Goal: Task Accomplishment & Management: Complete application form

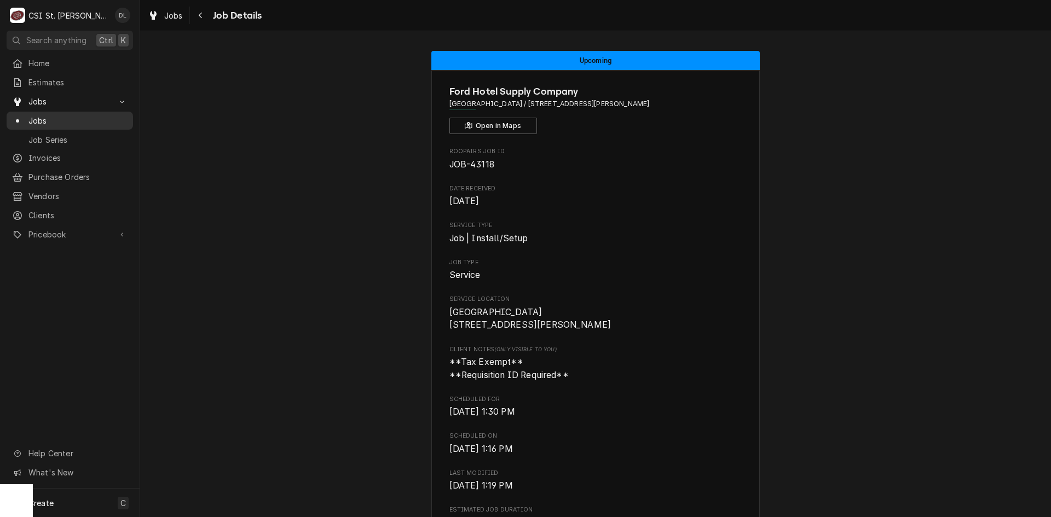
click at [63, 117] on span "Jobs" at bounding box center [77, 120] width 99 height 11
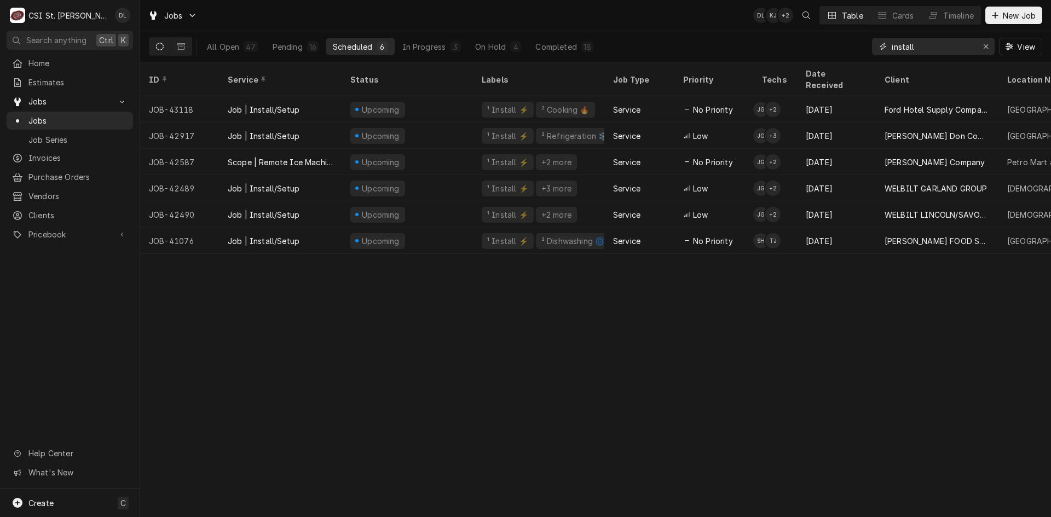
click at [987, 42] on div "Erase input" at bounding box center [985, 46] width 11 height 11
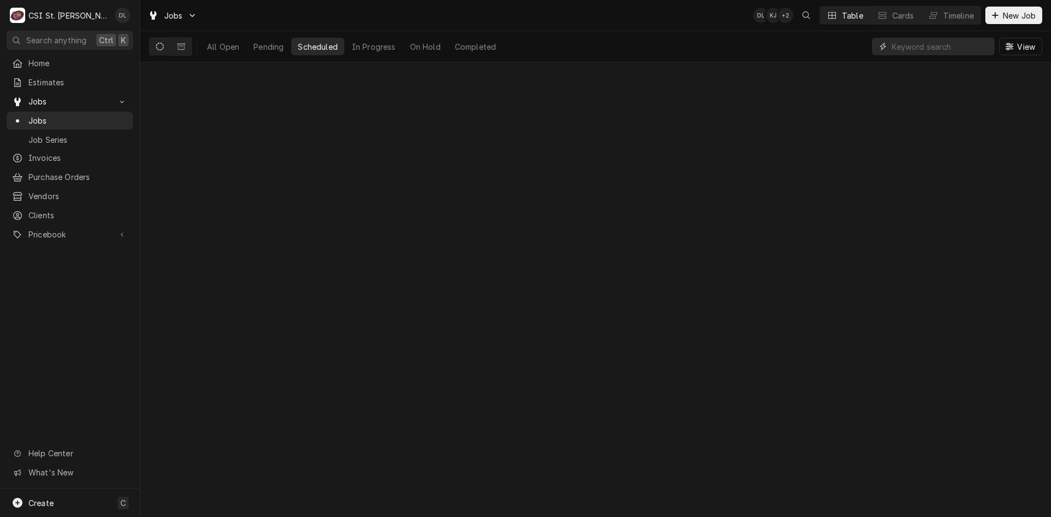
click at [954, 44] on input "Dynamic Content Wrapper" at bounding box center [940, 47] width 97 height 18
click at [180, 43] on icon "Dynamic Content Wrapper" at bounding box center [181, 46] width 8 height 7
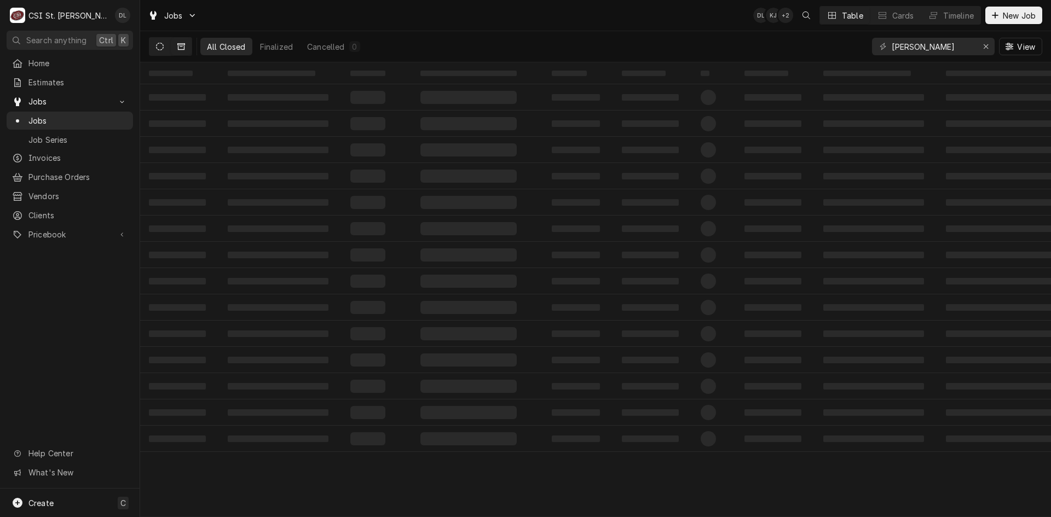
click at [156, 40] on button "Dynamic Content Wrapper" at bounding box center [159, 47] width 21 height 18
click at [942, 42] on input "vivian butler" at bounding box center [933, 47] width 82 height 18
type input "vivian install"
click at [546, 48] on div "Completed" at bounding box center [551, 46] width 41 height 11
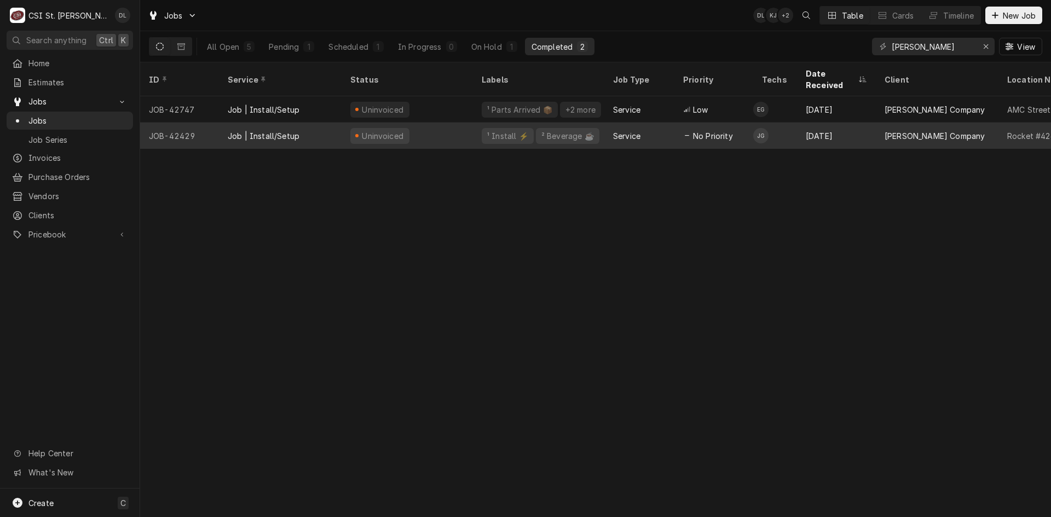
click at [582, 130] on div "² Beverage ☕️" at bounding box center [567, 135] width 55 height 11
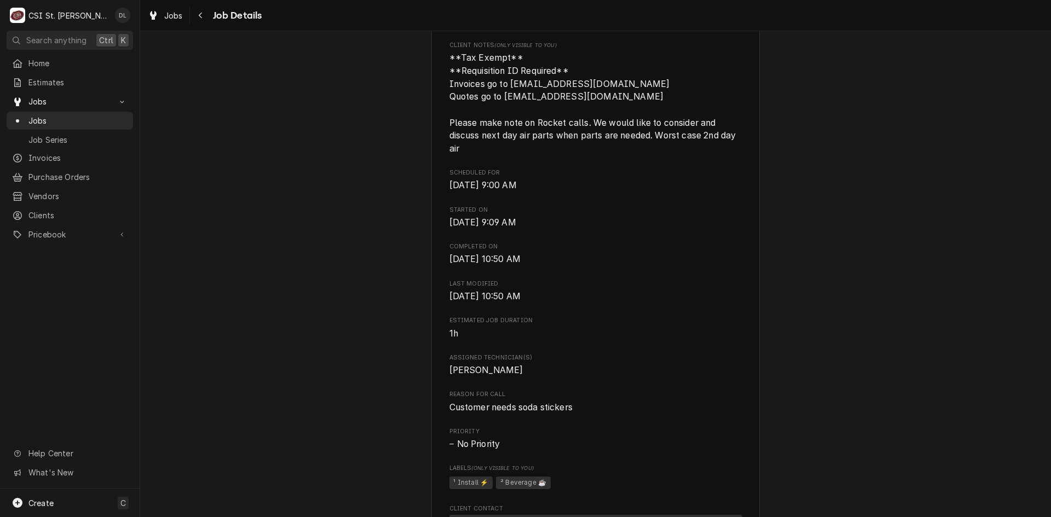
scroll to position [391, 0]
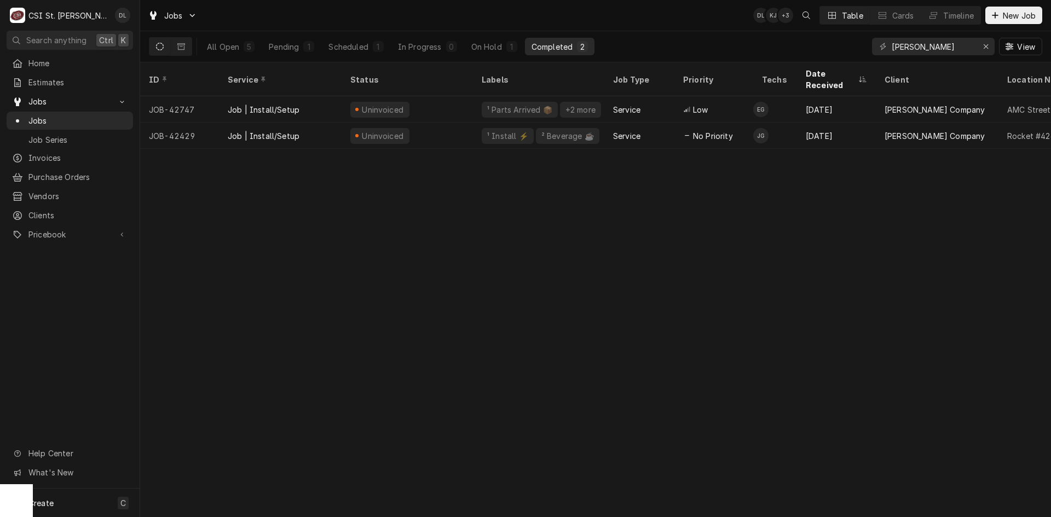
click at [165, 44] on button "Dynamic Content Wrapper" at bounding box center [159, 47] width 21 height 18
click at [491, 42] on div "On Hold" at bounding box center [486, 46] width 31 height 11
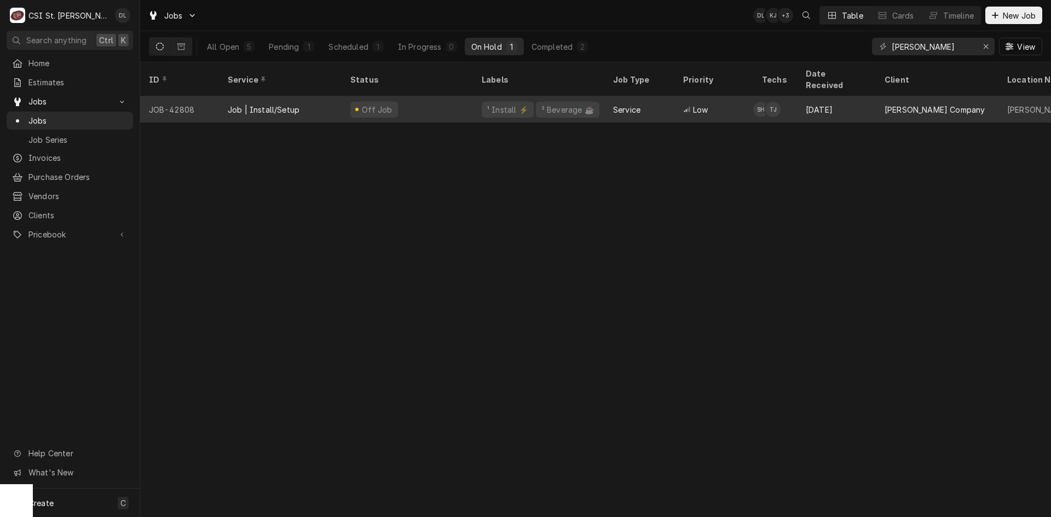
click at [629, 104] on div "Service" at bounding box center [626, 109] width 27 height 11
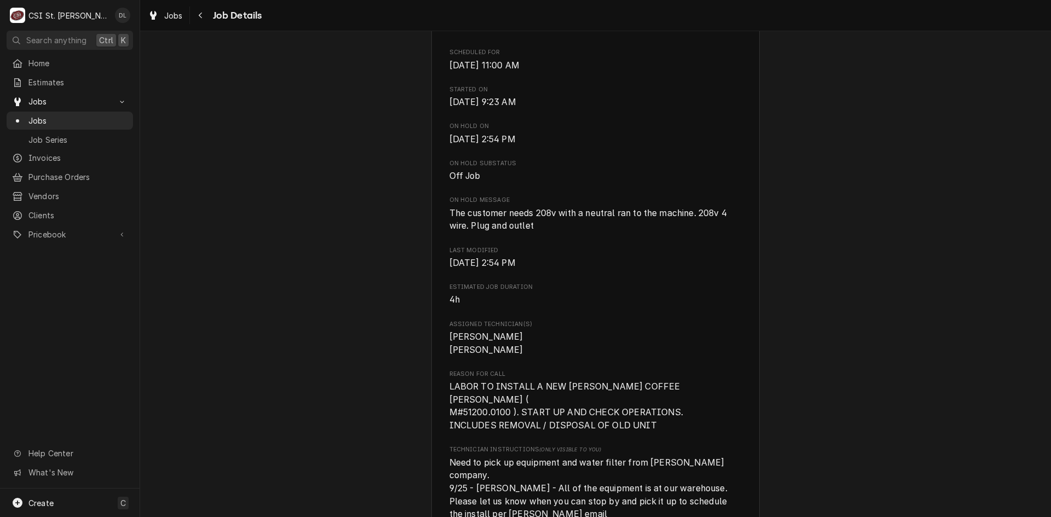
scroll to position [766, 0]
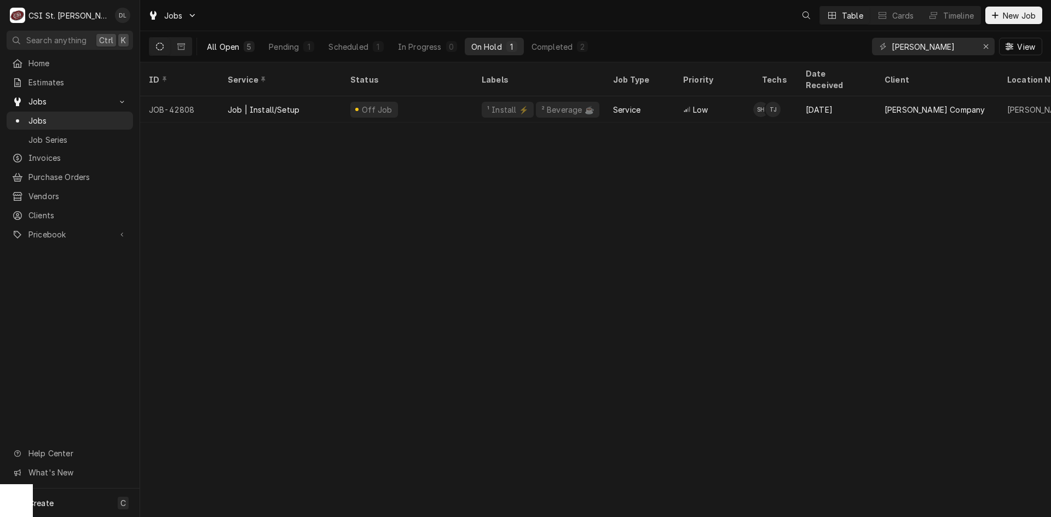
click at [225, 51] on div "All Open" at bounding box center [223, 46] width 32 height 11
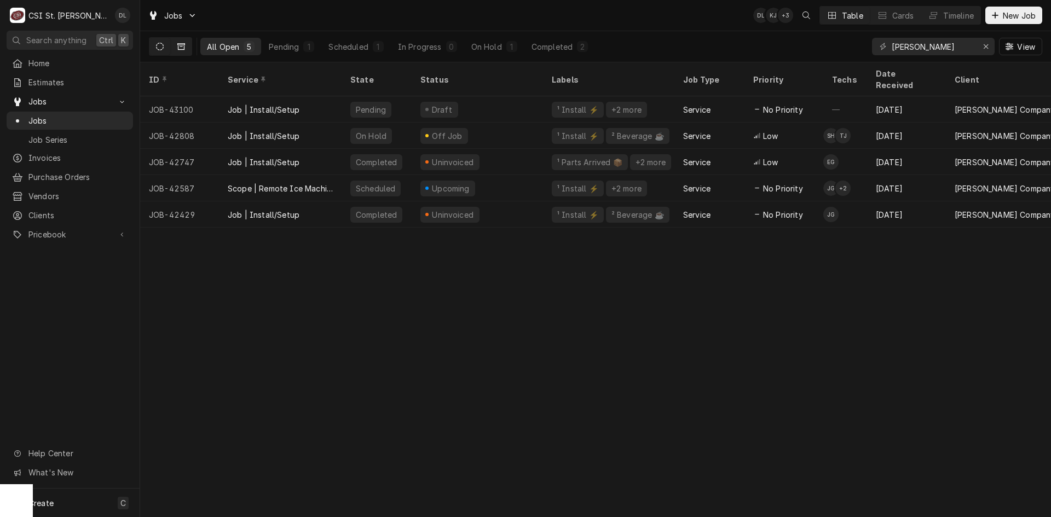
click at [185, 47] on button "Dynamic Content Wrapper" at bounding box center [181, 47] width 21 height 18
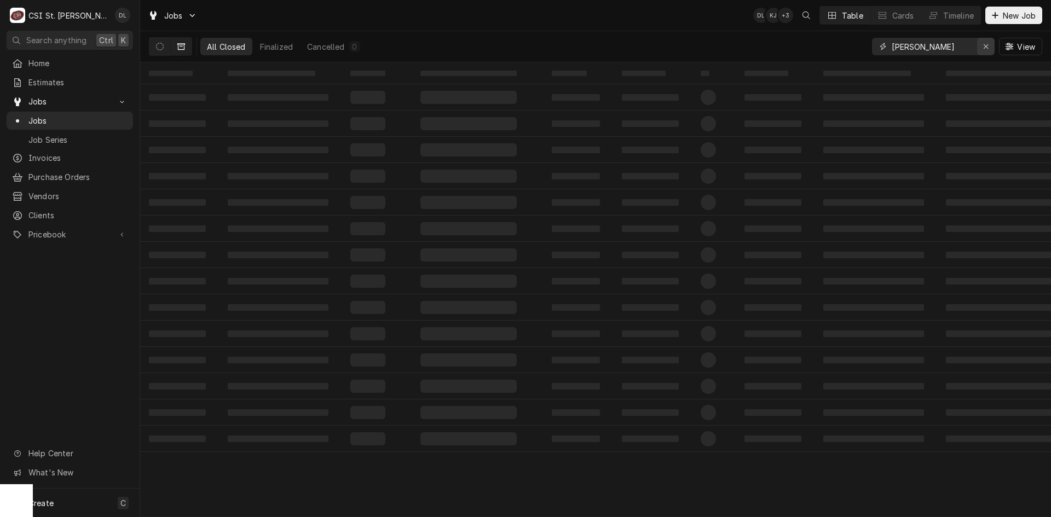
click at [988, 40] on button "Erase input" at bounding box center [986, 47] width 18 height 18
click at [974, 45] on input "Dynamic Content Wrapper" at bounding box center [943, 47] width 103 height 18
type input "[STREET_ADDRESS][PERSON_NAME]"
click at [158, 42] on button "Dynamic Content Wrapper" at bounding box center [159, 47] width 21 height 18
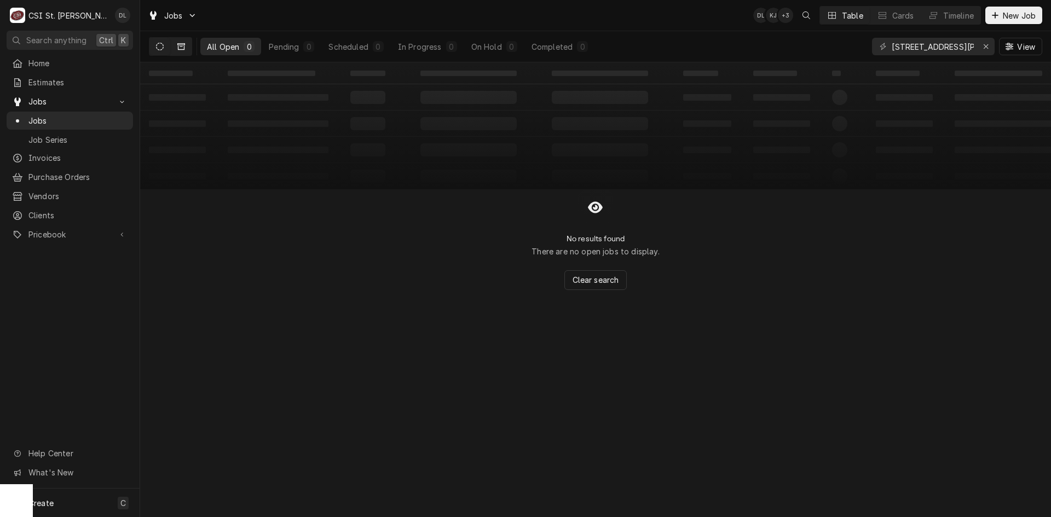
click at [180, 44] on icon "Dynamic Content Wrapper" at bounding box center [181, 46] width 8 height 7
click at [71, 80] on span "Estimates" at bounding box center [77, 82] width 99 height 11
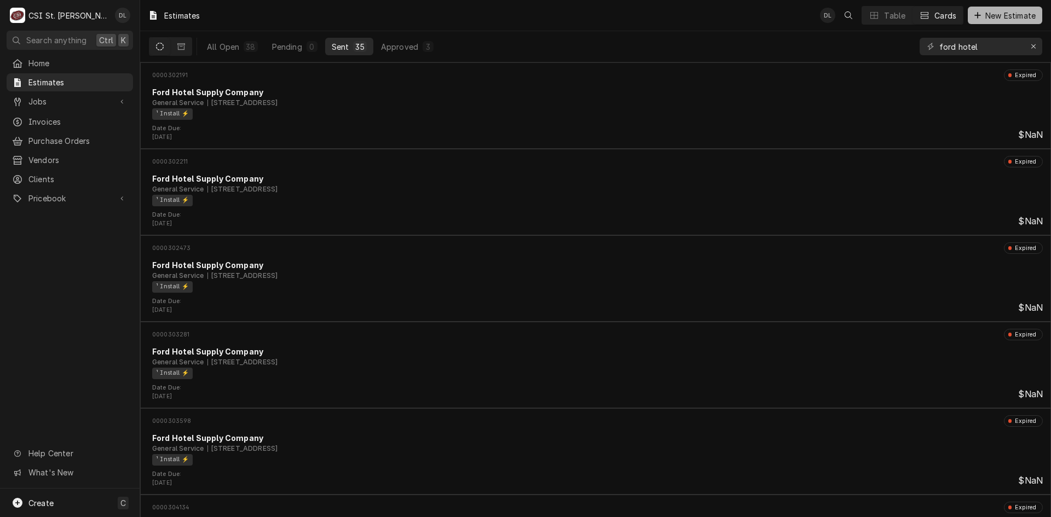
click at [982, 8] on button "New Estimate" at bounding box center [1005, 16] width 74 height 18
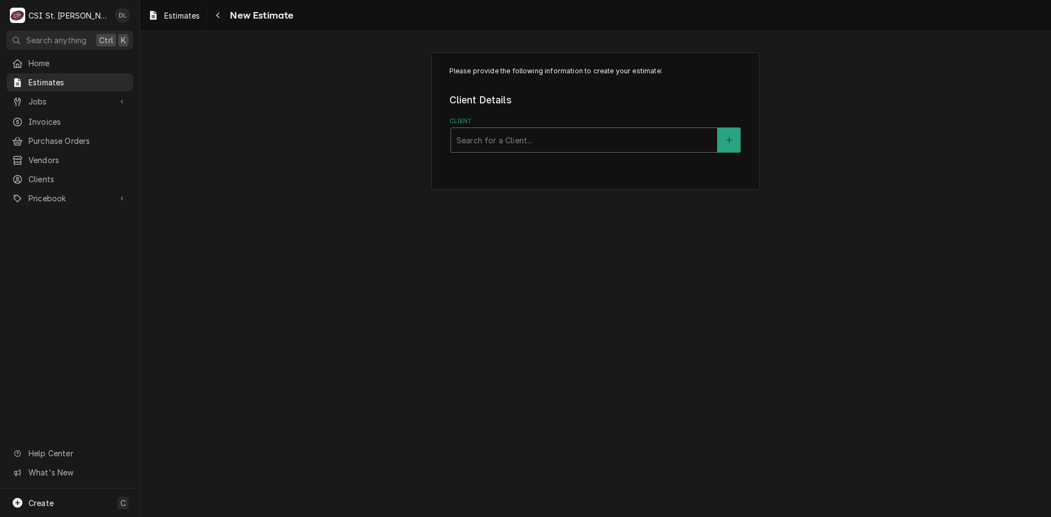
click at [499, 136] on div "Client" at bounding box center [583, 140] width 255 height 20
type input "ford hotel"
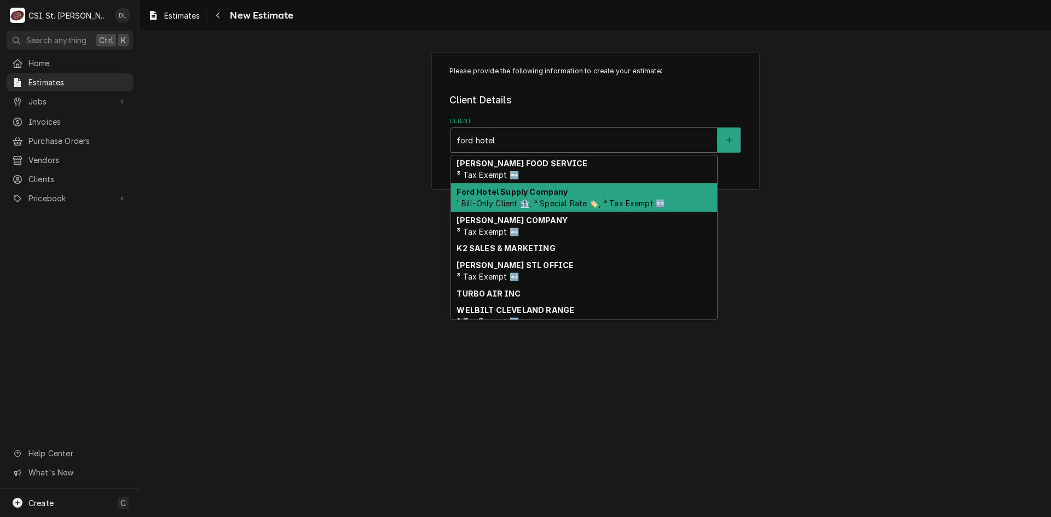
click at [513, 192] on strong "Ford Hotel Supply Company" at bounding box center [511, 191] width 111 height 9
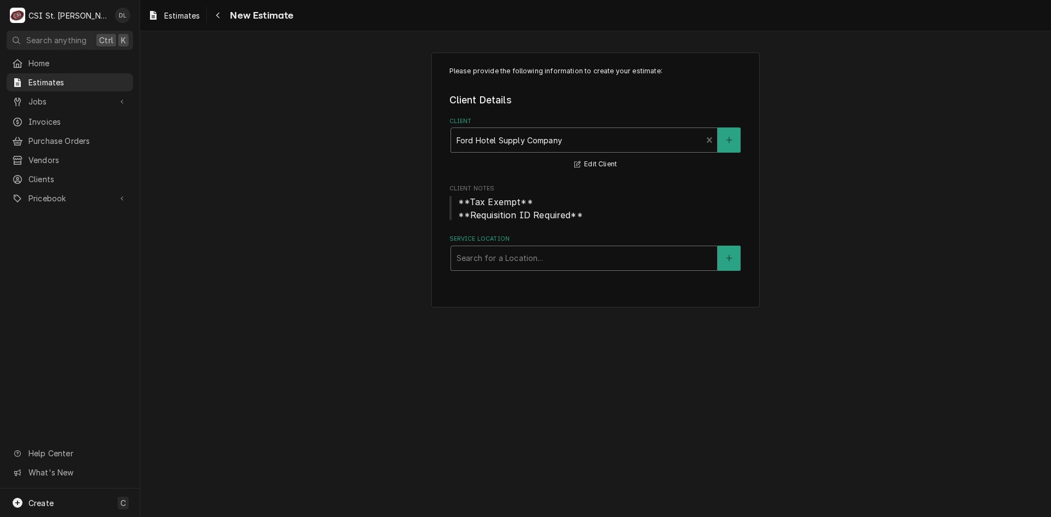
click at [548, 254] on div "Service Location" at bounding box center [583, 258] width 255 height 20
type input "st fra"
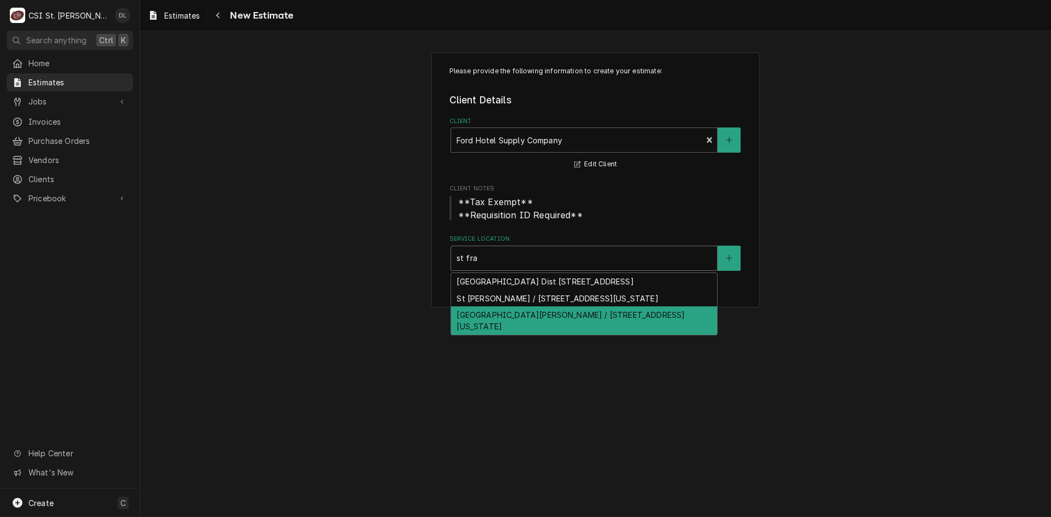
click at [551, 329] on div "St Francis Borgia Regional High School / 1000 Borgia Drive, Washington, MO 63090" at bounding box center [584, 320] width 266 height 28
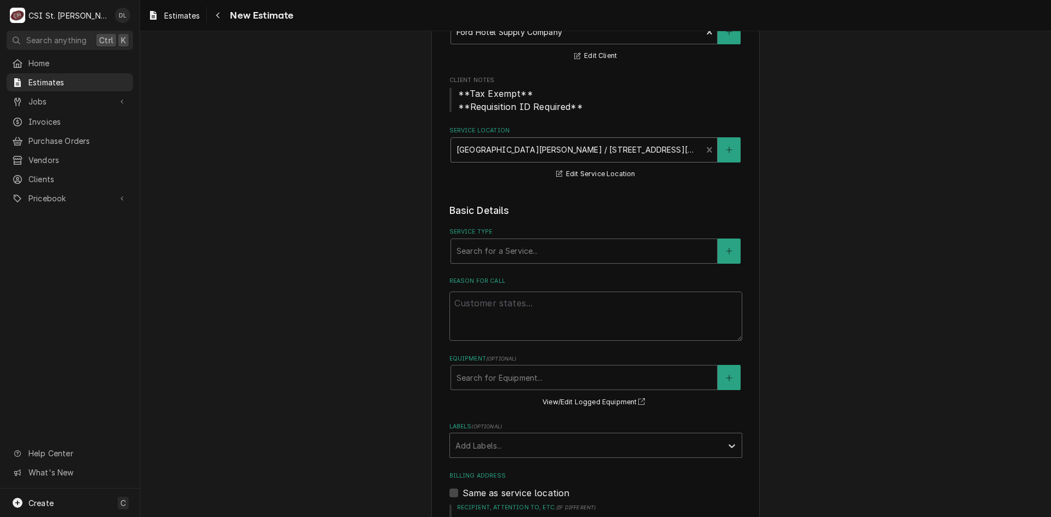
scroll to position [109, 0]
click at [558, 248] on div "Service Type" at bounding box center [583, 250] width 255 height 20
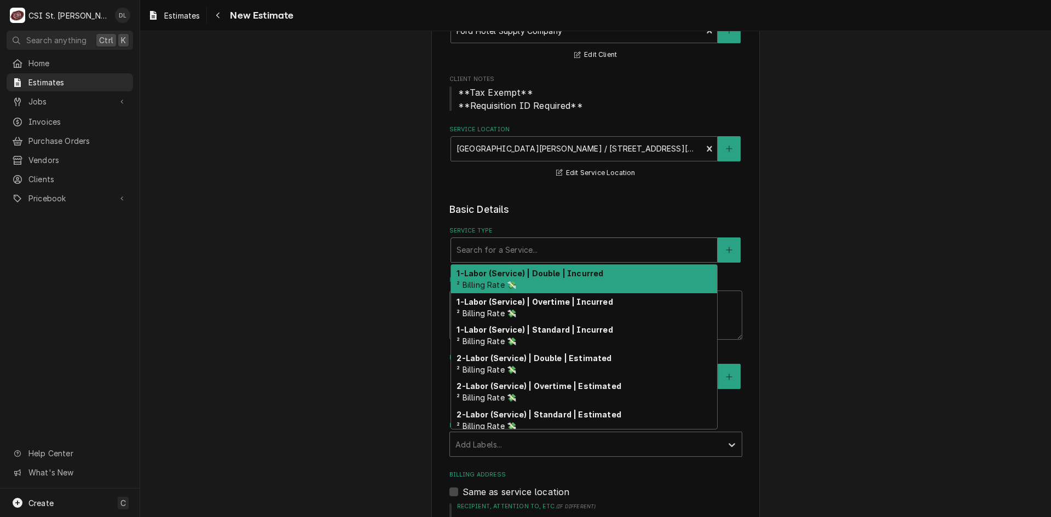
type textarea "x"
type input "i"
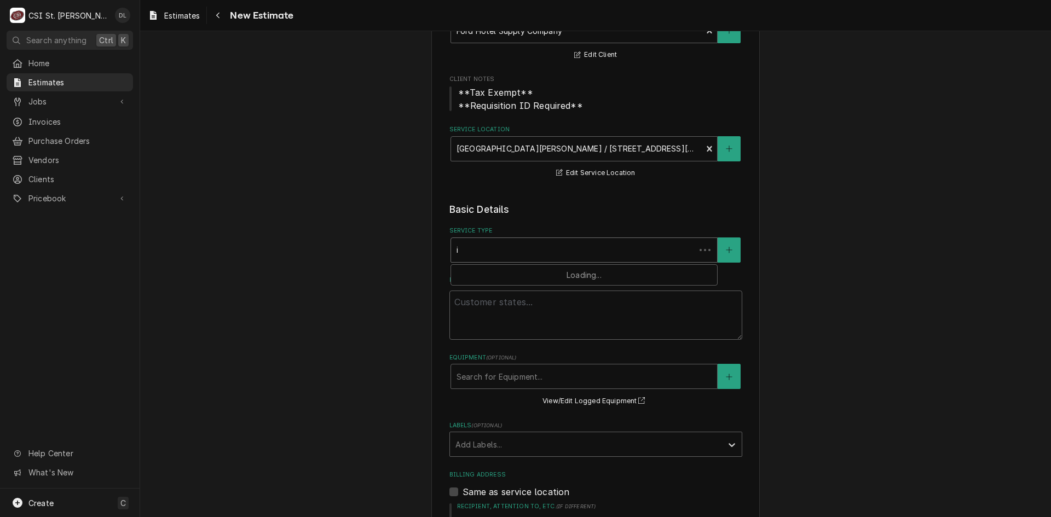
type textarea "x"
type input "in"
type textarea "x"
type input "inst"
type textarea "x"
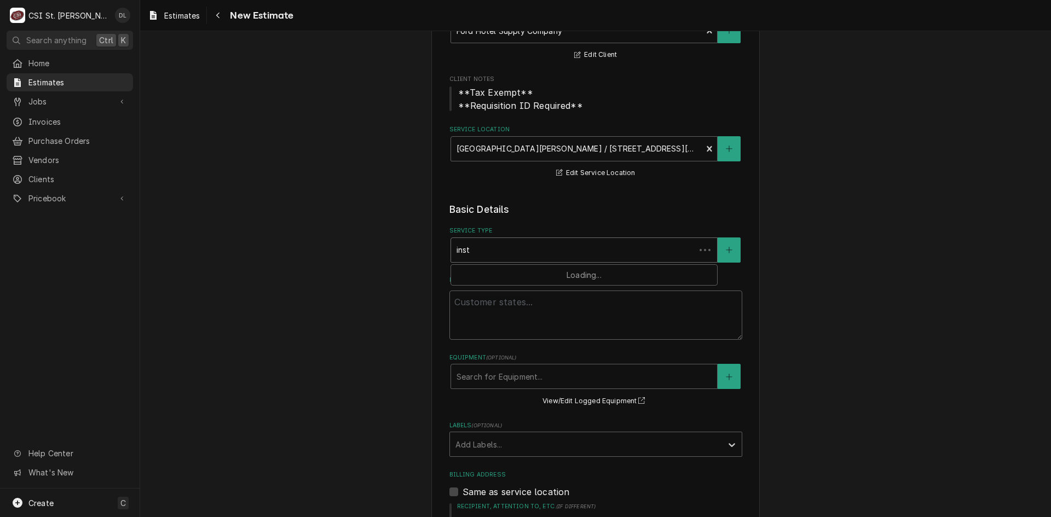
type input "insta"
type textarea "x"
type input "instal"
type textarea "x"
type input "install"
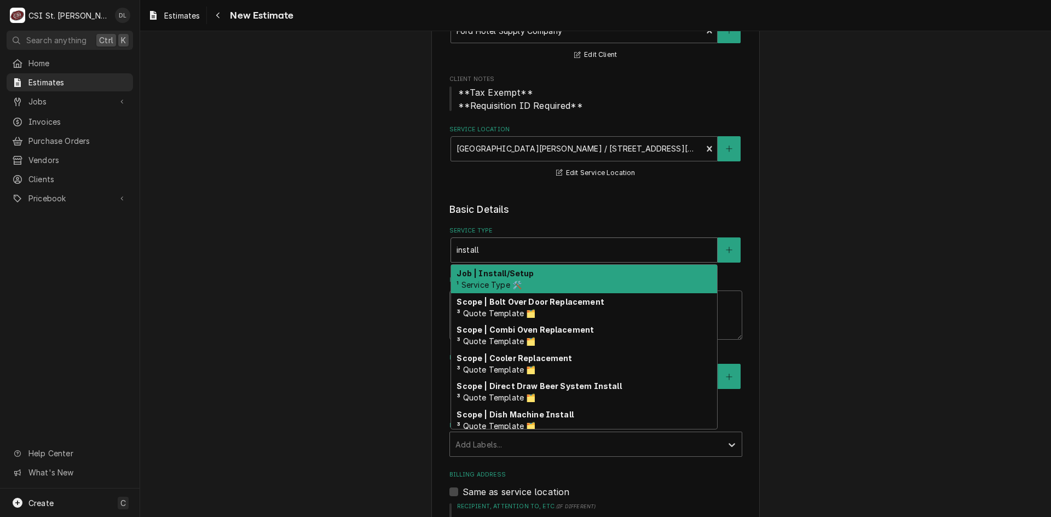
click at [491, 280] on span "¹ Service Type 🛠️" at bounding box center [488, 284] width 65 height 9
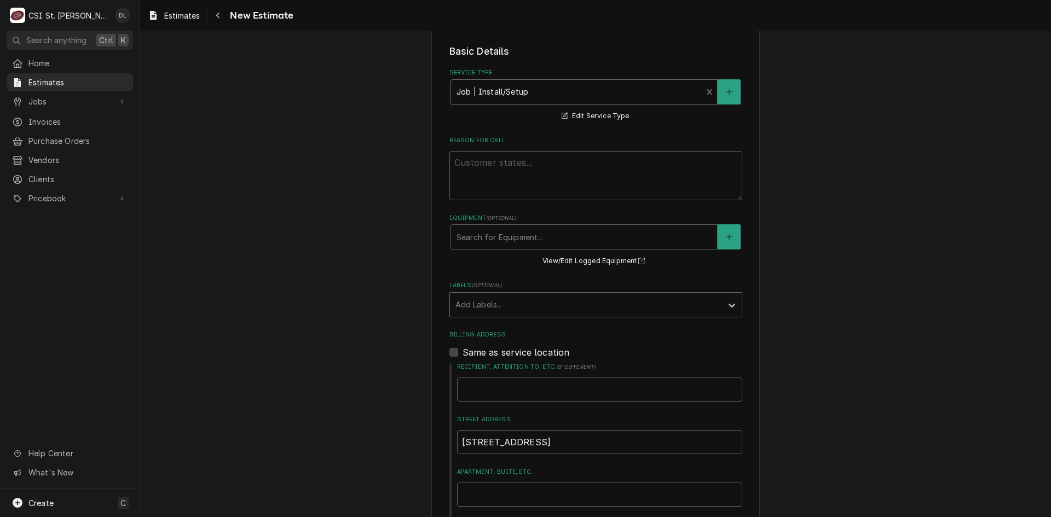
scroll to position [274, 0]
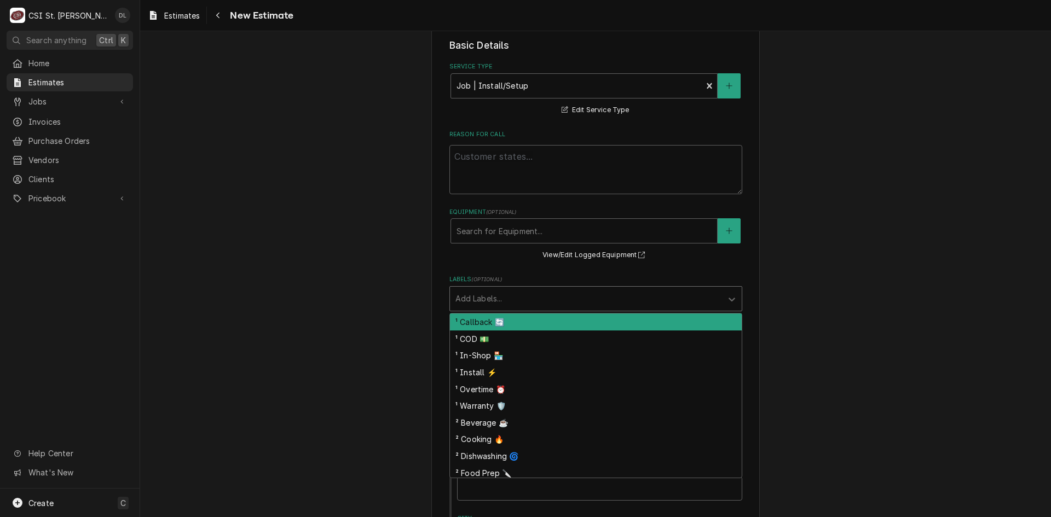
click at [664, 297] on div "Labels" at bounding box center [585, 299] width 261 height 20
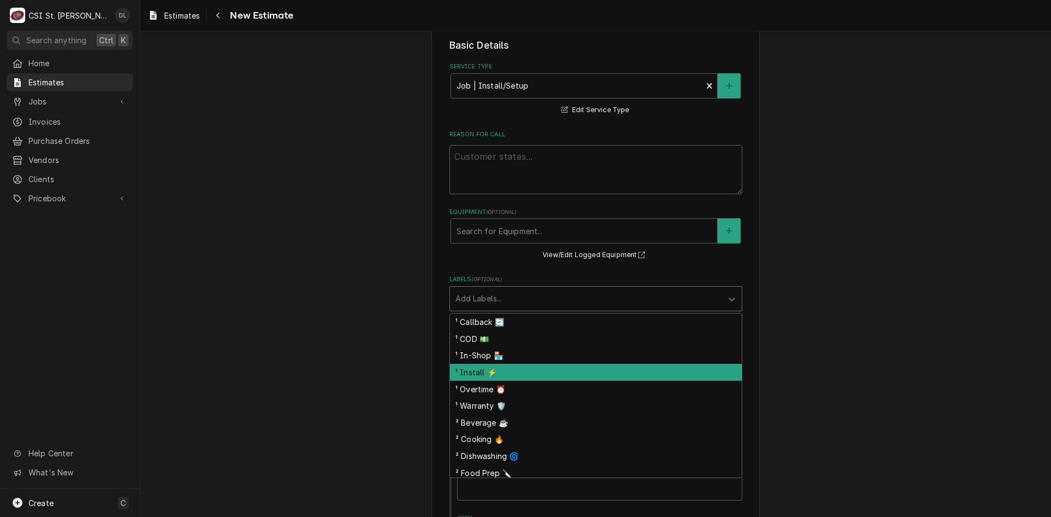
click at [484, 367] on div "¹ Install ⚡️" at bounding box center [596, 372] width 292 height 17
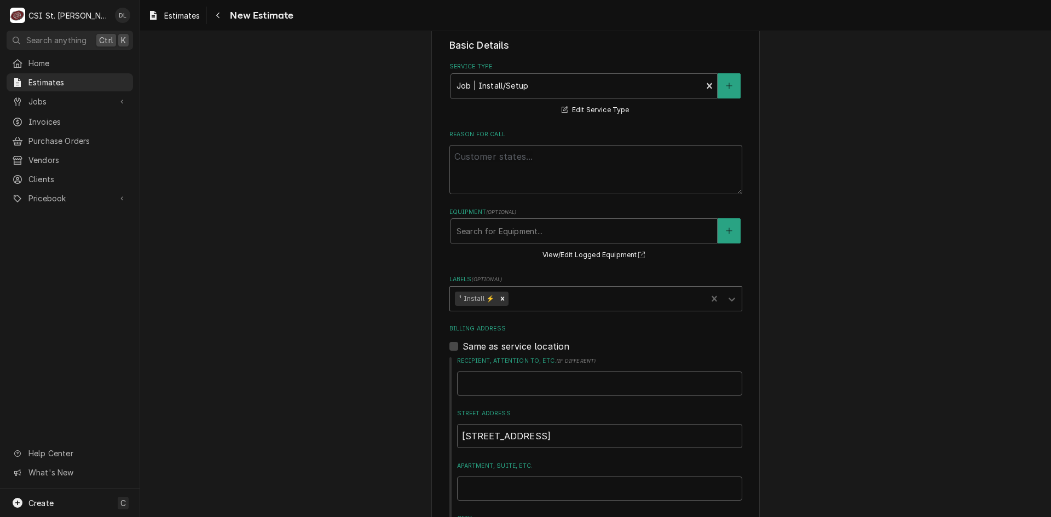
type textarea "x"
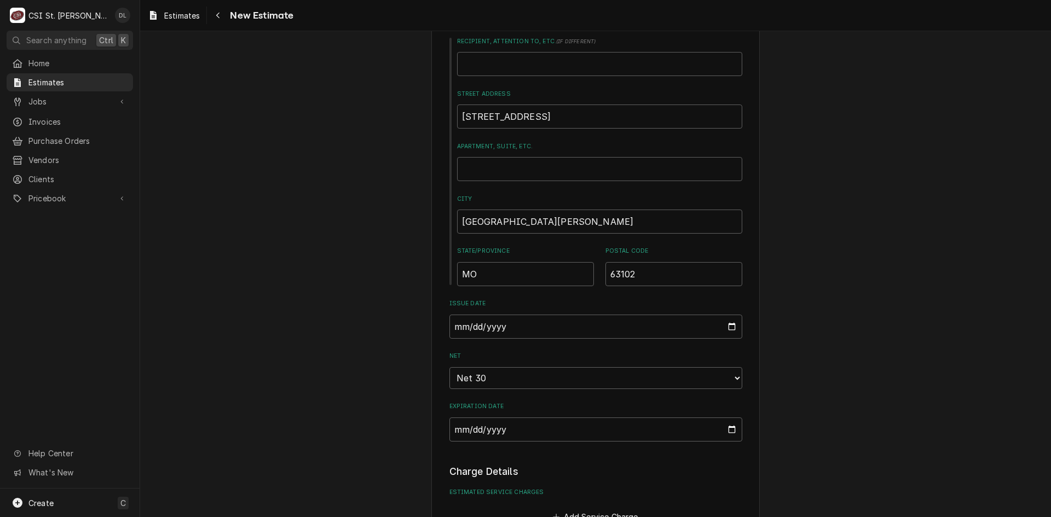
scroll to position [821, 0]
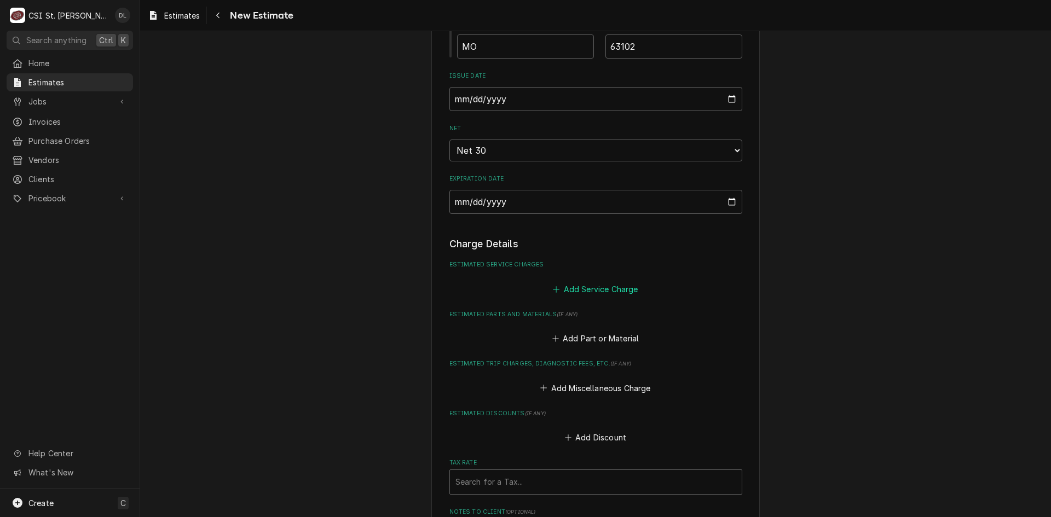
click at [558, 290] on button "Add Service Charge" at bounding box center [595, 288] width 89 height 15
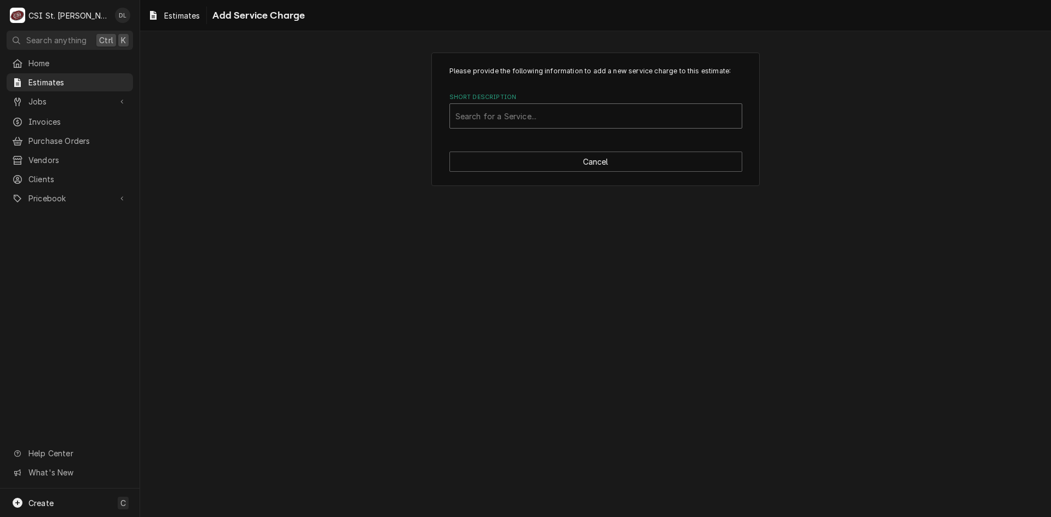
click at [528, 118] on div "Short Description" at bounding box center [595, 116] width 281 height 20
type input "scope fryer"
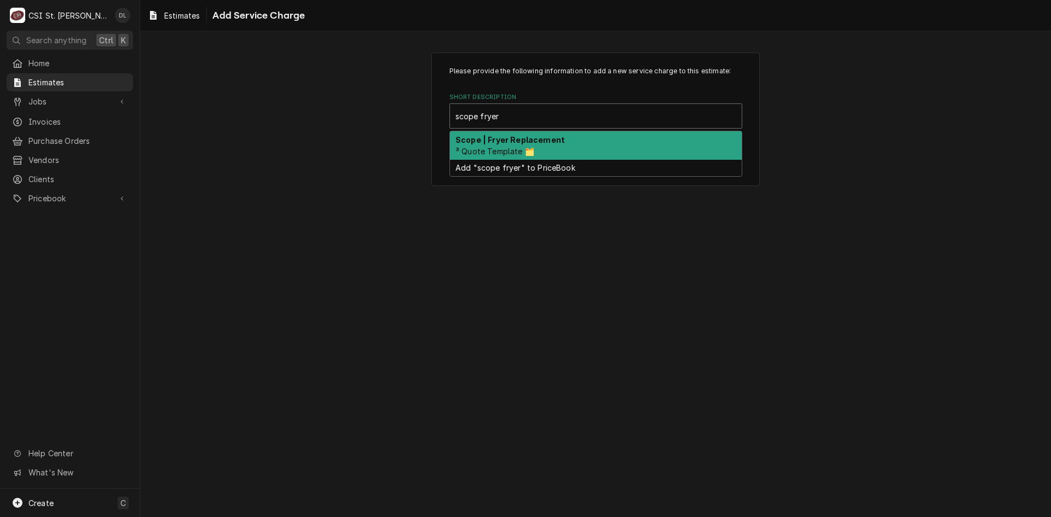
click at [540, 146] on div "Scope | Fryer Replacement ³ Quote Template 🗂️" at bounding box center [596, 145] width 292 height 28
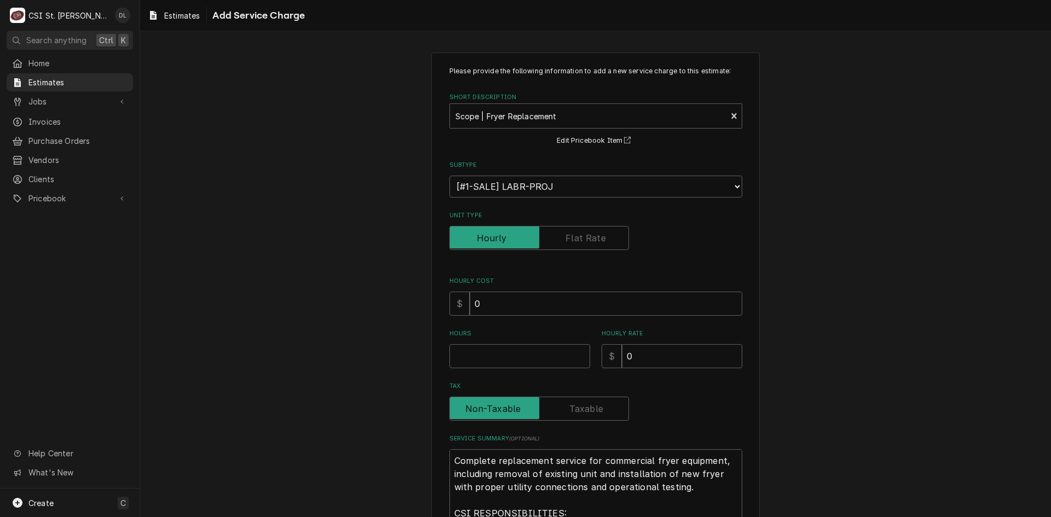
type textarea "x"
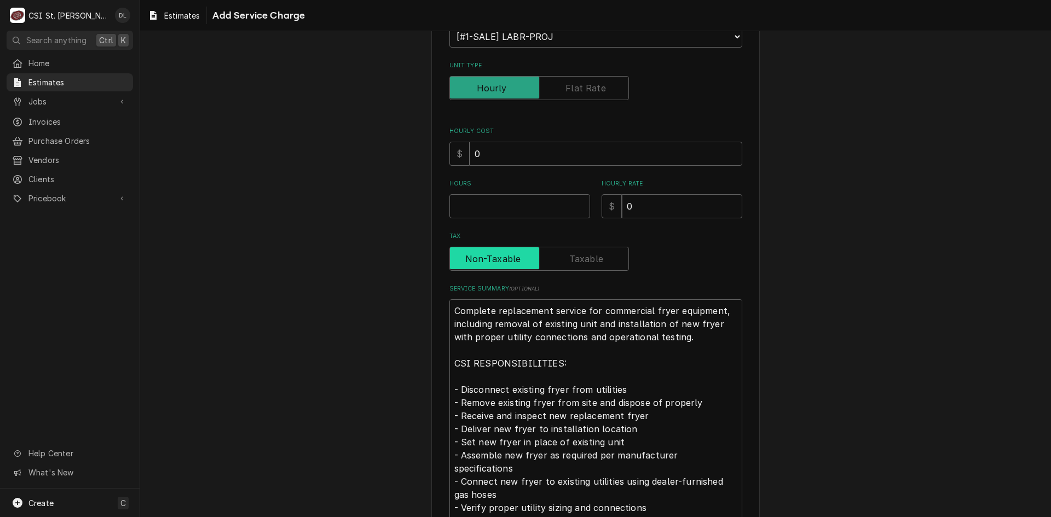
scroll to position [164, 0]
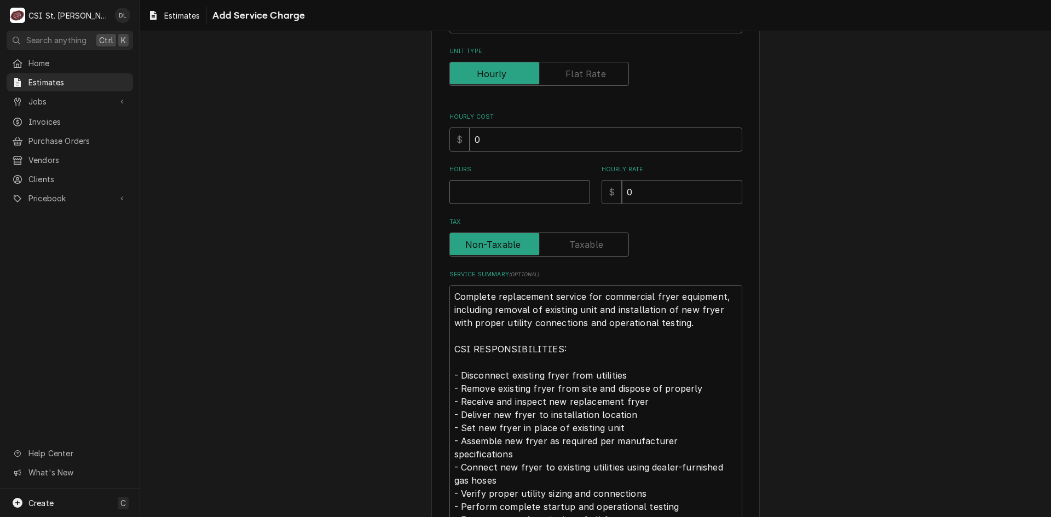
click at [524, 194] on input "Hours" at bounding box center [519, 192] width 141 height 24
click at [562, 78] on input "Unit Type" at bounding box center [539, 74] width 170 height 24
checkbox input "true"
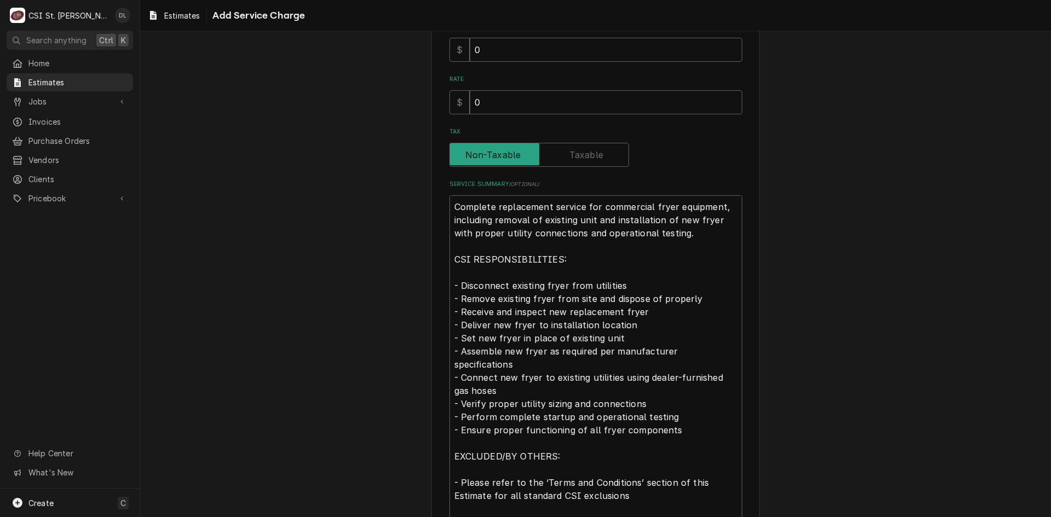
scroll to position [328, 0]
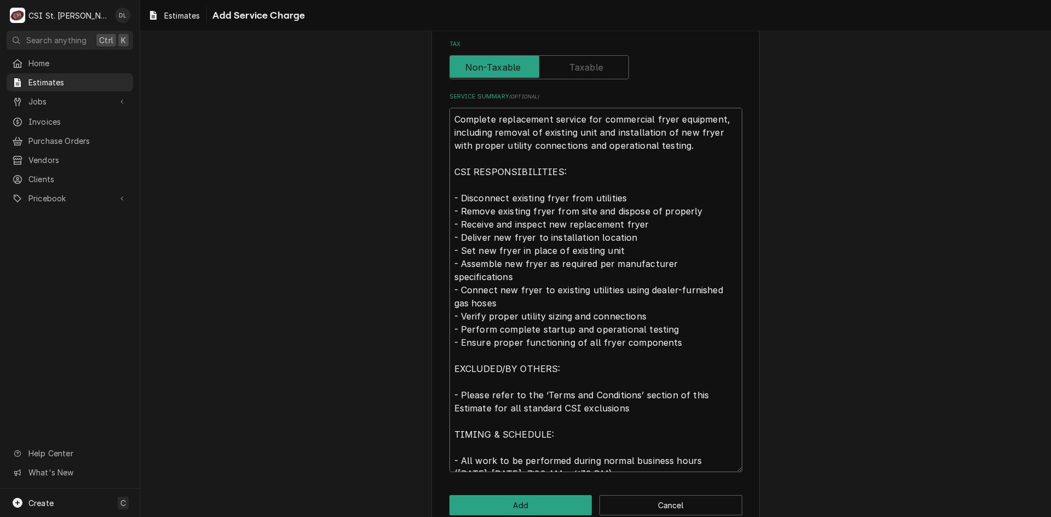
click at [588, 128] on textarea "Complete replacement service for commercial fryer equipment, including removal …" at bounding box center [595, 290] width 293 height 364
type textarea "x"
type textarea "Complete replacement service for commercial fryer equipment, including removal …"
click at [560, 196] on textarea "Complete replacement service for commercial fryer equipment, including removal …" at bounding box center [595, 290] width 293 height 364
type textarea "x"
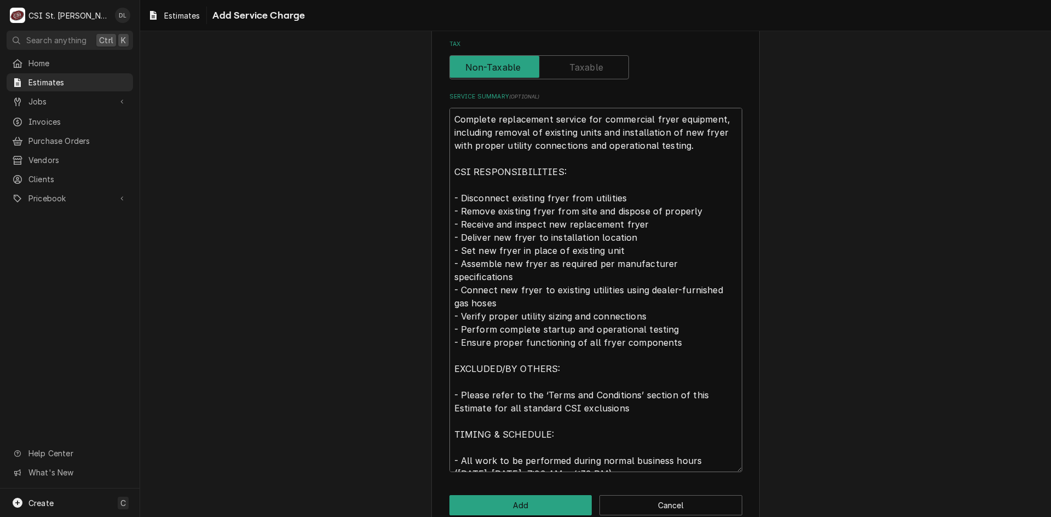
type textarea "Complete replacement service for commercial fryer equipment, including removal …"
drag, startPoint x: 519, startPoint y: 305, endPoint x: 450, endPoint y: 301, distance: 69.1
click at [450, 301] on textarea "Complete replacement service for commercial fryer equipment, including removal …" at bounding box center [595, 290] width 293 height 364
type textarea "x"
type textarea "Complete replacement service for commercial fryer equipment, including removal …"
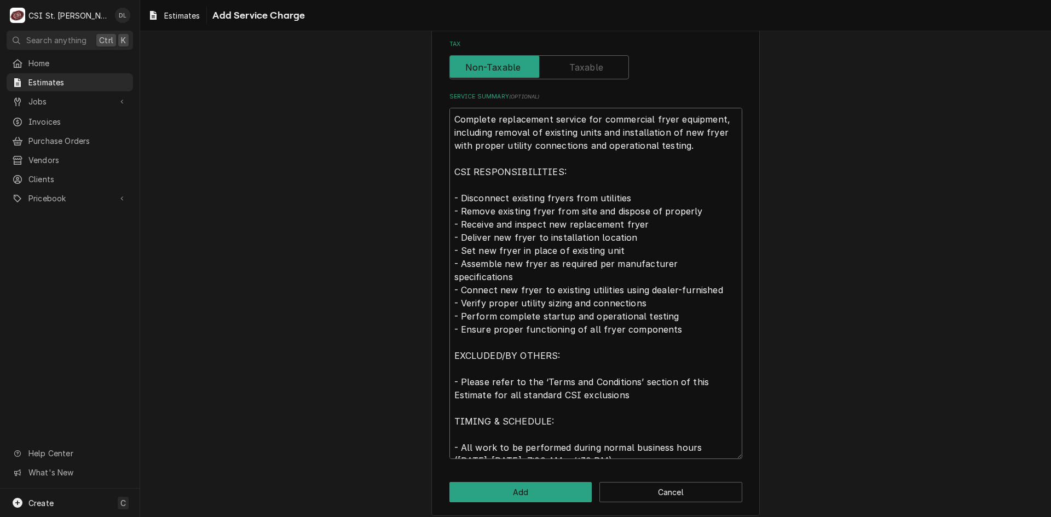
type textarea "x"
type textarea "Complete replacement service for commercial fryer equipment, including removal …"
type textarea "x"
type textarea "Complete replacement service for commercial fryer equipment, including removal …"
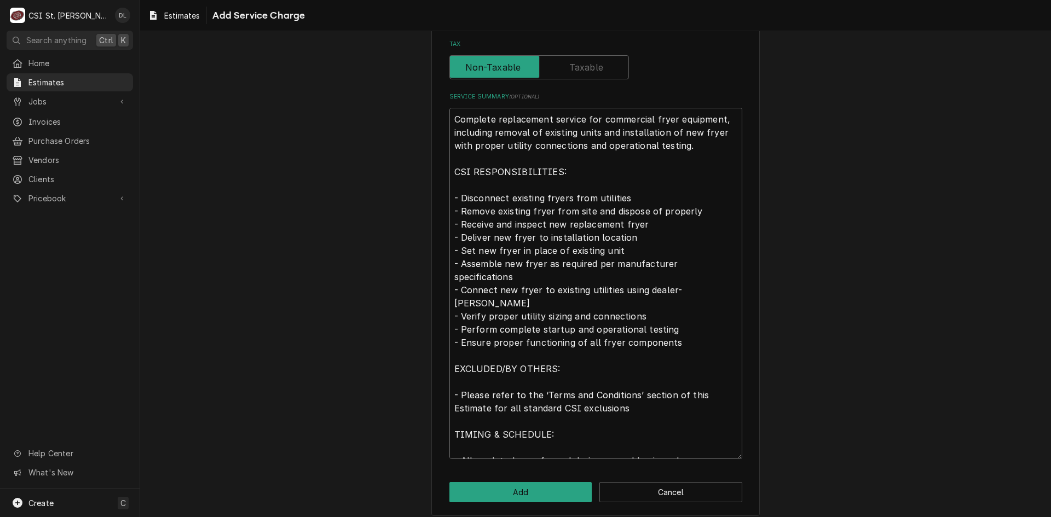
type textarea "x"
type textarea "Complete replacement service for commercial fryer equipment, including removal …"
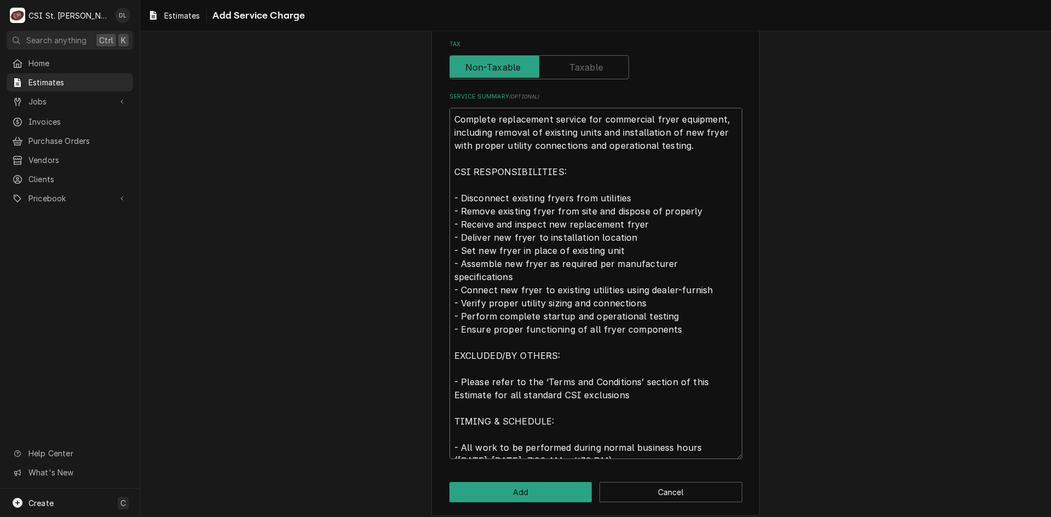
type textarea "x"
type textarea "Complete replacement service for commercial fryer equipment, including removal …"
type textarea "x"
type textarea "Complete replacement service for commercial fryer equipment, including removal …"
type textarea "x"
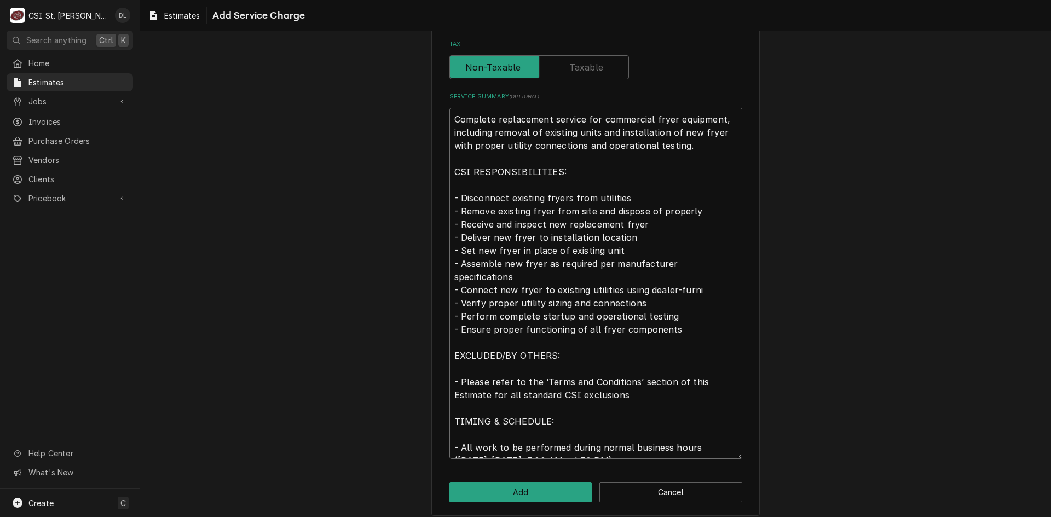
type textarea "Complete replacement service for commercial fryer equipment, including removal …"
type textarea "x"
type textarea "Complete replacement service for commercial fryer equipment, including removal …"
type textarea "x"
type textarea "Complete replacement service for commercial fryer equipment, including removal …"
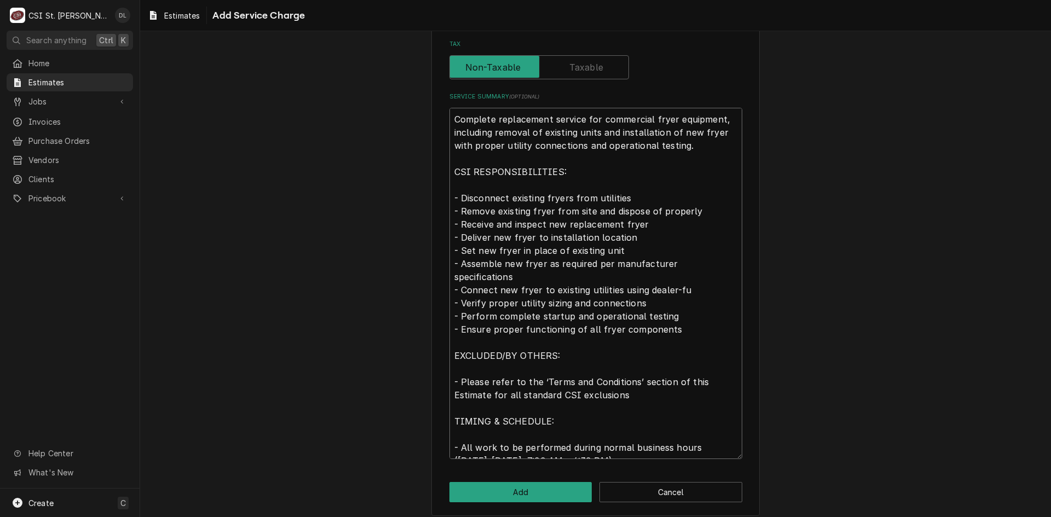
type textarea "x"
type textarea "Complete replacement service for commercial fryer equipment, including removal …"
type textarea "x"
type textarea "Complete replacement service for commercial fryer equipment, including removal …"
type textarea "x"
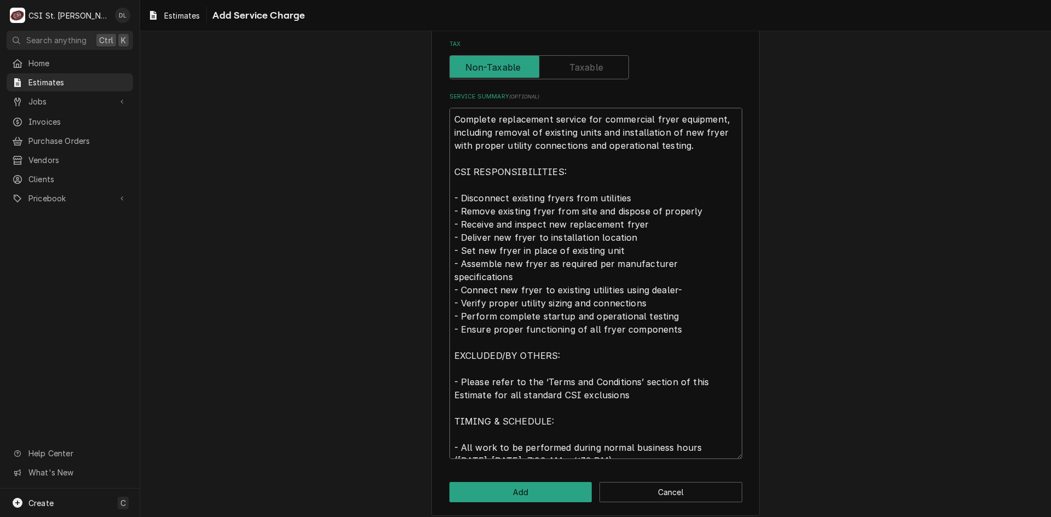
type textarea "Complete replacement service for commercial fryer equipment, including removal …"
type textarea "x"
type textarea "Complete replacement service for commercial fryer equipment, including removal …"
type textarea "x"
type textarea "Complete replacement service for commercial fryer equipment, including removal …"
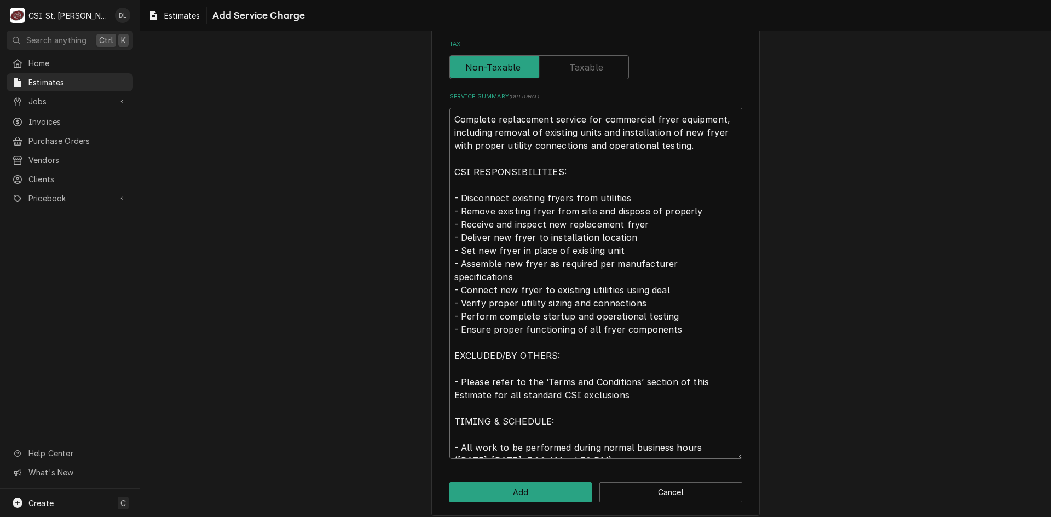
type textarea "x"
type textarea "Complete replacement service for commercial fryer equipment, including removal …"
type textarea "x"
type textarea "Complete replacement service for commercial fryer equipment, including removal …"
type textarea "x"
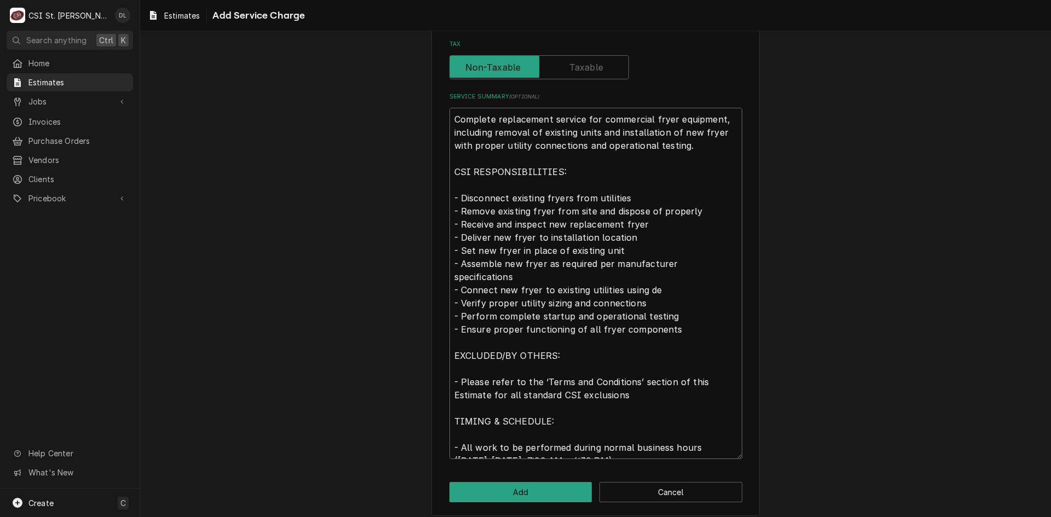
type textarea "Complete replacement service for commercial fryer equipment, including removal …"
type textarea "x"
type textarea "Complete replacement service for commercial fryer equipment, including removal …"
type textarea "x"
type textarea "Complete replacement service for commercial fryer equipment, including removal …"
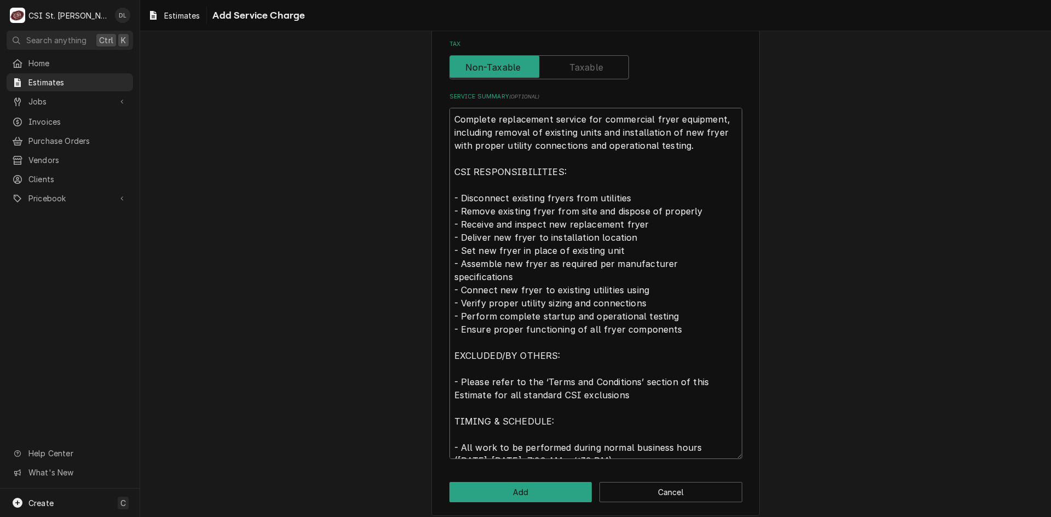
type textarea "x"
type textarea "Complete replacement service for commercial fryer equipment, including removal …"
type textarea "x"
type textarea "Complete replacement service for commercial fryer equipment, including removal …"
type textarea "x"
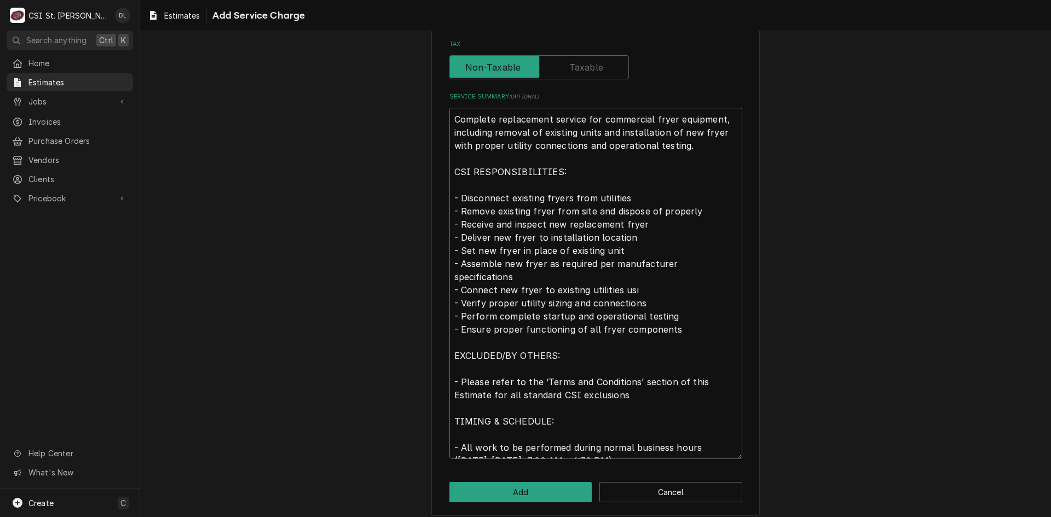
type textarea "Complete replacement service for commercial fryer equipment, including removal …"
type textarea "x"
type textarea "Complete replacement service for commercial fryer equipment, including removal …"
type textarea "x"
type textarea "Complete replacement service for commercial fryer equipment, including removal …"
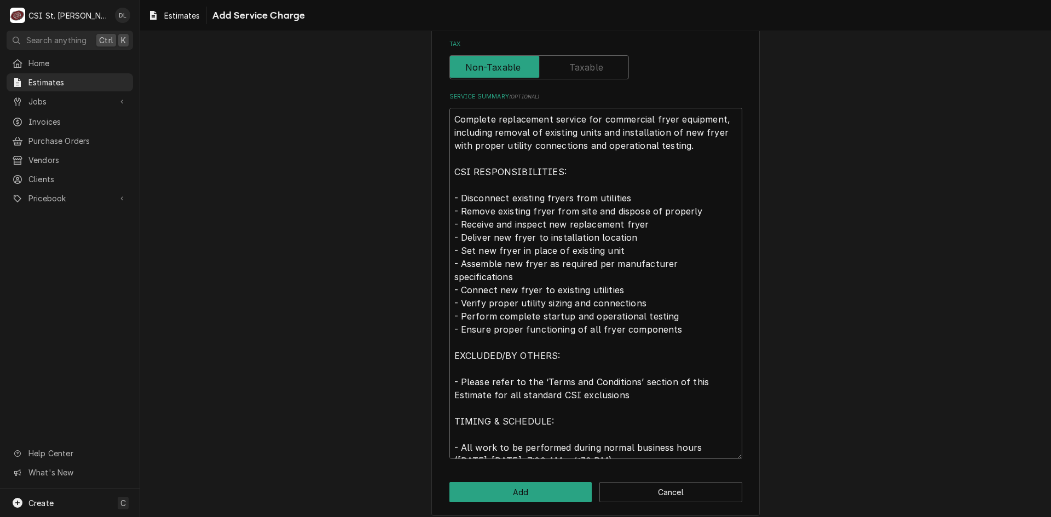
type textarea "x"
type textarea "Complete replacement service for commercial fryer equipment, including removal …"
click at [511, 495] on button "Add" at bounding box center [520, 492] width 143 height 20
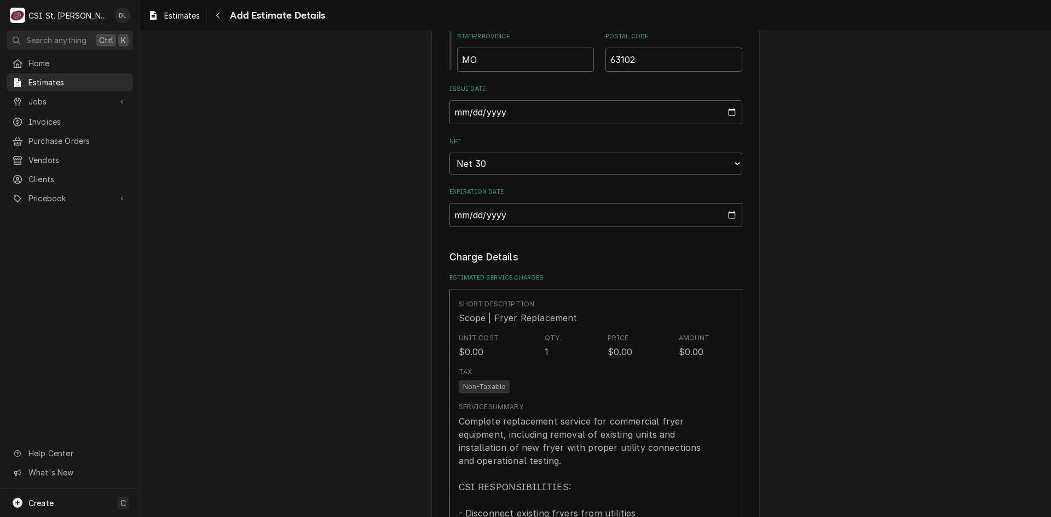
type textarea "x"
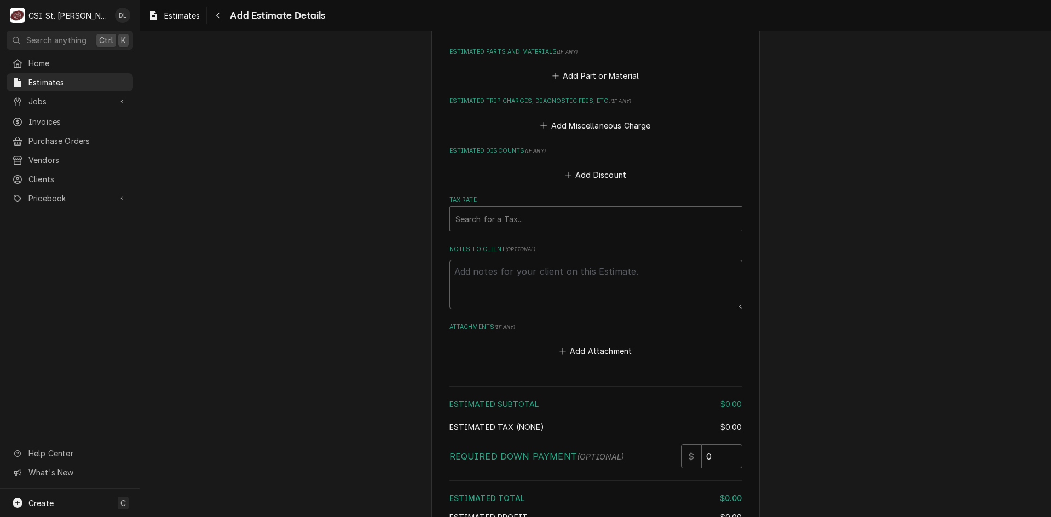
scroll to position [1629, 0]
click at [556, 77] on button "Add Part or Material" at bounding box center [595, 74] width 90 height 15
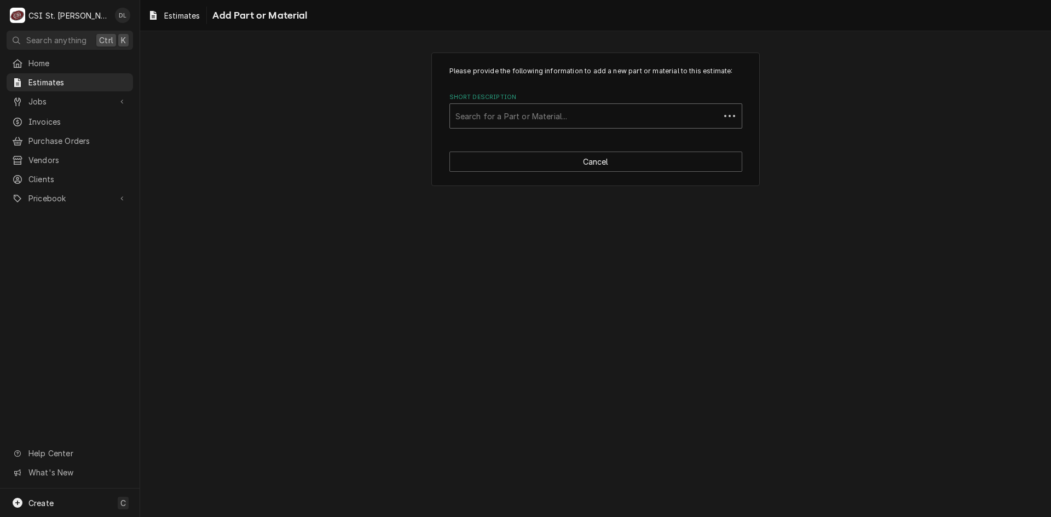
click at [575, 123] on div "Short Description" at bounding box center [584, 116] width 259 height 20
type input "f"
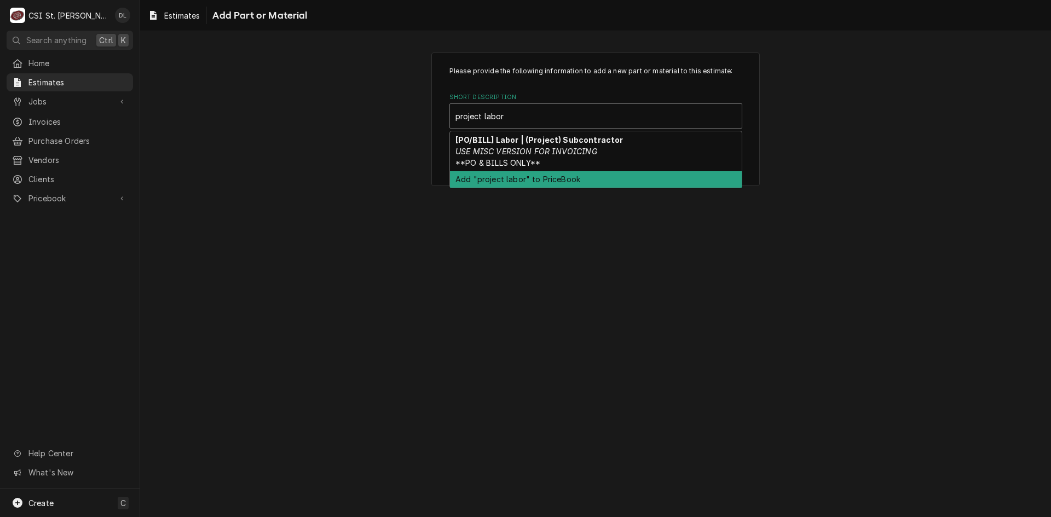
type input "project labor"
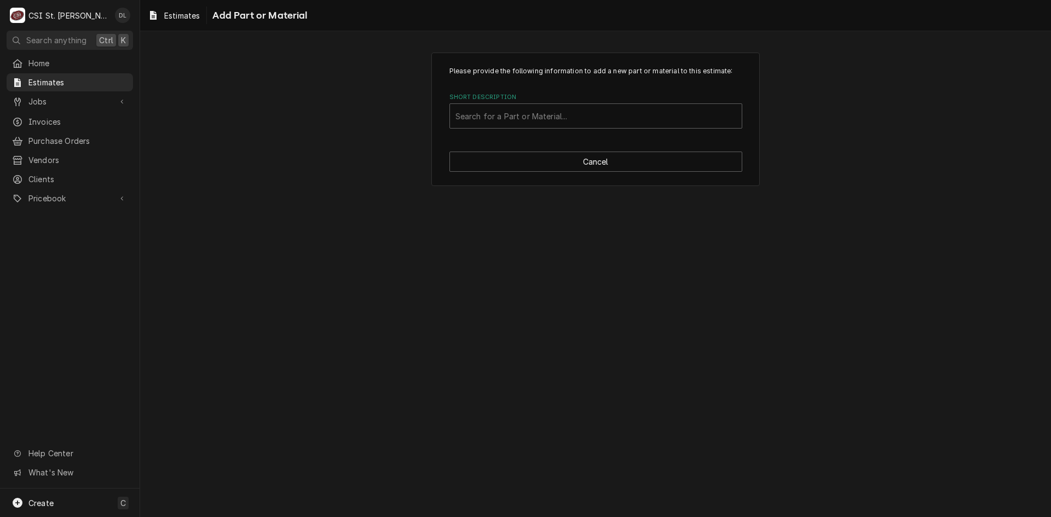
drag, startPoint x: 638, startPoint y: 232, endPoint x: 630, endPoint y: 205, distance: 28.6
click at [638, 231] on div "Please provide the following information to add a new part or material to this …" at bounding box center [595, 274] width 911 height 486
click at [598, 162] on button "Cancel" at bounding box center [595, 162] width 293 height 20
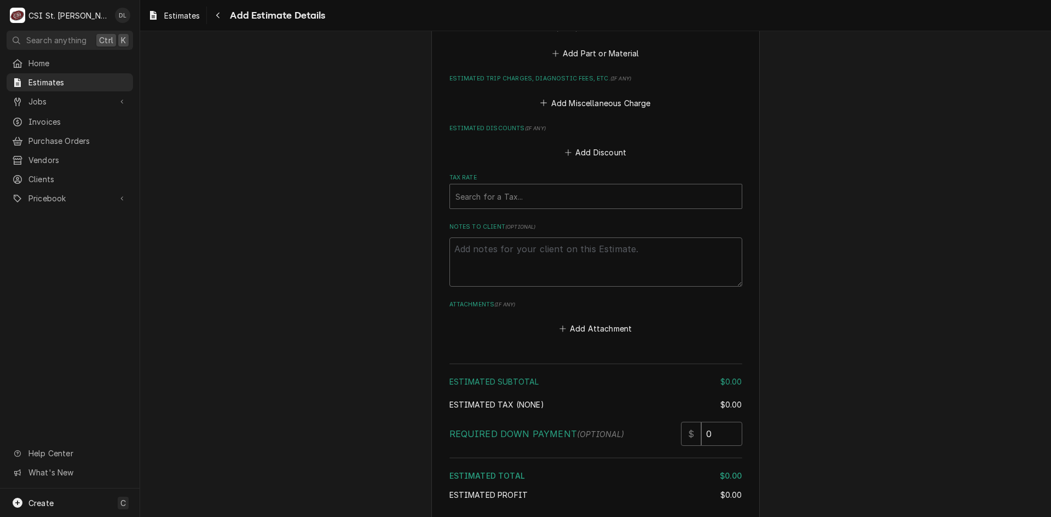
type textarea "x"
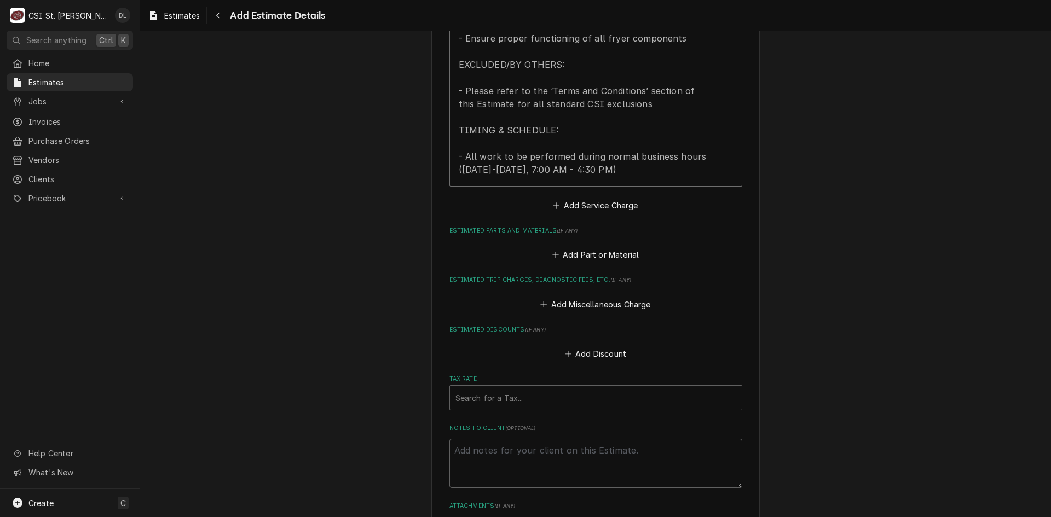
scroll to position [1431, 0]
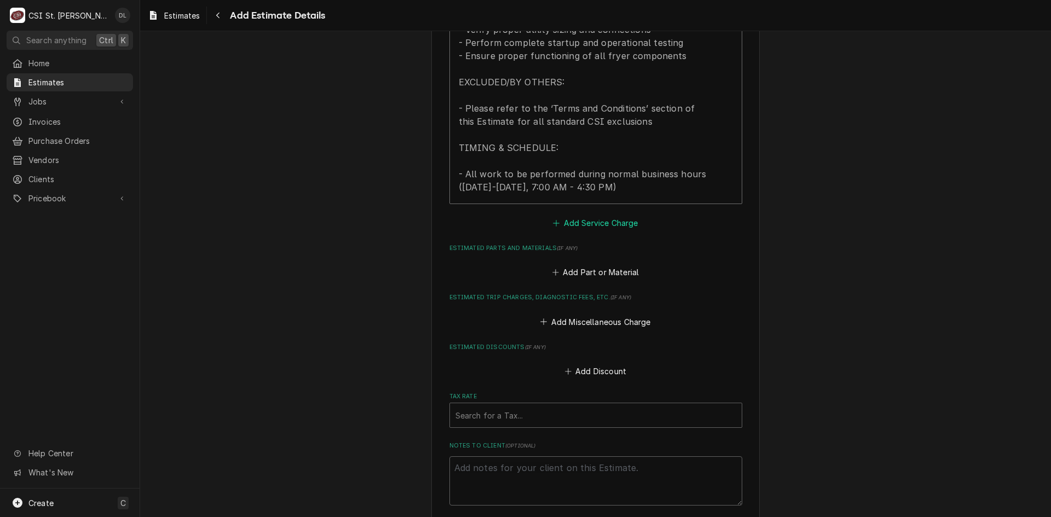
click at [551, 219] on button "Add Service Charge" at bounding box center [595, 222] width 89 height 15
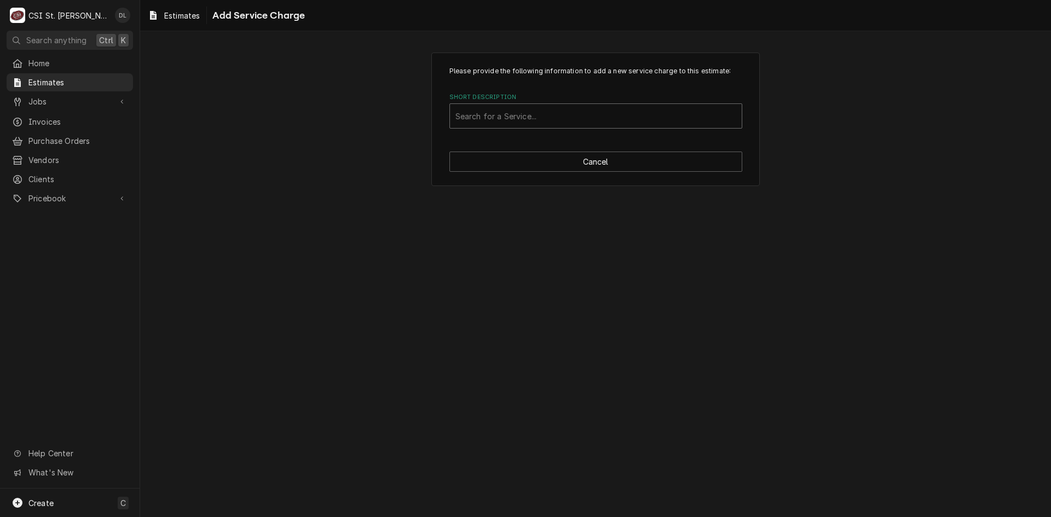
click at [569, 115] on div "Short Description" at bounding box center [595, 116] width 281 height 20
type input "project labor"
click at [564, 129] on div "Search for a Service..." at bounding box center [595, 115] width 293 height 25
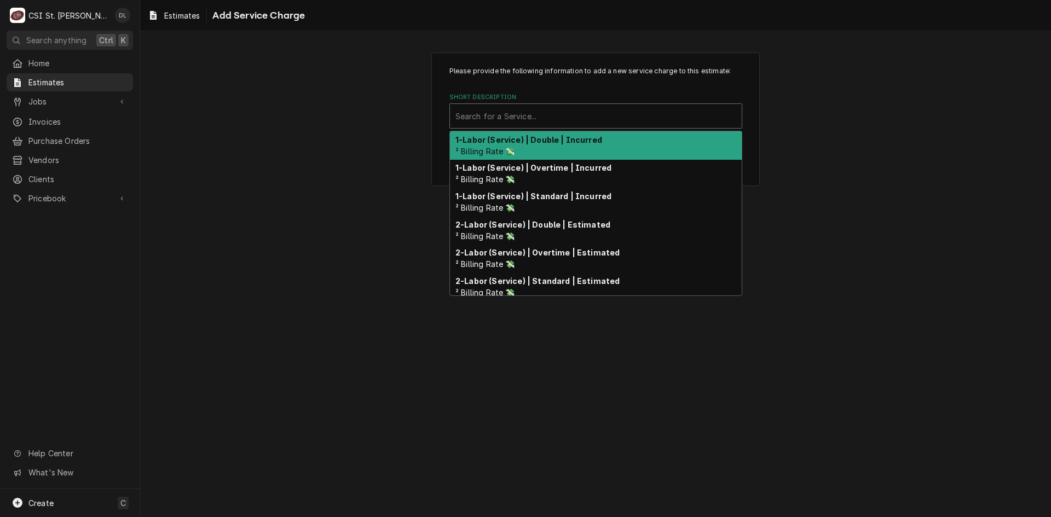
click at [533, 120] on div "Short Description" at bounding box center [595, 116] width 281 height 20
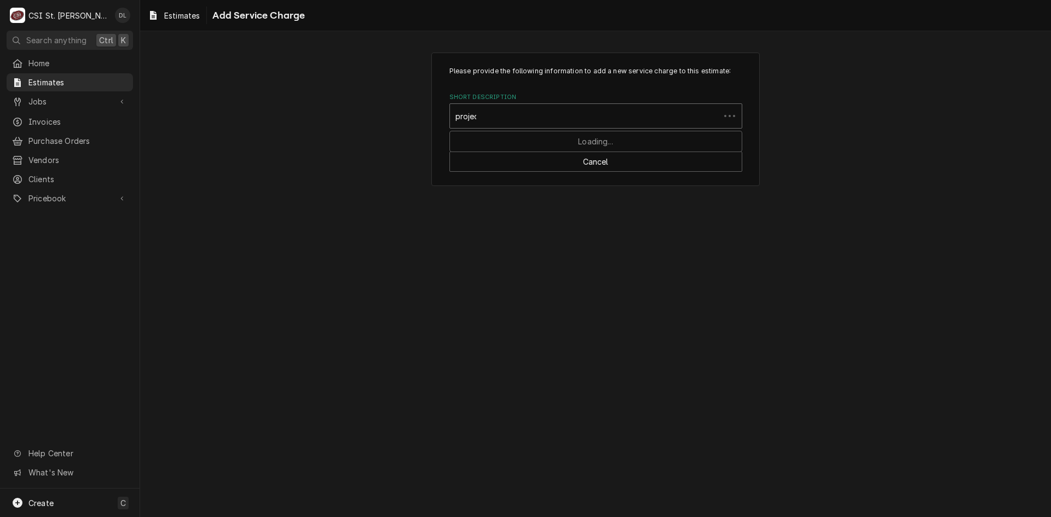
type input "project"
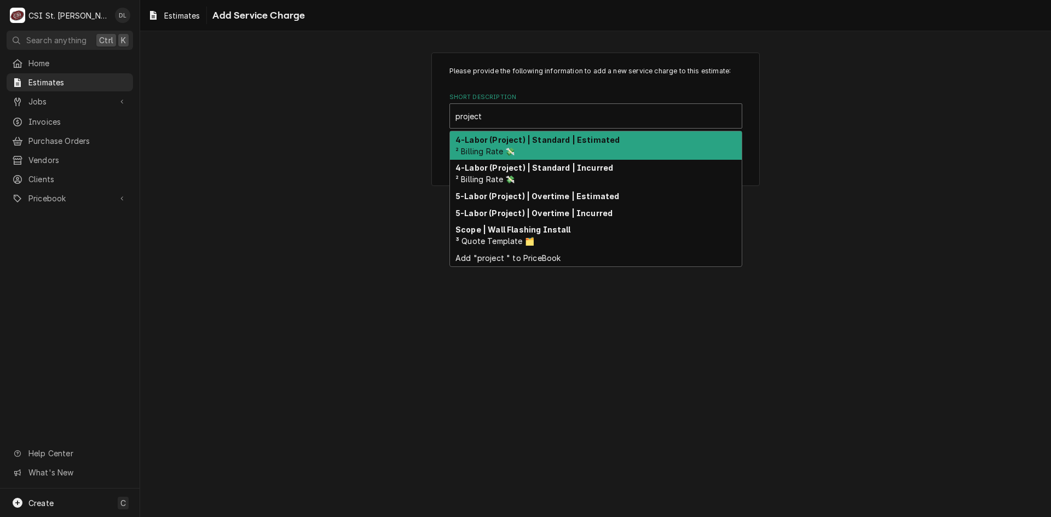
click at [534, 137] on strong "4-Labor (Project) | Standard | Estimated" at bounding box center [537, 139] width 164 height 9
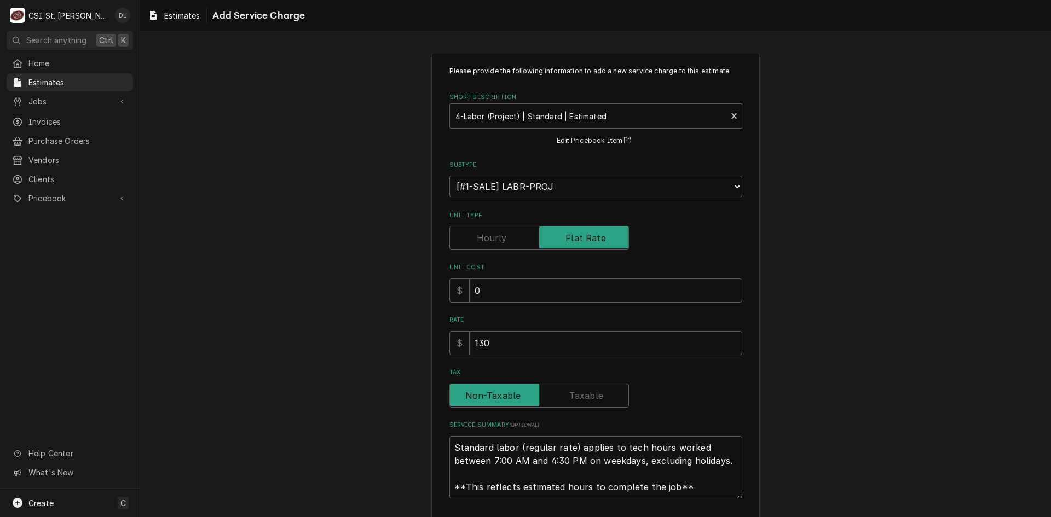
type textarea "x"
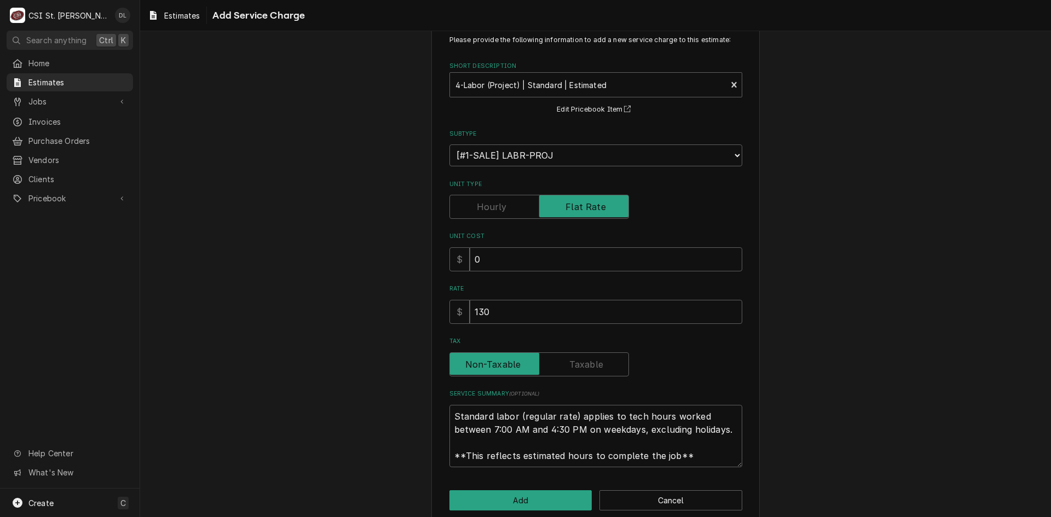
scroll to position [48, 0]
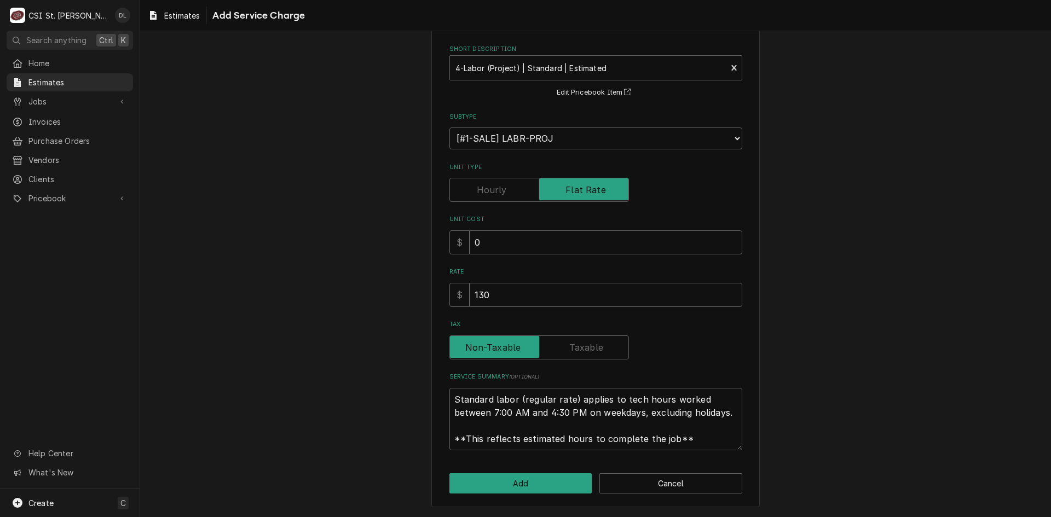
click at [198, 308] on div "Please provide the following information to add a new service charge to this es…" at bounding box center [595, 256] width 911 height 523
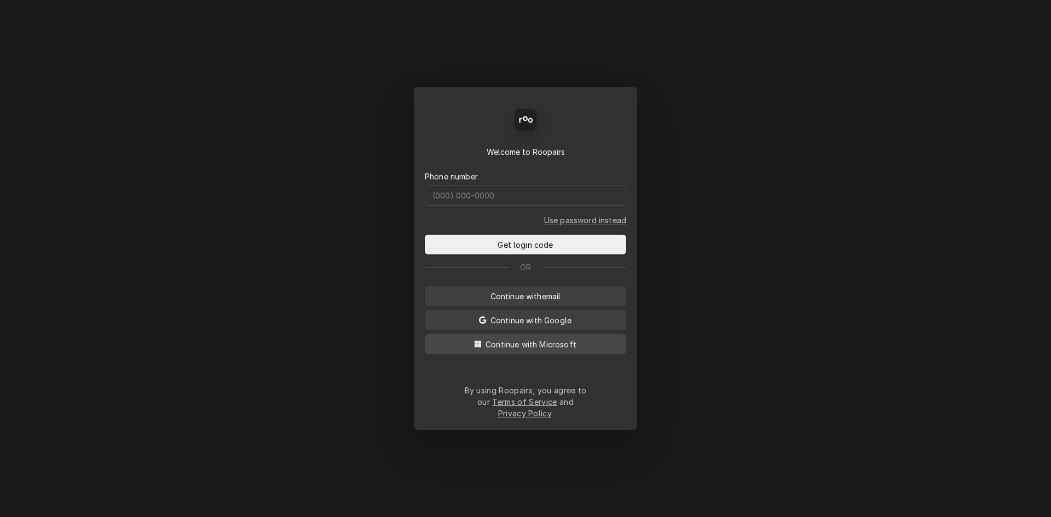
click at [539, 350] on span "Continue with Microsoft" at bounding box center [530, 344] width 95 height 11
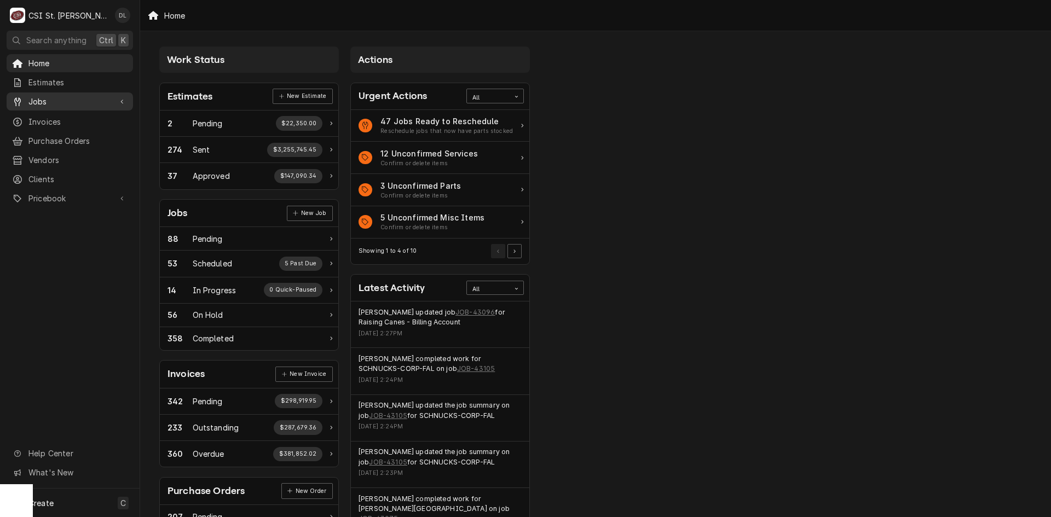
click at [40, 102] on span "Jobs" at bounding box center [69, 101] width 83 height 11
click at [67, 119] on span "Jobs" at bounding box center [77, 120] width 99 height 11
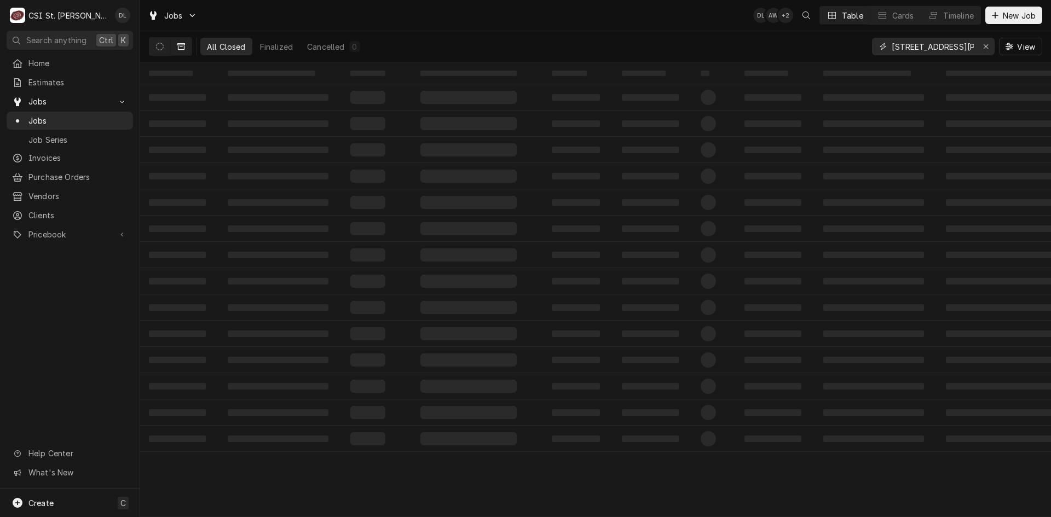
drag, startPoint x: 989, startPoint y: 44, endPoint x: 970, endPoint y: 47, distance: 18.8
click at [988, 44] on div "Erase input" at bounding box center [985, 46] width 11 height 11
click at [962, 48] on input "Dynamic Content Wrapper" at bounding box center [943, 47] width 103 height 18
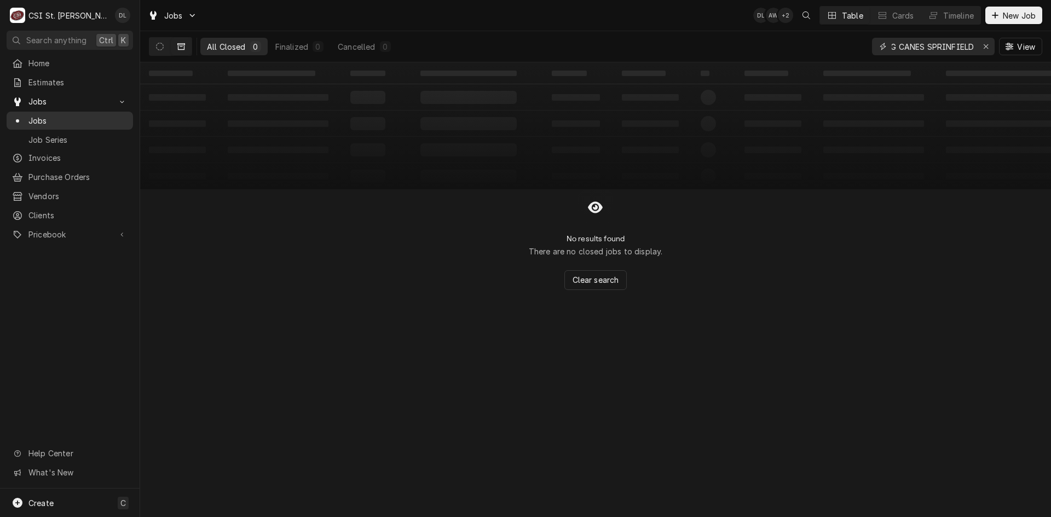
type input "RAISING CANES SPRINFIELD"
click at [163, 42] on button "Dynamic Content Wrapper" at bounding box center [159, 47] width 21 height 18
click at [978, 44] on button "Erase input" at bounding box center [986, 47] width 18 height 18
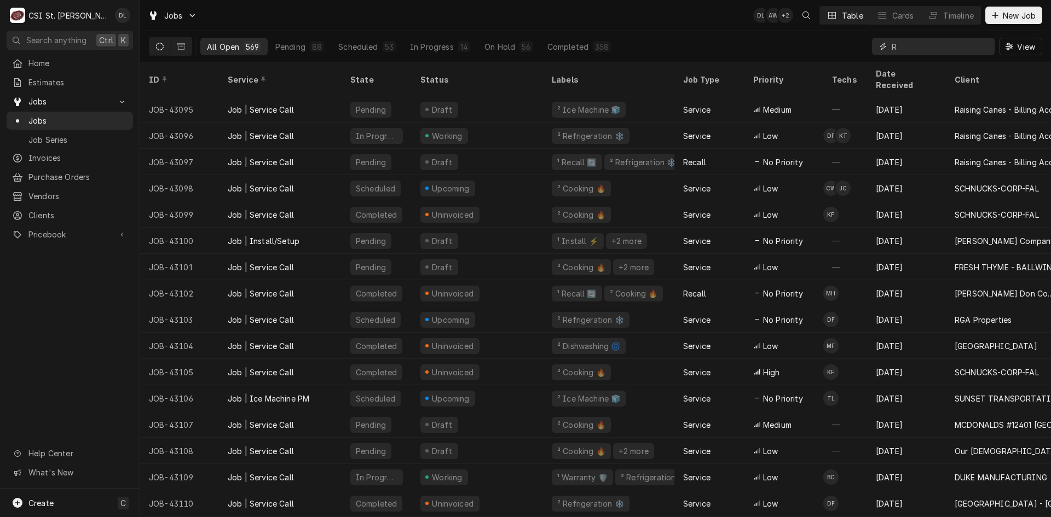
click at [979, 44] on div "R" at bounding box center [933, 47] width 123 height 18
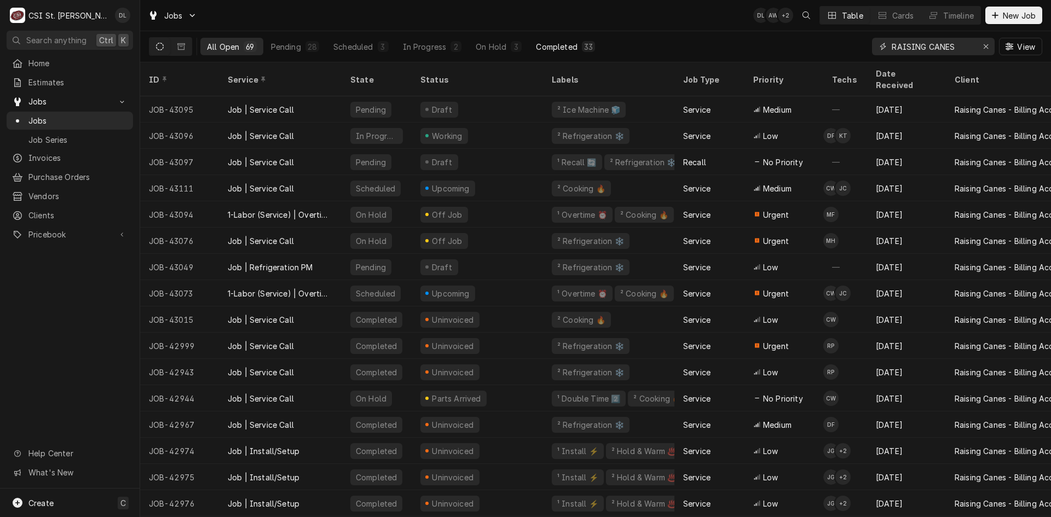
type input "RAISING CANES"
click at [529, 45] on button "Completed 33" at bounding box center [565, 47] width 72 height 18
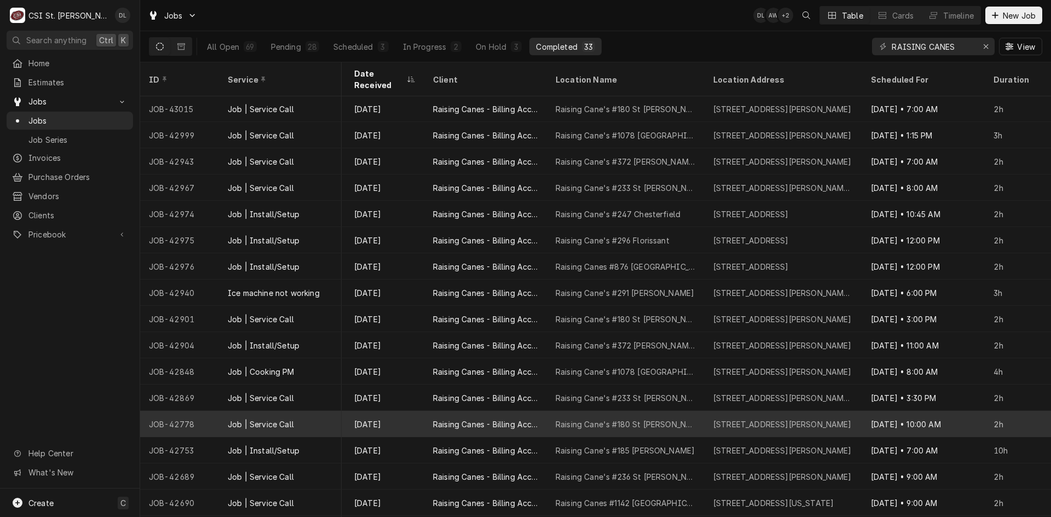
scroll to position [0, 452]
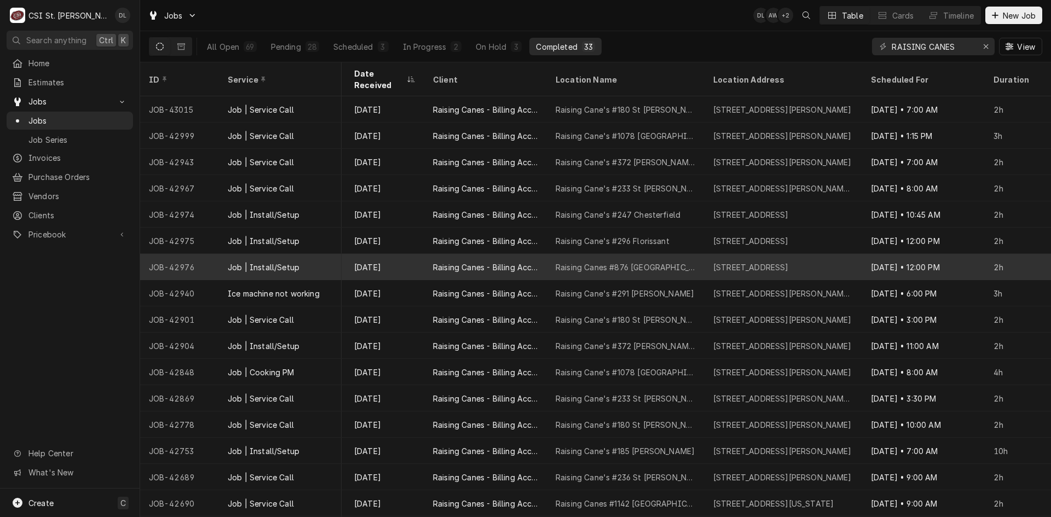
click at [691, 254] on div "Raising Canes #876 Springfield" at bounding box center [626, 267] width 158 height 26
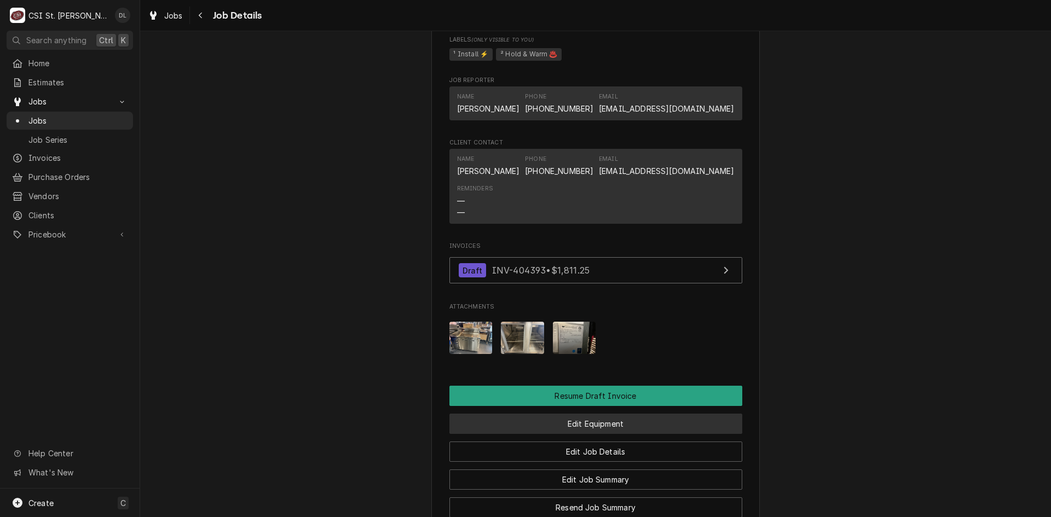
scroll to position [985, 0]
click at [569, 355] on img "Attachments" at bounding box center [574, 339] width 43 height 32
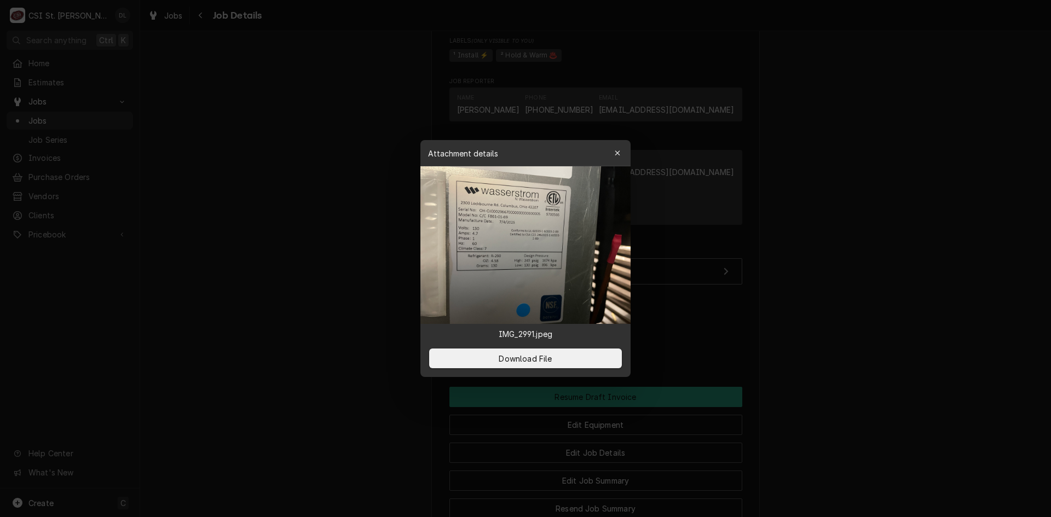
click at [616, 149] on div "button" at bounding box center [617, 153] width 11 height 11
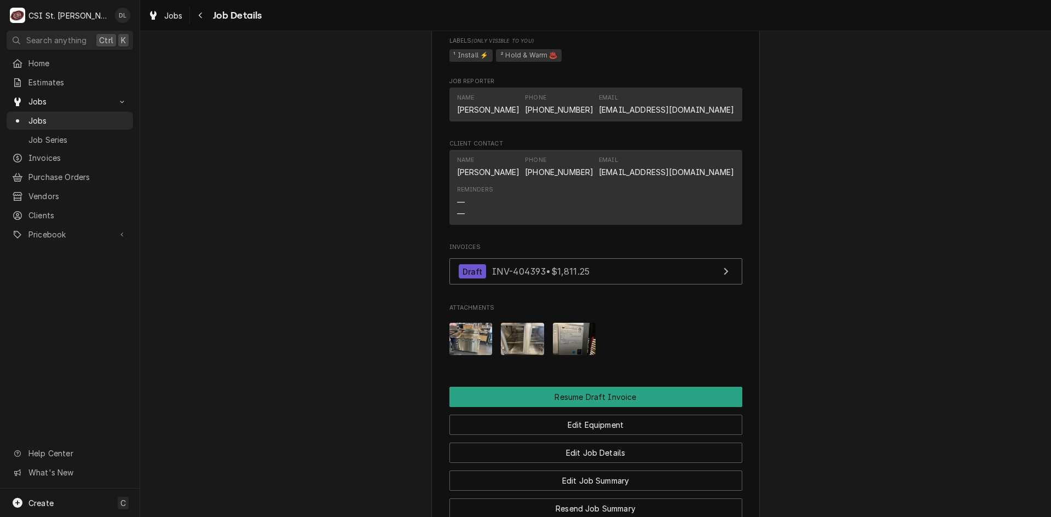
click at [510, 339] on img "Attachments" at bounding box center [522, 339] width 43 height 32
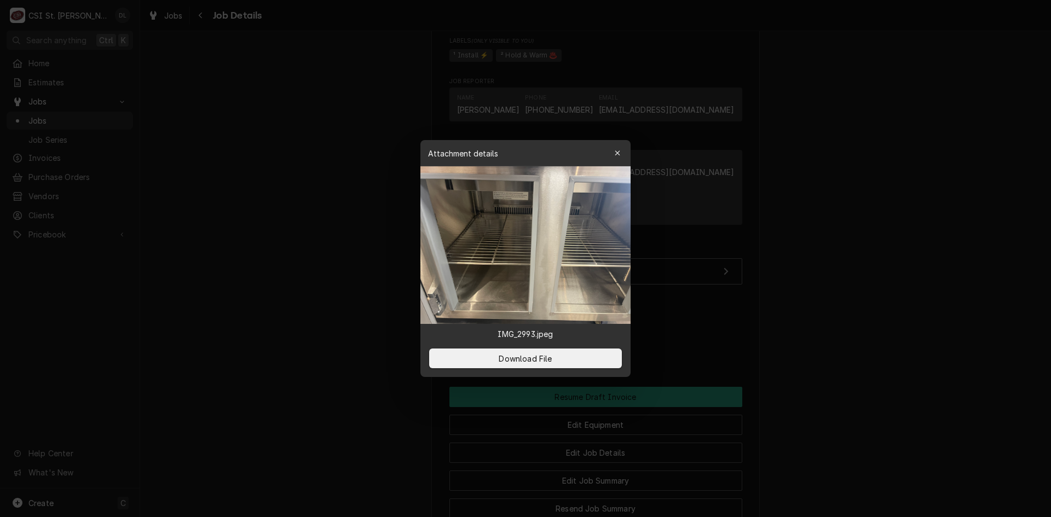
click at [616, 143] on div "Attachment details Close" at bounding box center [525, 153] width 210 height 26
click at [618, 151] on icon "button" at bounding box center [618, 153] width 6 height 8
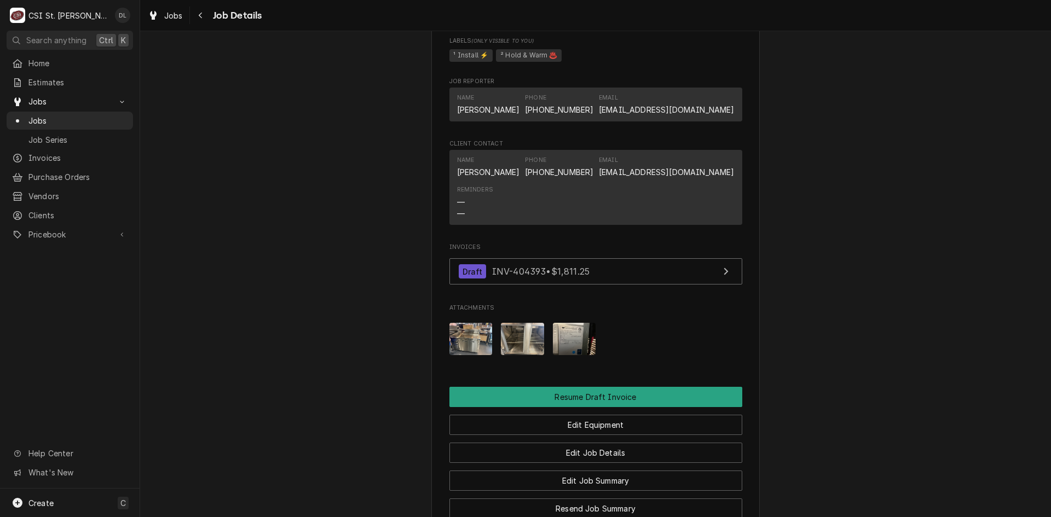
click at [475, 352] on img "Attachments" at bounding box center [470, 339] width 43 height 32
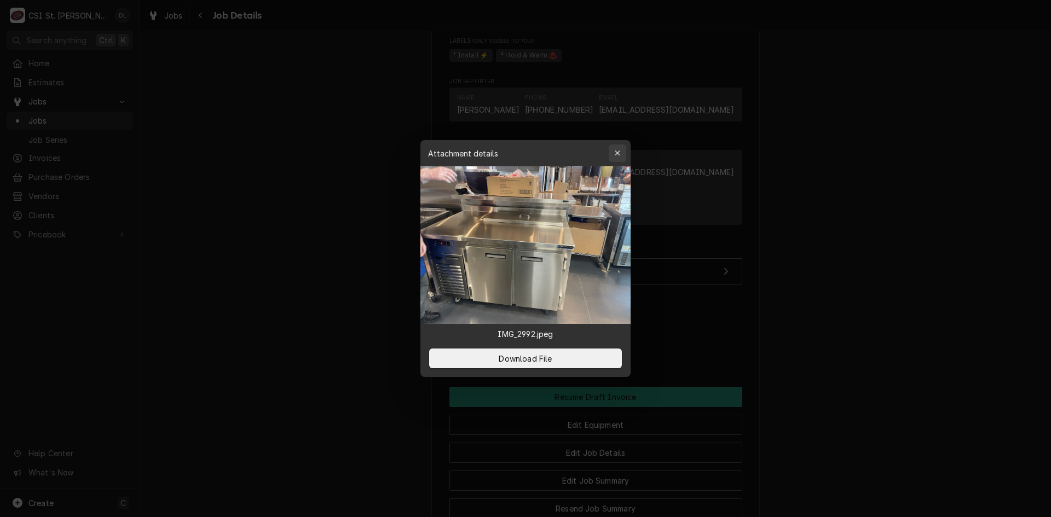
click at [615, 153] on icon "button" at bounding box center [618, 153] width 6 height 8
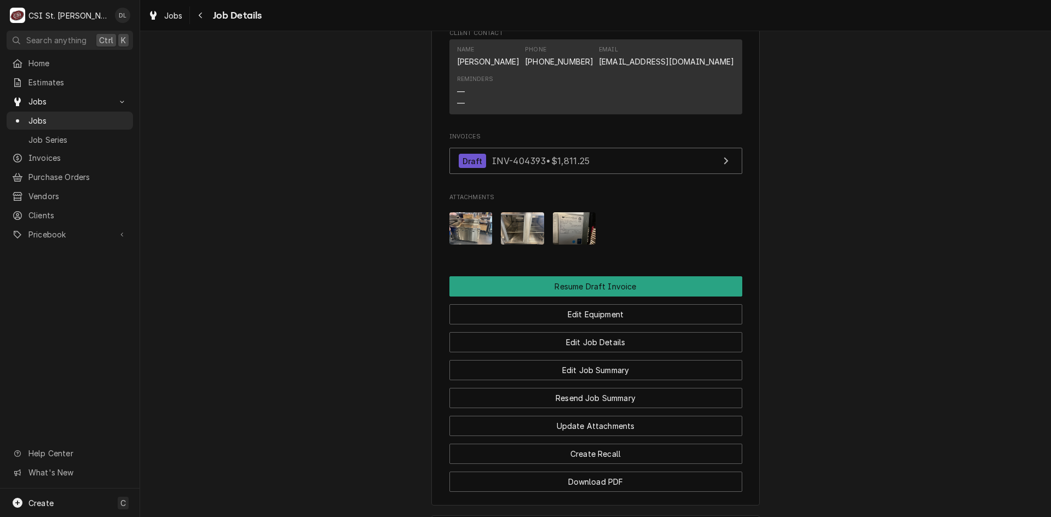
scroll to position [1095, 0]
click at [469, 245] on img "Attachments" at bounding box center [470, 229] width 43 height 32
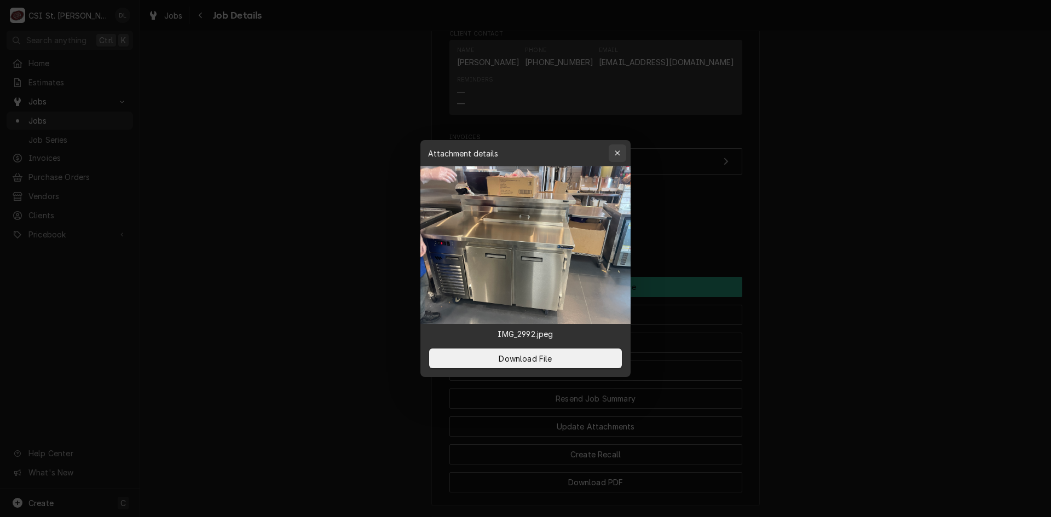
click at [622, 151] on div "button" at bounding box center [617, 153] width 11 height 11
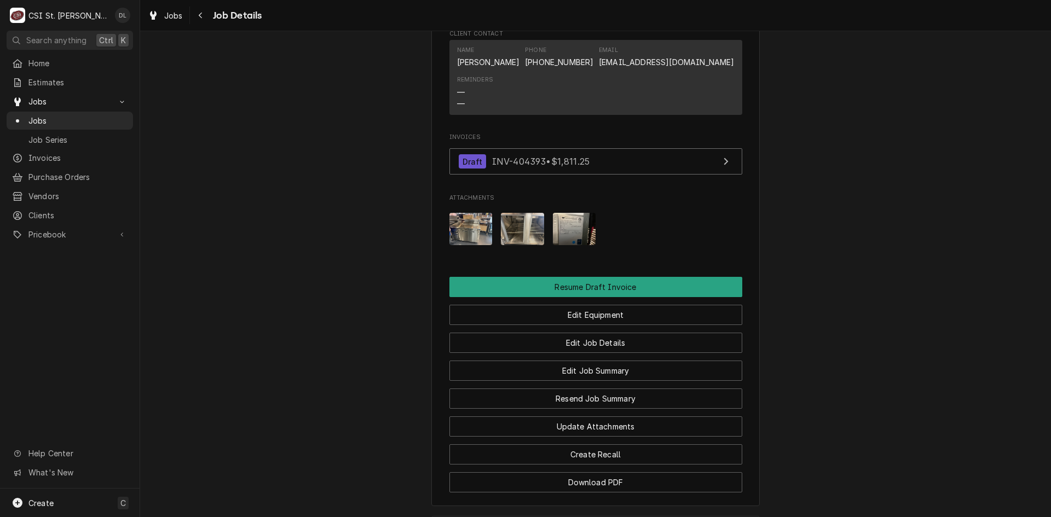
click at [468, 235] on img "Attachments" at bounding box center [470, 229] width 43 height 32
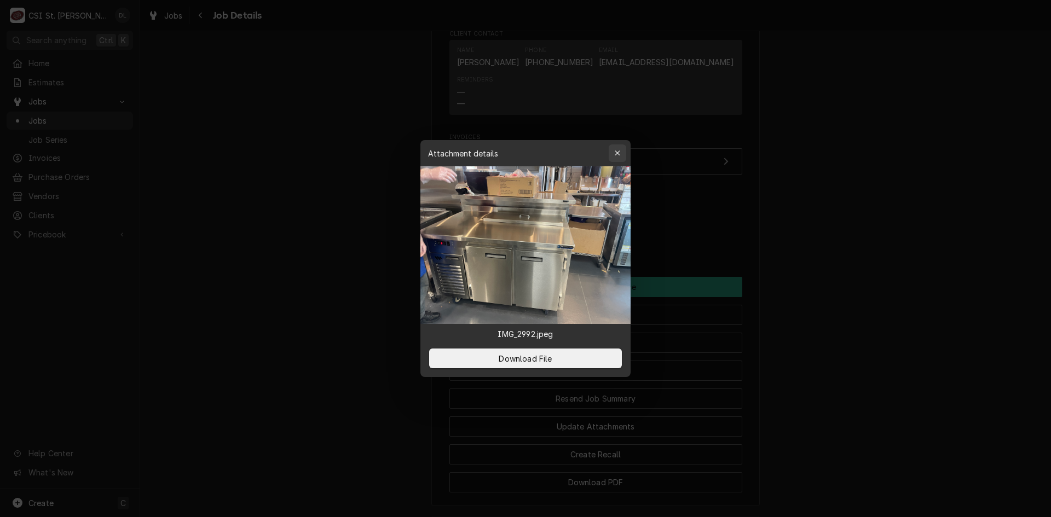
click at [619, 154] on icon "button" at bounding box center [618, 153] width 6 height 8
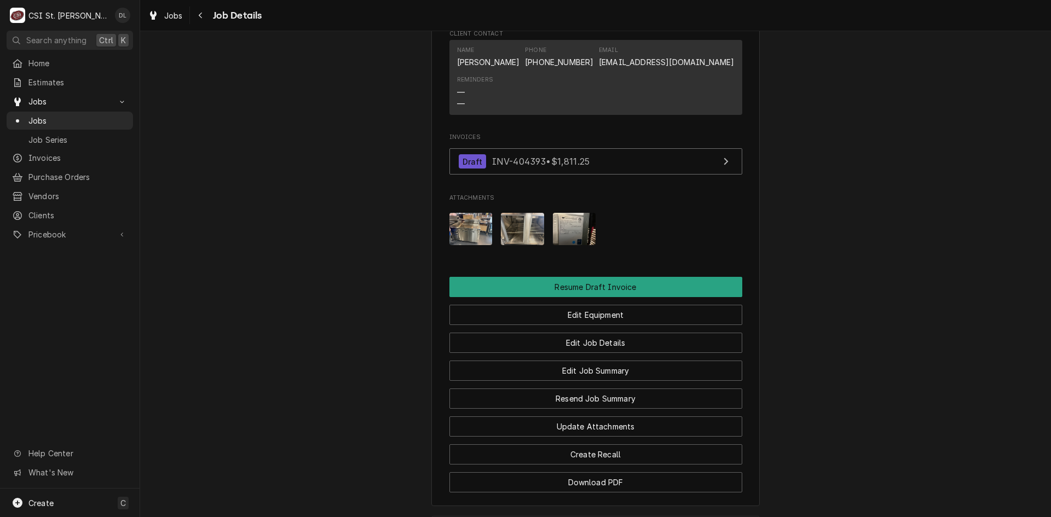
click at [529, 241] on img "Attachments" at bounding box center [522, 229] width 43 height 32
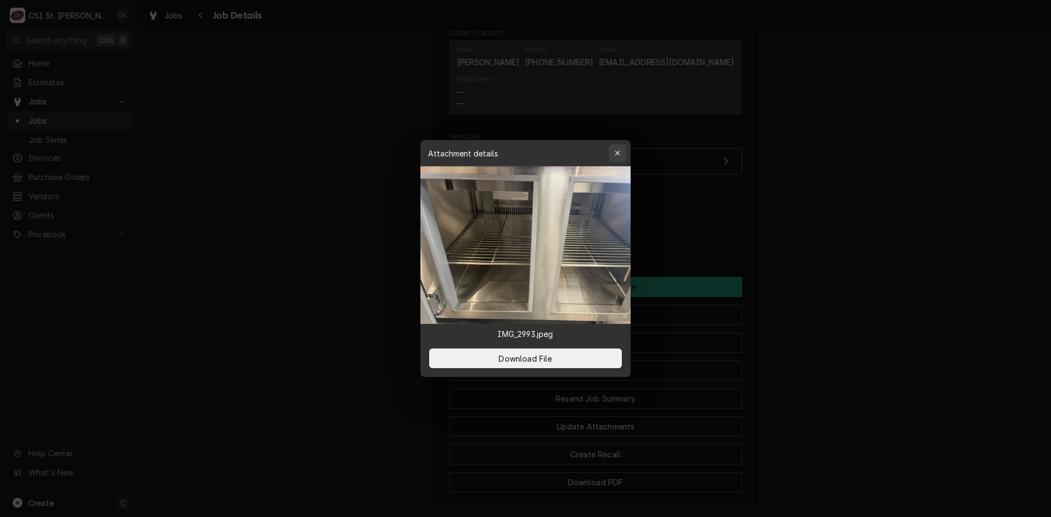
click at [616, 150] on icon "button" at bounding box center [618, 153] width 6 height 8
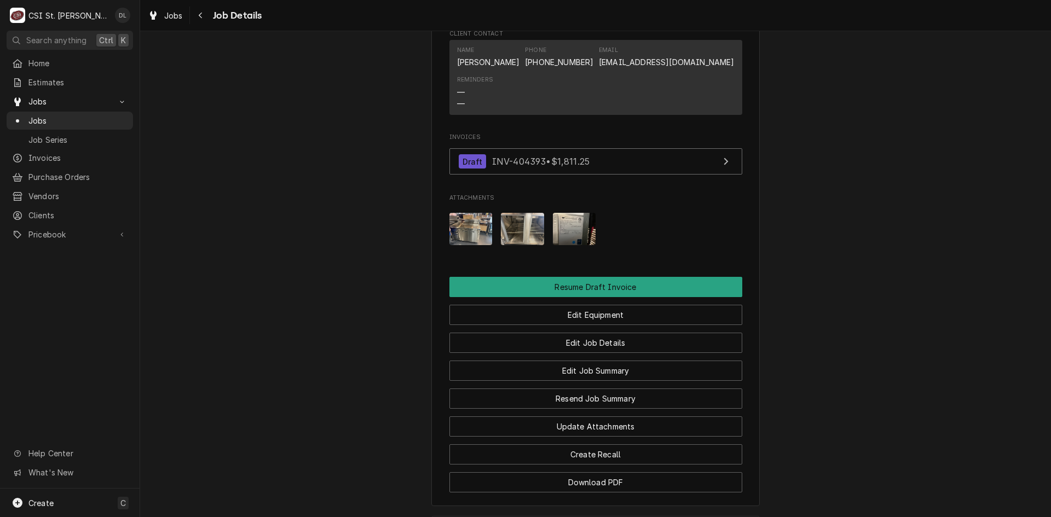
click at [493, 241] on div "Attachments" at bounding box center [595, 229] width 293 height 50
click at [478, 240] on img "Attachments" at bounding box center [470, 229] width 43 height 32
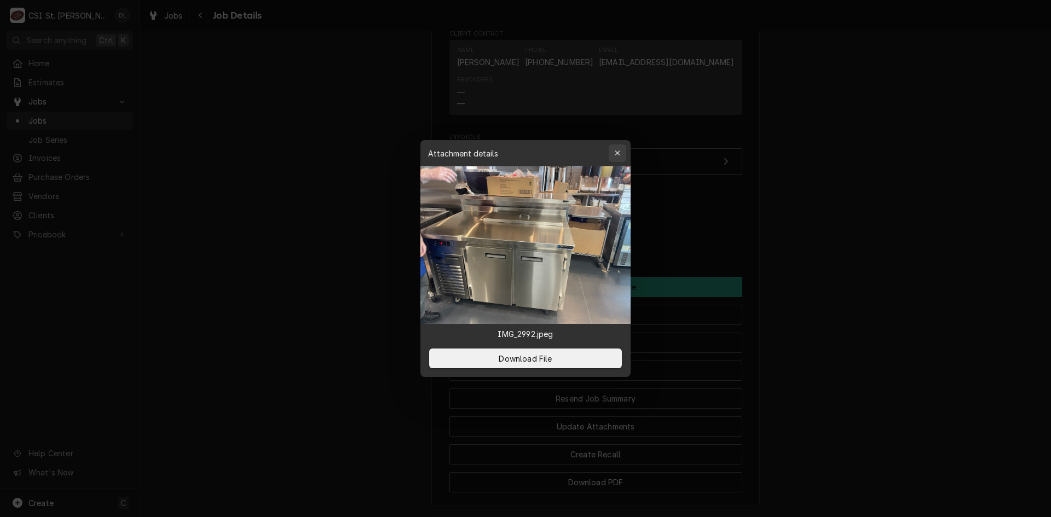
click at [615, 149] on div "button" at bounding box center [617, 153] width 11 height 11
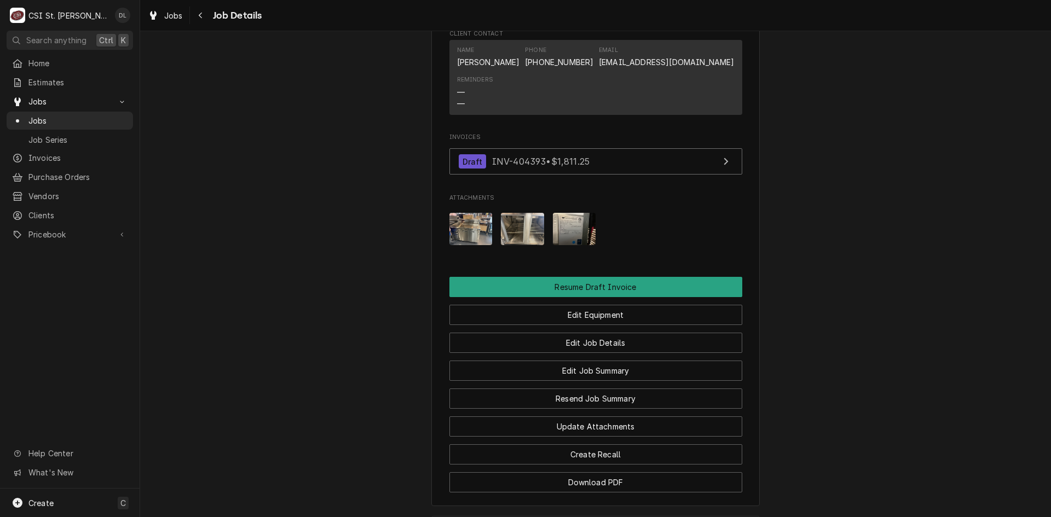
click at [458, 245] on img "Attachments" at bounding box center [470, 229] width 43 height 32
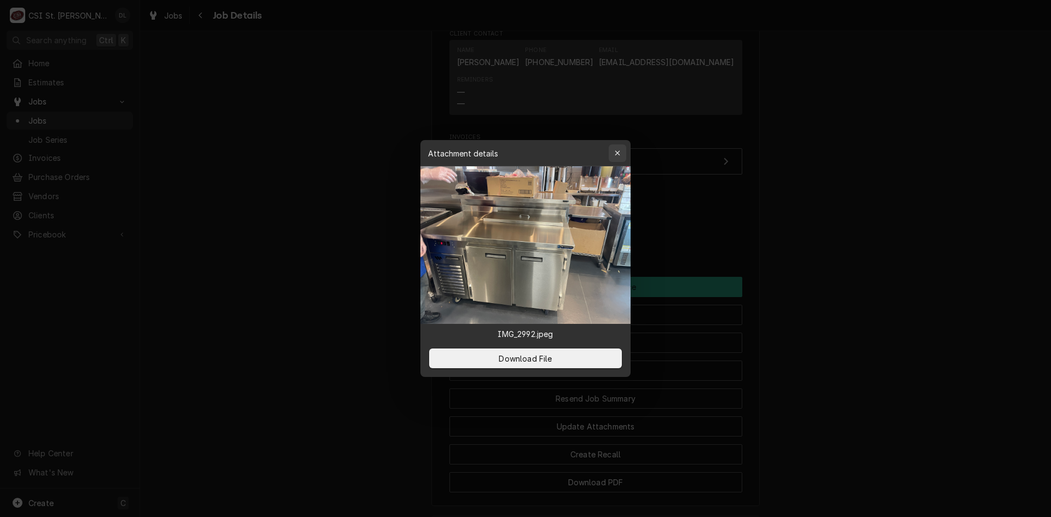
click at [618, 153] on icon "button" at bounding box center [618, 153] width 6 height 8
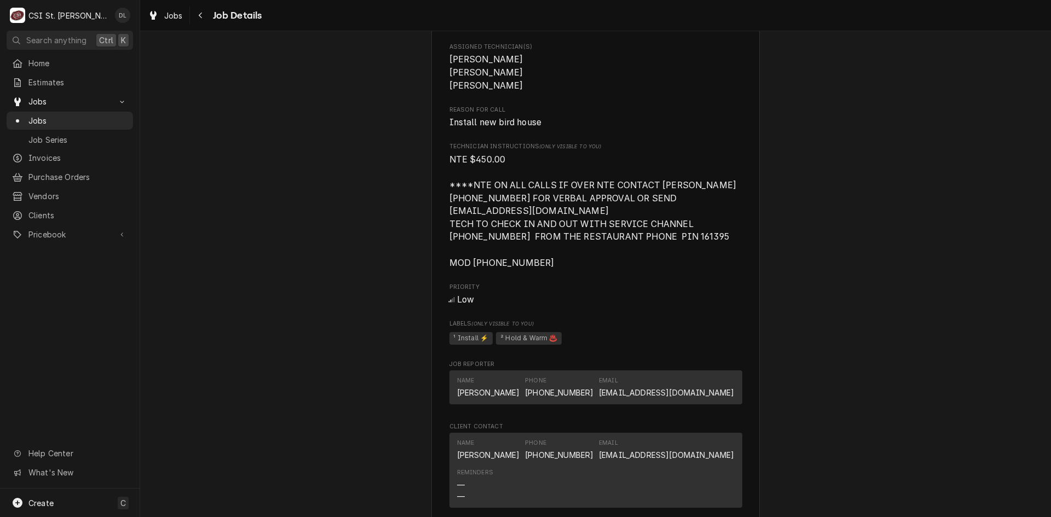
scroll to position [657, 0]
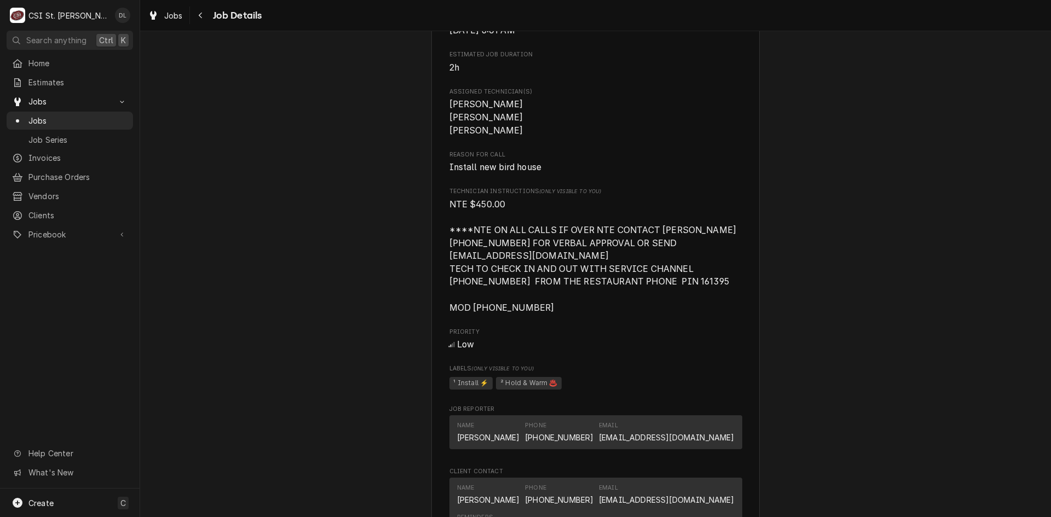
click at [59, 82] on span "Estimates" at bounding box center [77, 82] width 99 height 11
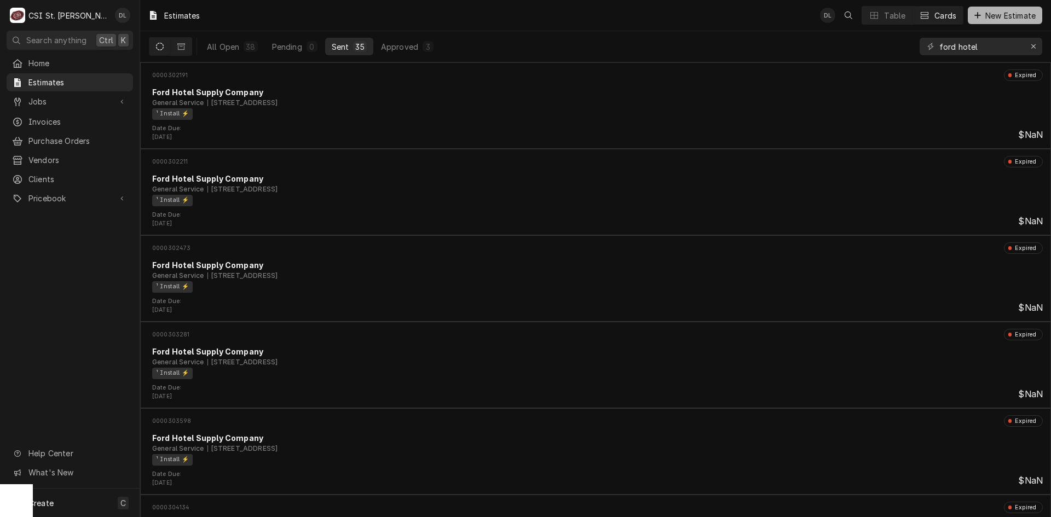
click at [980, 13] on div "Dynamic Content Wrapper" at bounding box center [977, 15] width 11 height 11
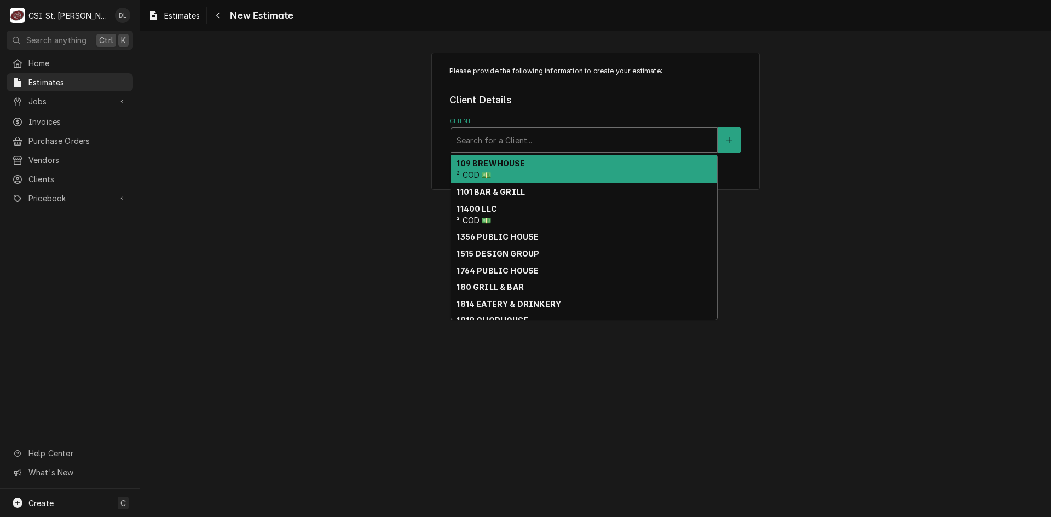
click at [520, 142] on div "Client" at bounding box center [583, 140] width 255 height 20
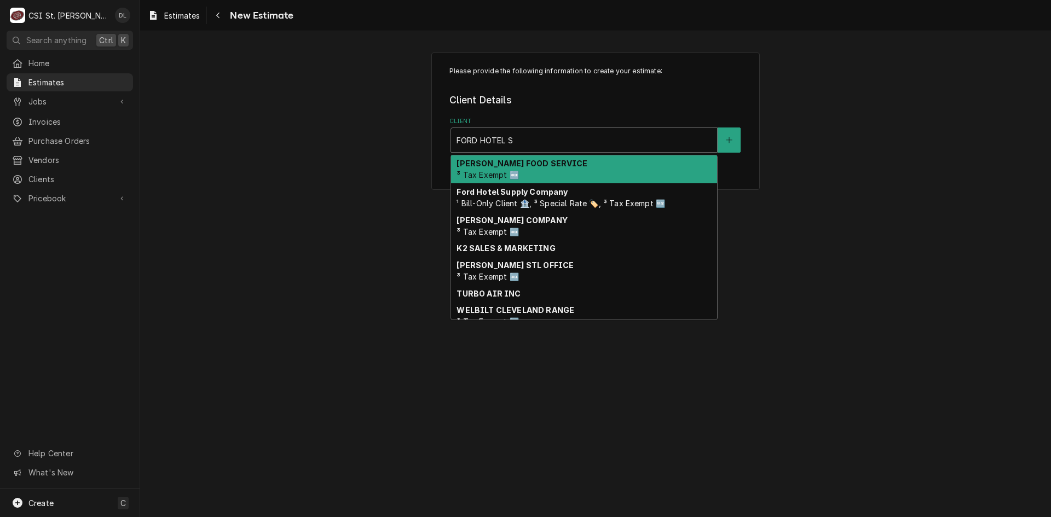
type input "[GEOGRAPHIC_DATA]"
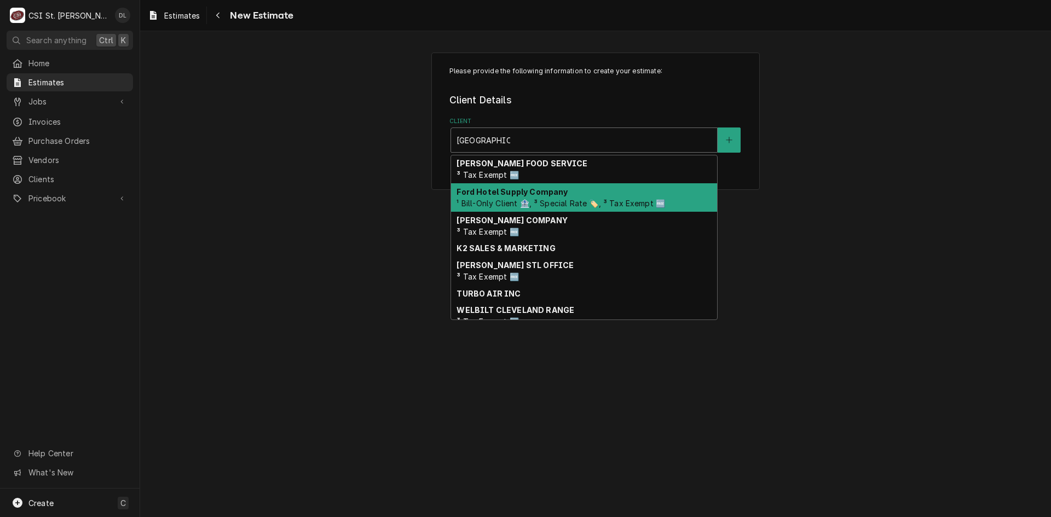
click at [533, 190] on strong "Ford Hotel Supply Company" at bounding box center [511, 191] width 111 height 9
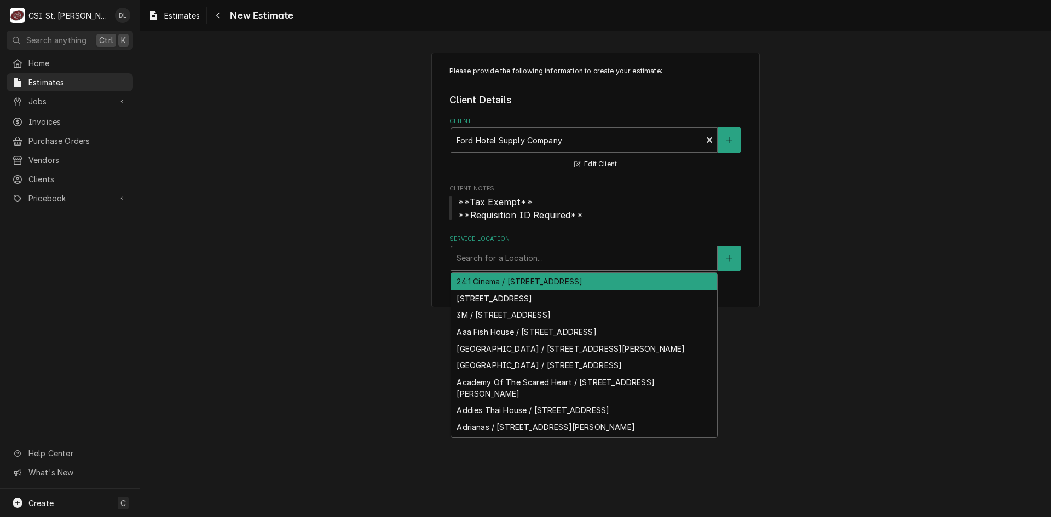
click at [528, 259] on div "Service Location" at bounding box center [583, 258] width 255 height 20
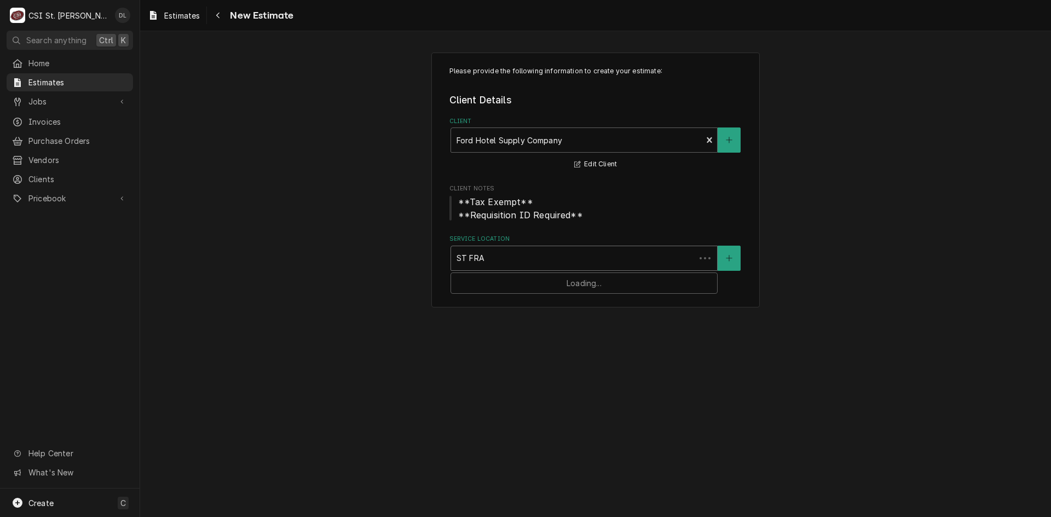
type input "ST [PERSON_NAME]"
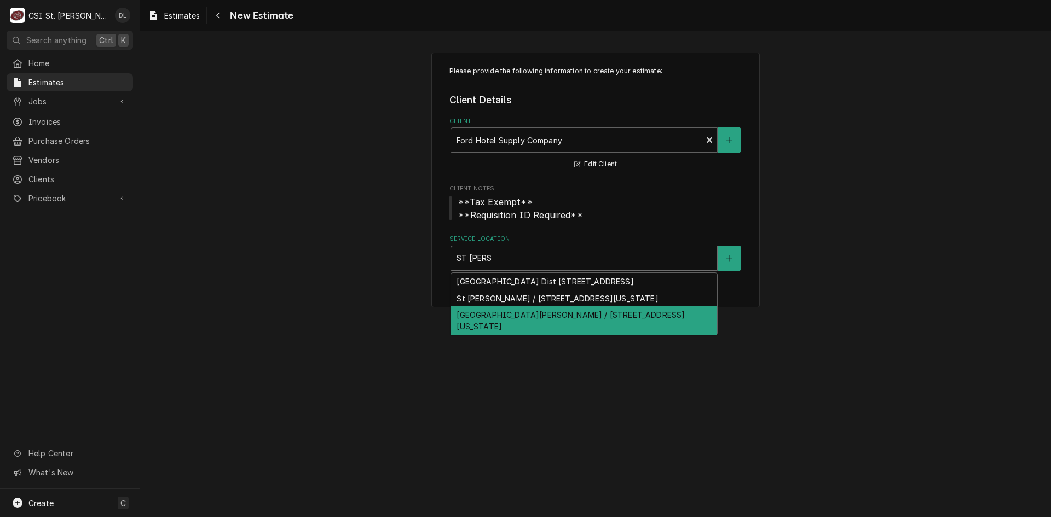
click at [511, 335] on div "[GEOGRAPHIC_DATA][PERSON_NAME] / [STREET_ADDRESS][US_STATE]" at bounding box center [584, 320] width 266 height 28
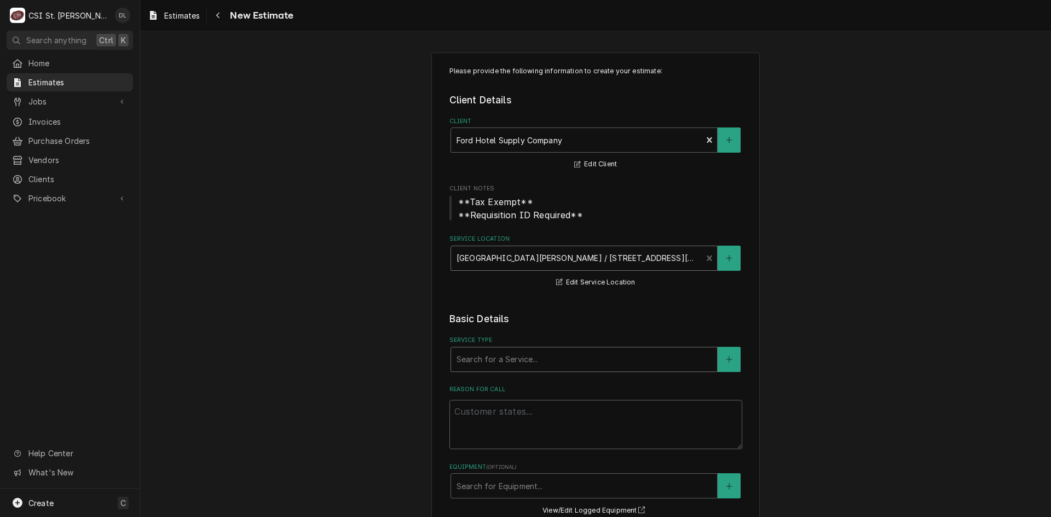
click at [532, 367] on div "Service Type" at bounding box center [583, 360] width 255 height 20
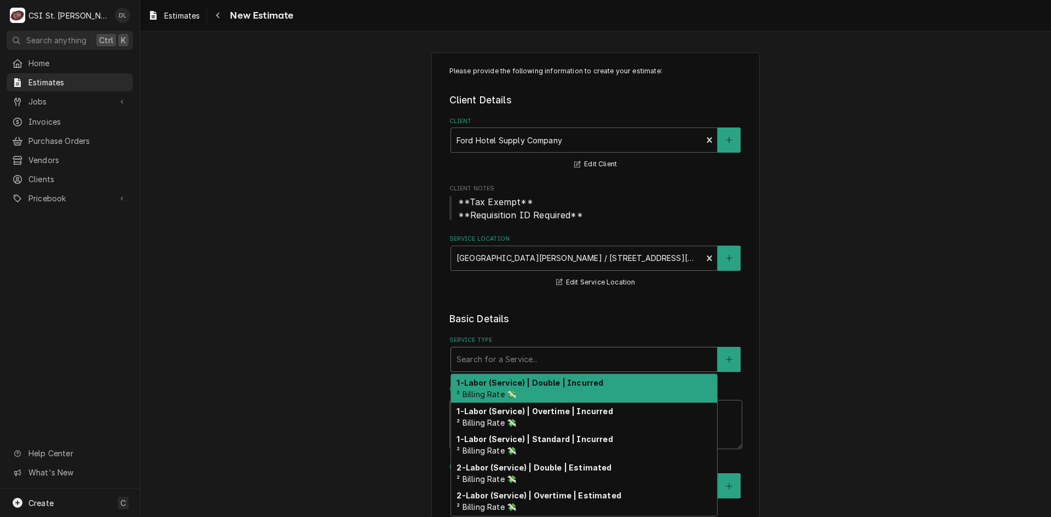
type textarea "x"
type input "I"
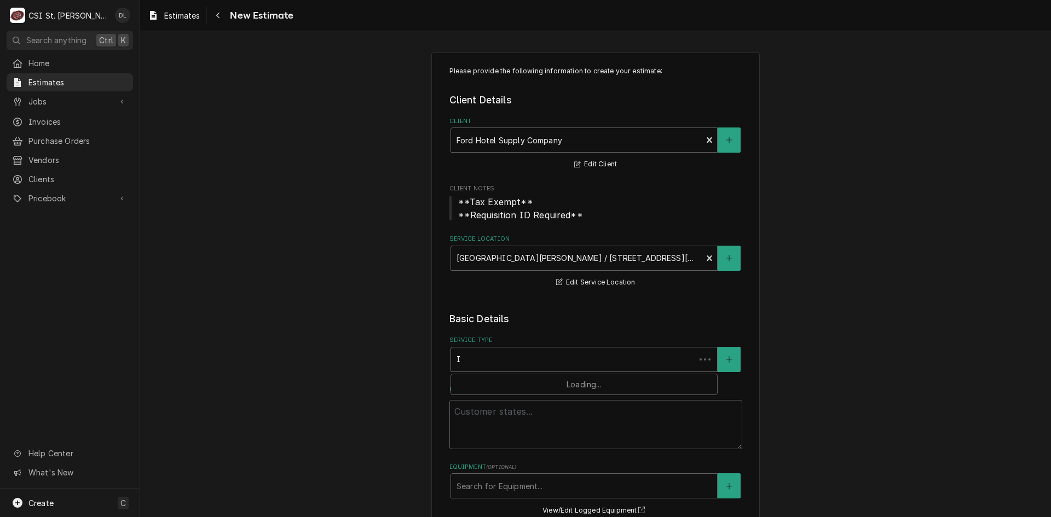
type textarea "x"
type input "IN"
type textarea "x"
type input "INS"
type textarea "x"
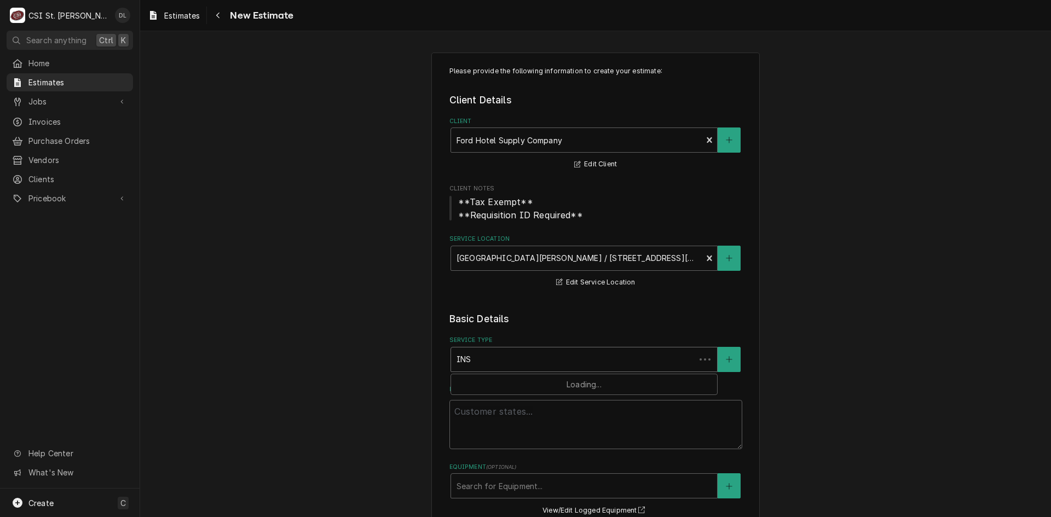
type input "INST"
type textarea "x"
type input "INSTA"
type textarea "x"
type input "INSTAL"
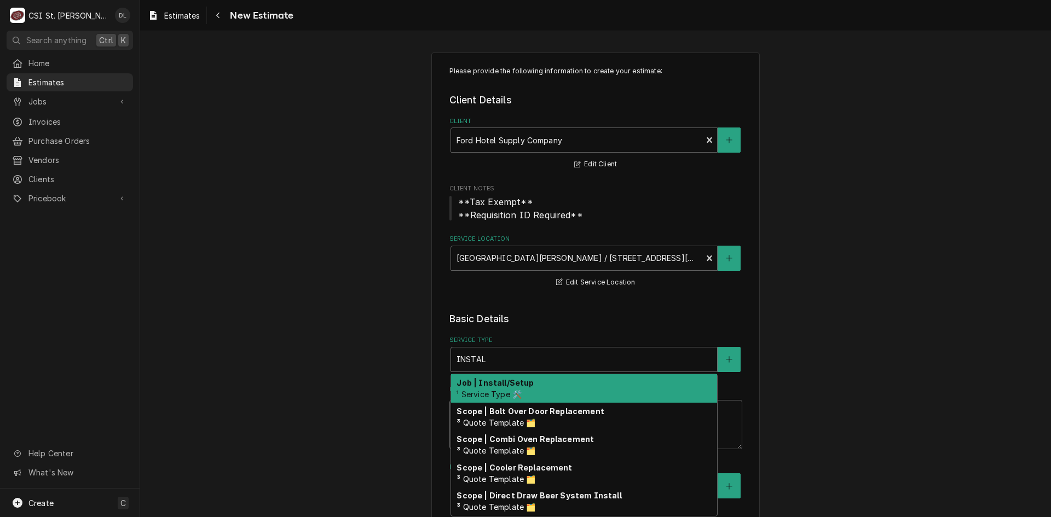
click at [519, 379] on strong "Job | Install/Setup" at bounding box center [494, 382] width 77 height 9
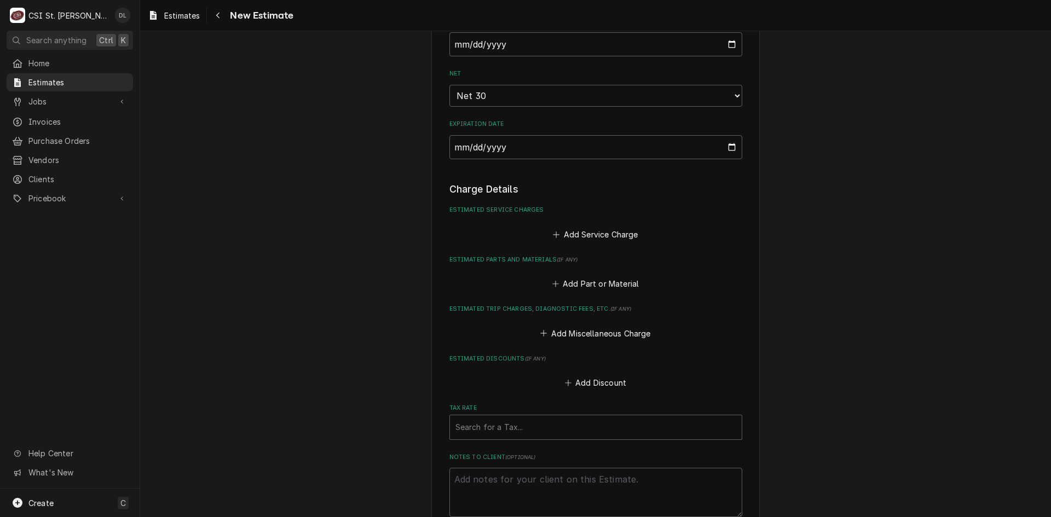
scroll to position [383, 0]
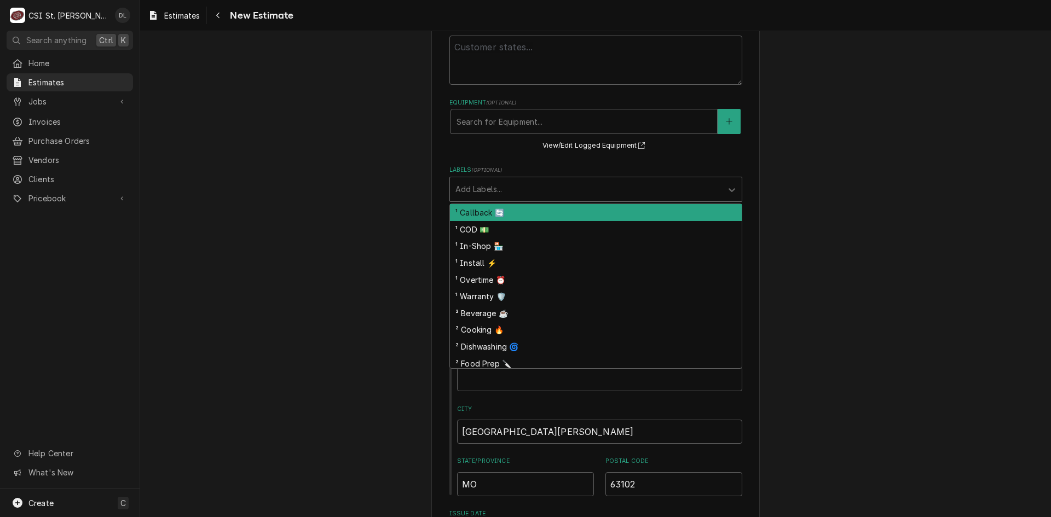
click at [599, 188] on div "Labels" at bounding box center [585, 190] width 261 height 20
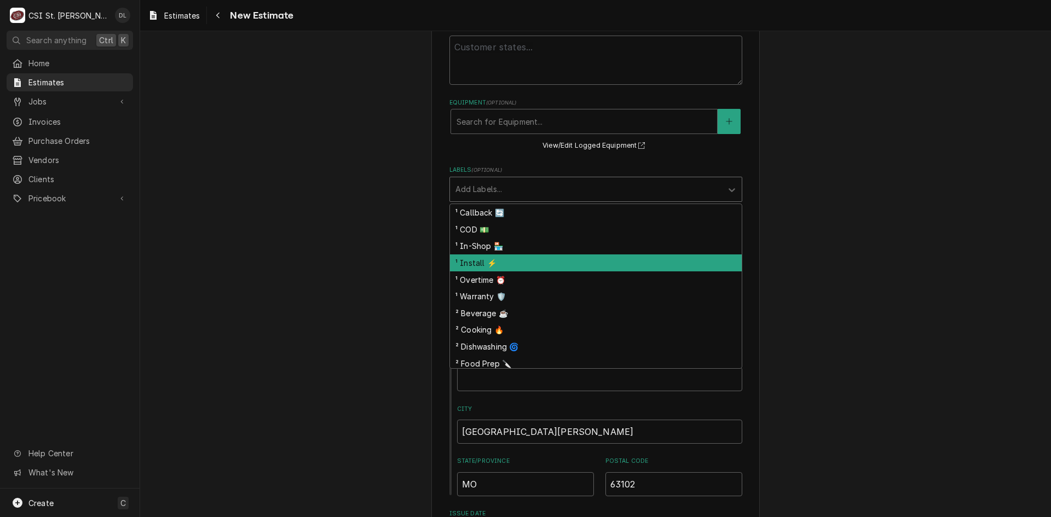
drag, startPoint x: 518, startPoint y: 263, endPoint x: 554, endPoint y: 202, distance: 70.7
click at [518, 259] on div "¹ Install ⚡️" at bounding box center [596, 262] width 292 height 17
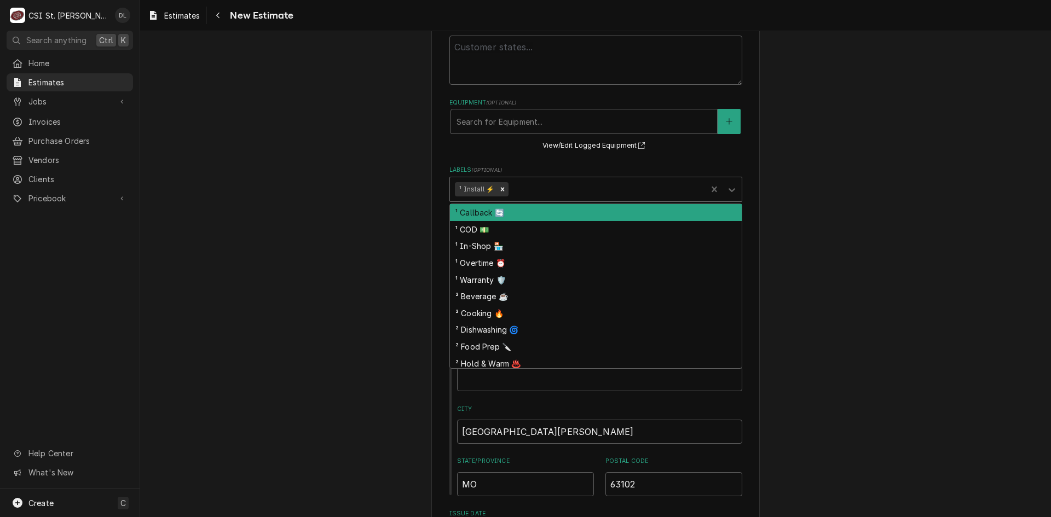
click at [556, 190] on div "Labels" at bounding box center [606, 190] width 191 height 20
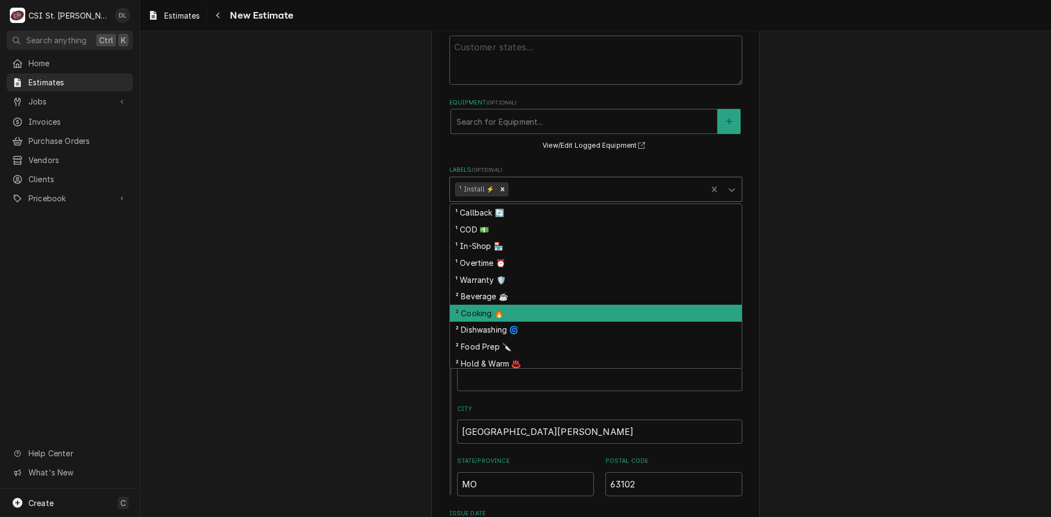
click at [499, 313] on div "² Cooking 🔥" at bounding box center [596, 313] width 292 height 17
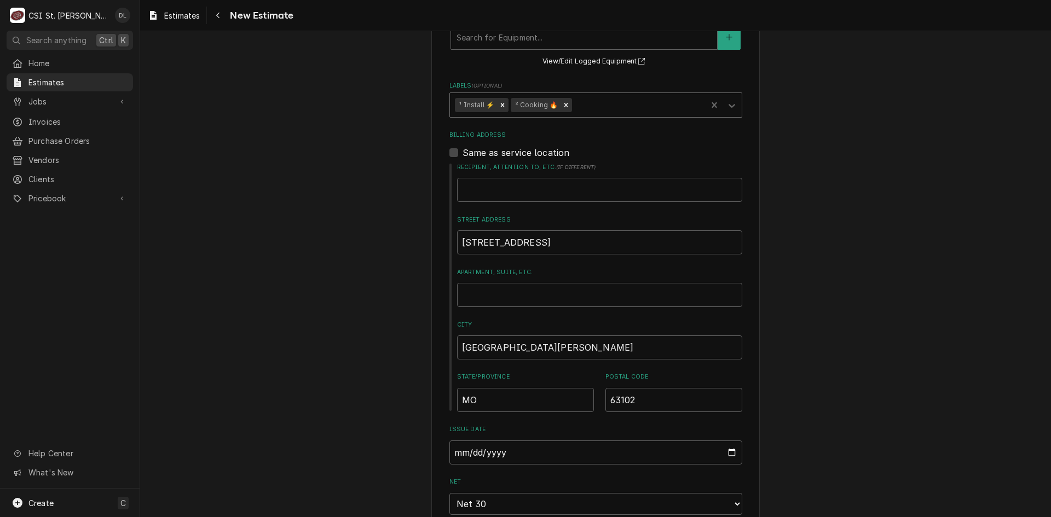
scroll to position [711, 0]
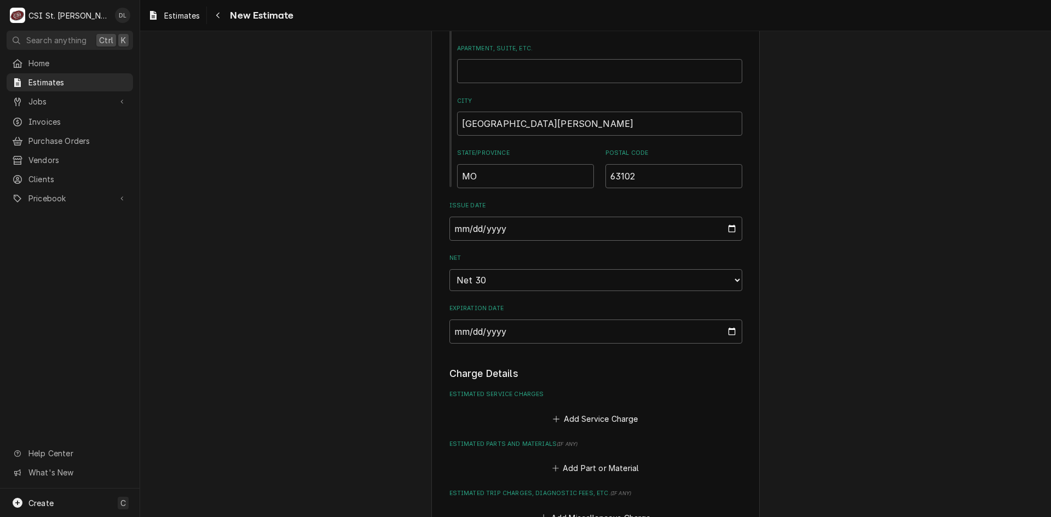
type textarea "x"
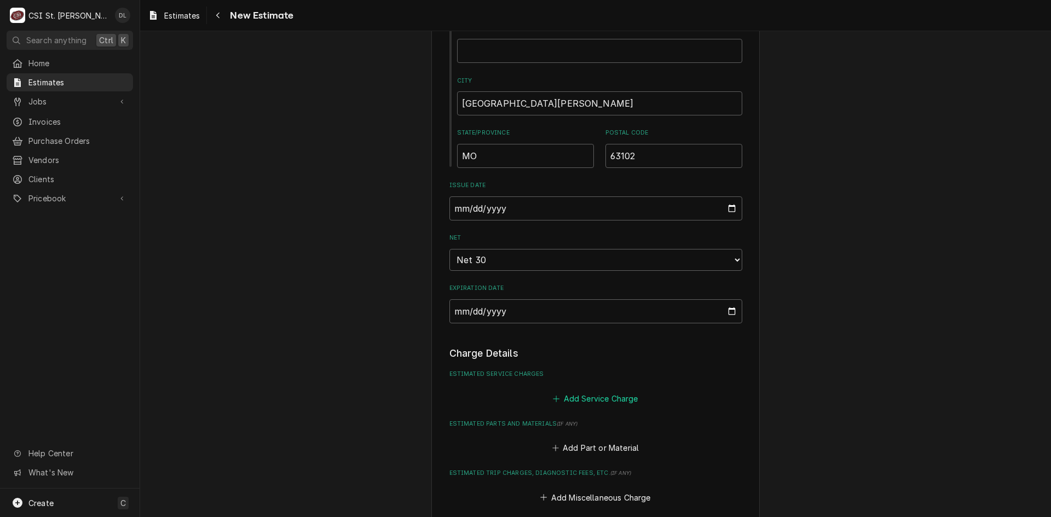
click at [553, 401] on icon "Estimated Service Charges" at bounding box center [556, 399] width 7 height 8
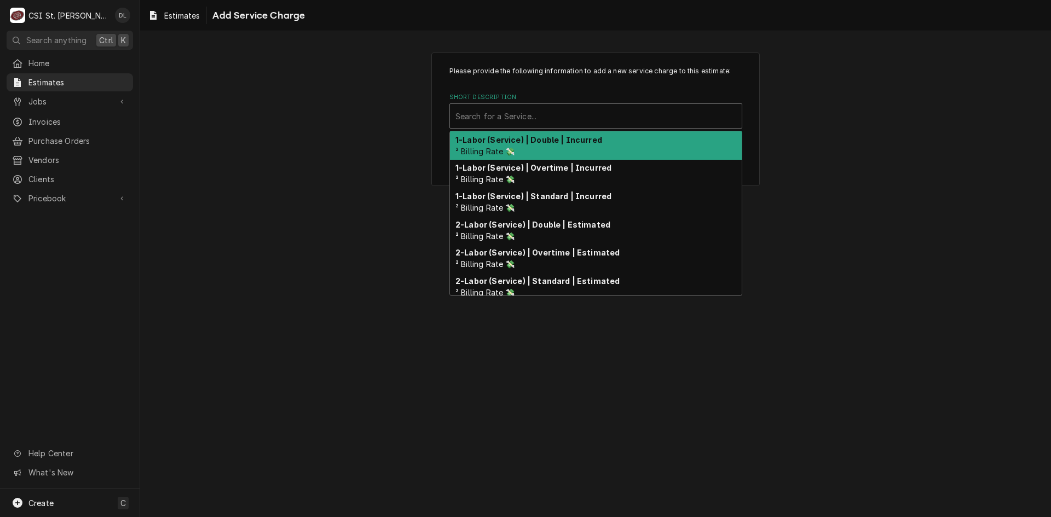
click at [532, 115] on div "Short Description" at bounding box center [595, 116] width 281 height 20
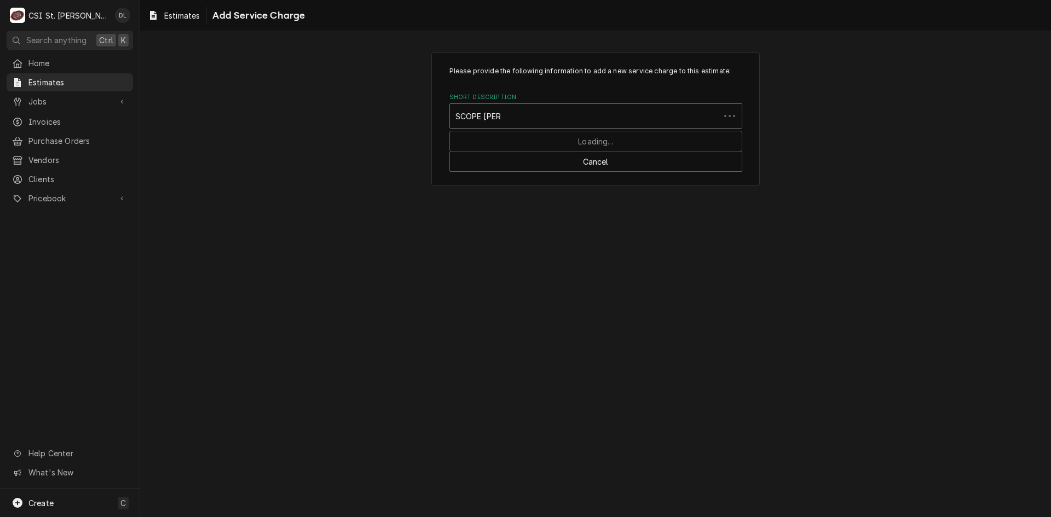
type input "SCOPE FRYER"
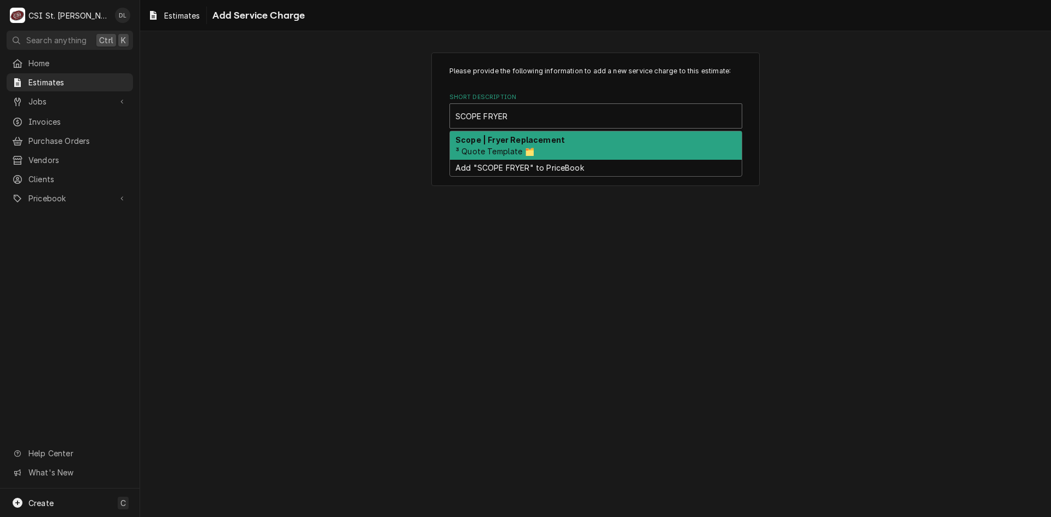
click at [534, 158] on div "Scope | Fryer Replacement ³ Quote Template 🗂️" at bounding box center [596, 145] width 292 height 28
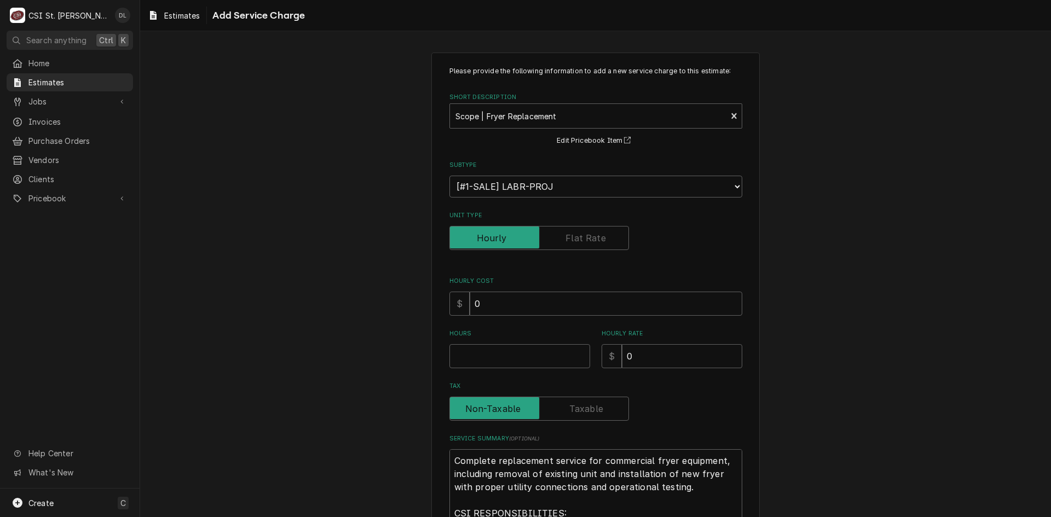
type textarea "x"
click at [588, 239] on label "Unit Type" at bounding box center [539, 238] width 180 height 24
click at [588, 239] on input "Unit Type" at bounding box center [539, 238] width 170 height 24
checkbox input "true"
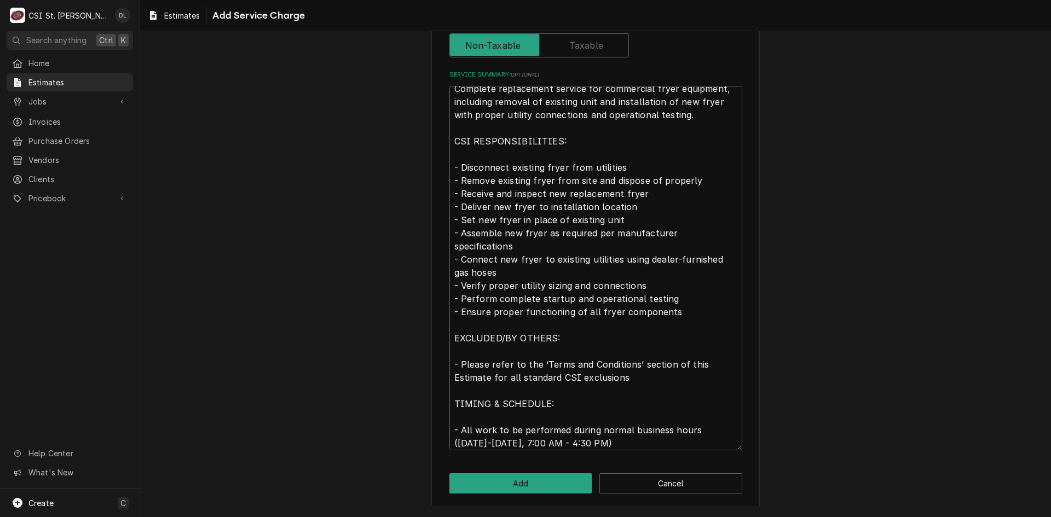
scroll to position [13, 0]
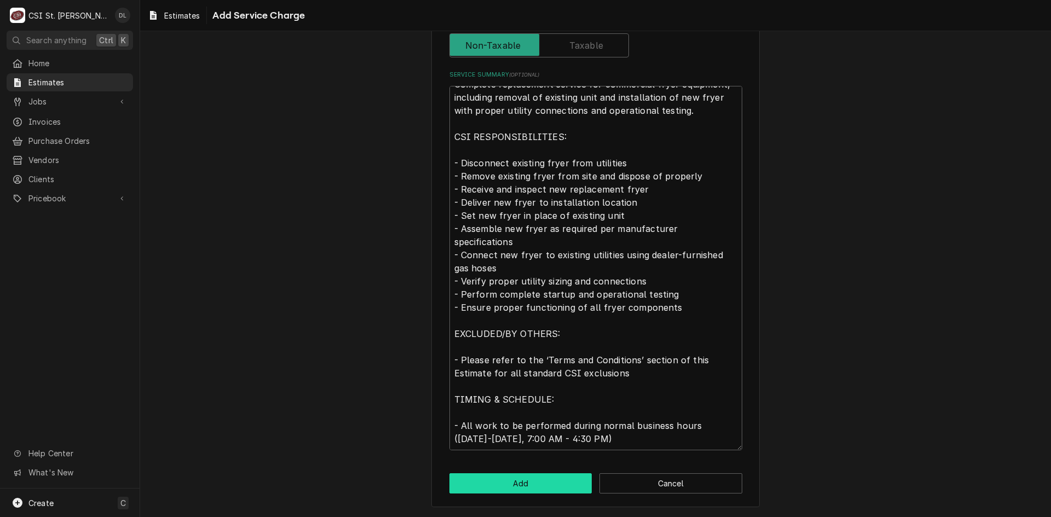
click at [519, 482] on button "Add" at bounding box center [520, 483] width 143 height 20
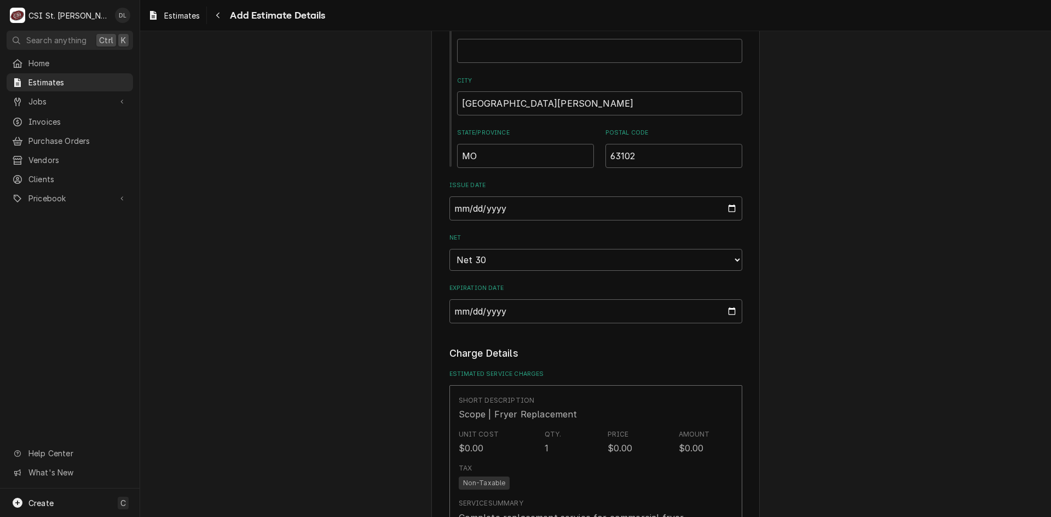
scroll to position [698, 0]
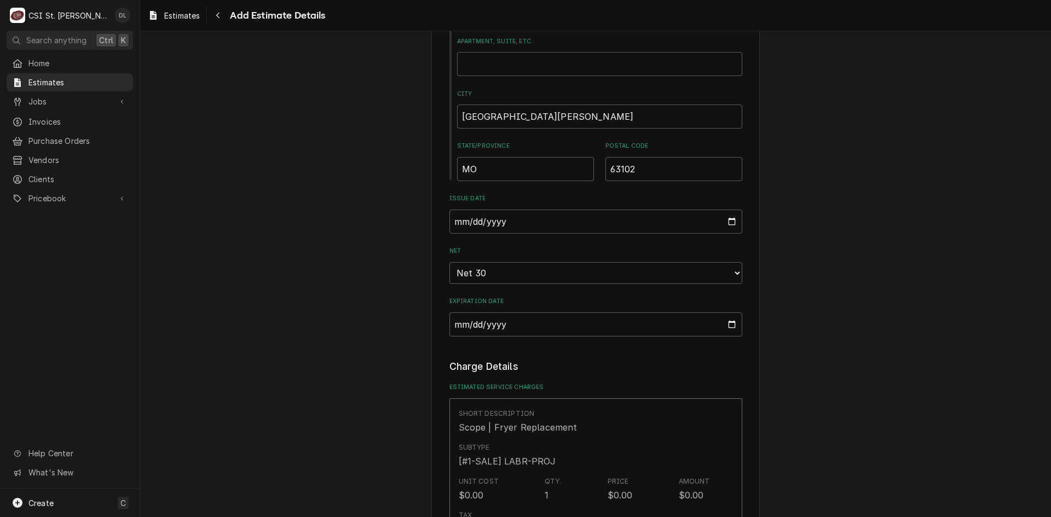
type textarea "x"
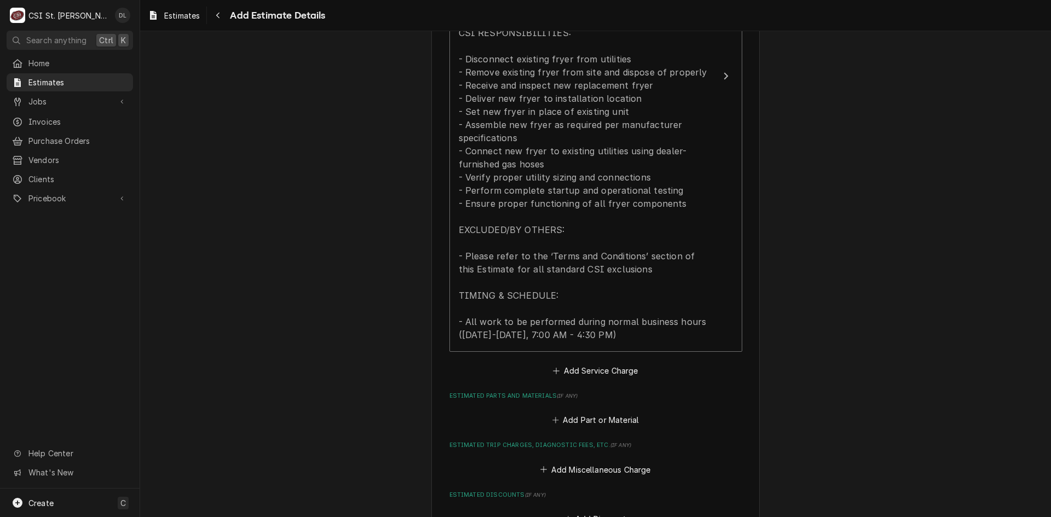
scroll to position [1355, 0]
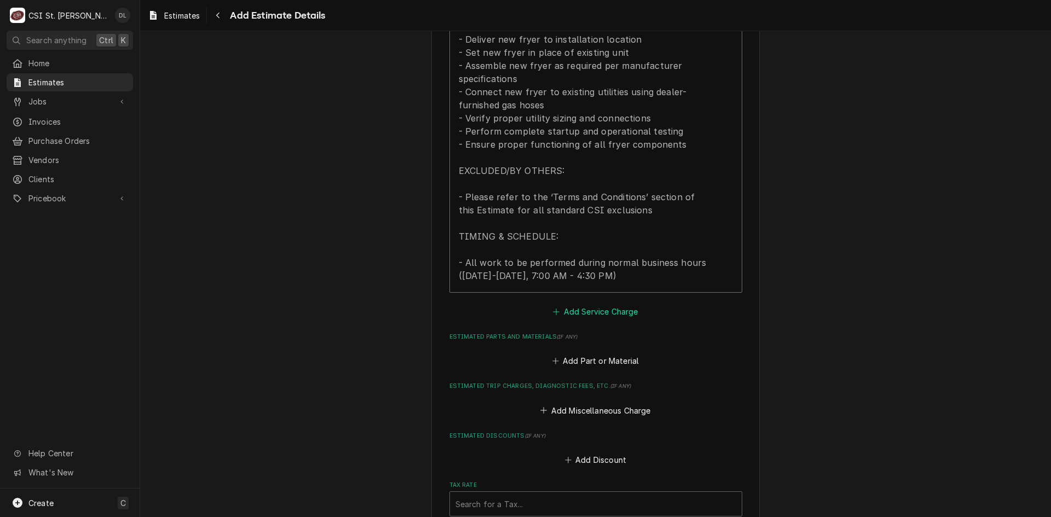
click at [553, 309] on icon "Estimated Service Charges" at bounding box center [556, 312] width 7 height 8
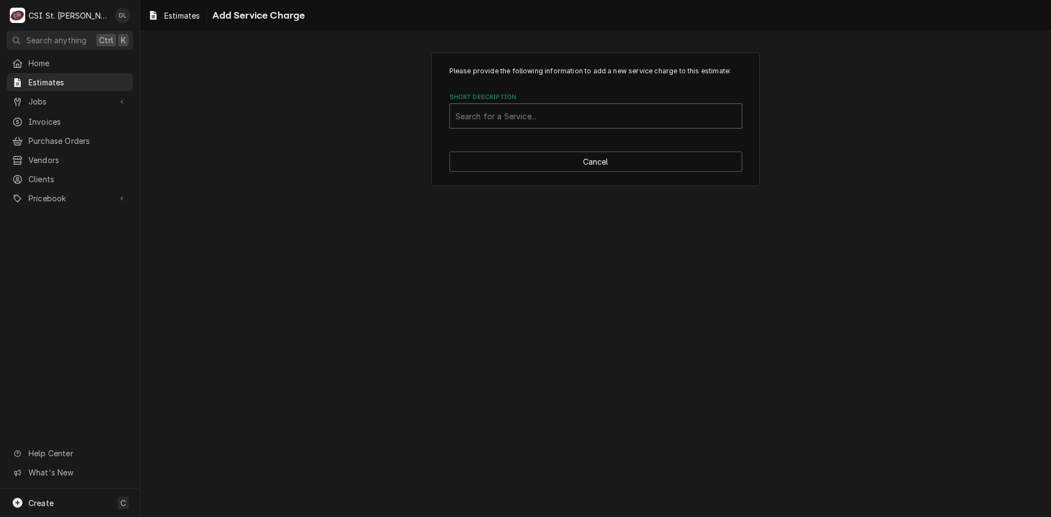
click at [560, 118] on div "Short Description" at bounding box center [595, 116] width 281 height 20
type input "PROJECT LABOR"
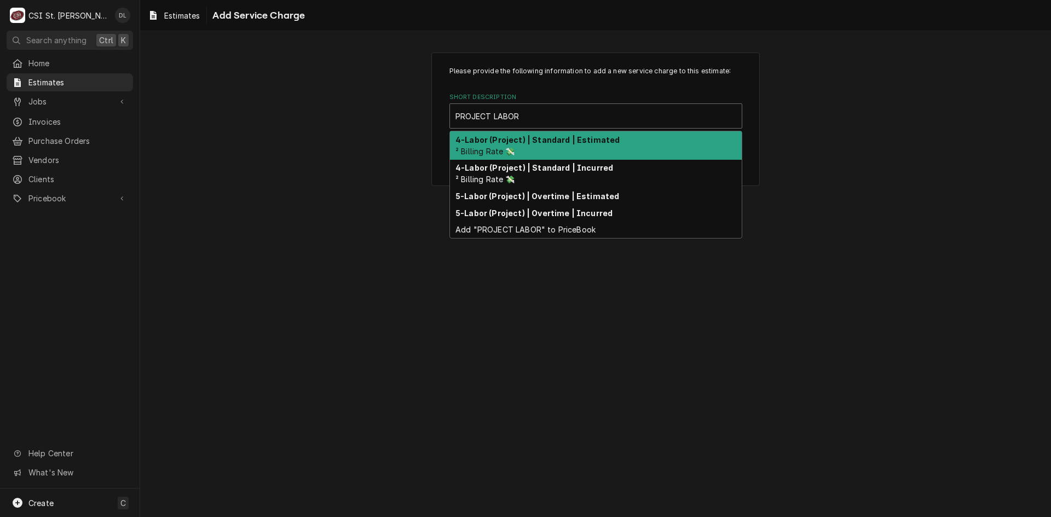
click at [556, 134] on div "4-Labor (Project) | Standard | Estimated ² Billing Rate 💸" at bounding box center [596, 145] width 292 height 28
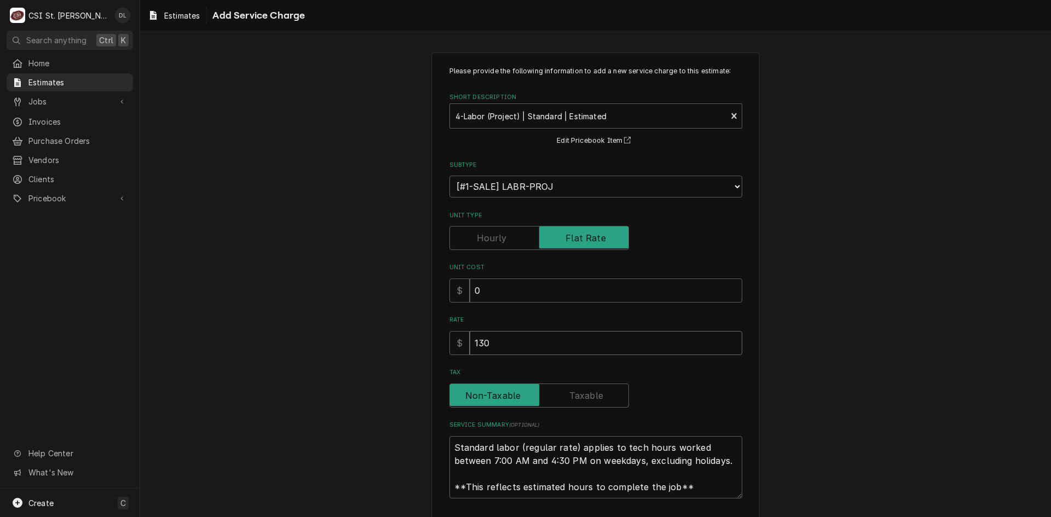
drag, startPoint x: 499, startPoint y: 340, endPoint x: 445, endPoint y: 344, distance: 54.3
click at [449, 344] on div "$ 130" at bounding box center [595, 343] width 293 height 24
type textarea "x"
type input "1"
type textarea "x"
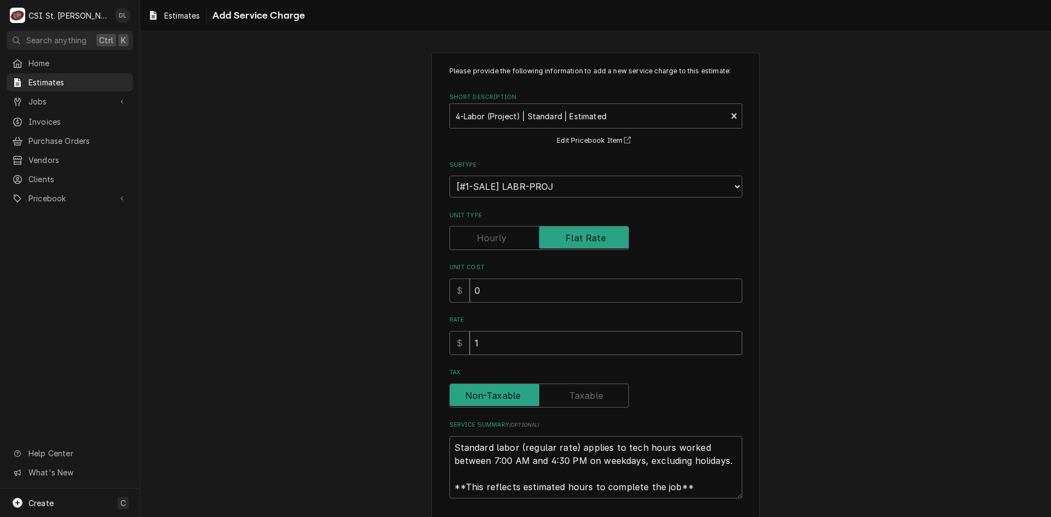
type input "14"
type textarea "x"
type input "143"
type textarea "x"
type input "1430"
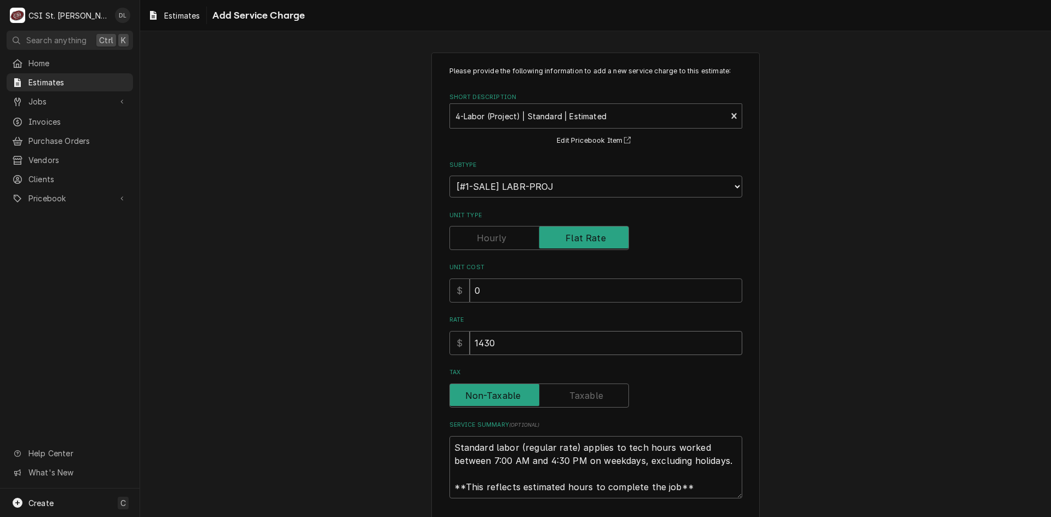
type textarea "x"
type input "1430"
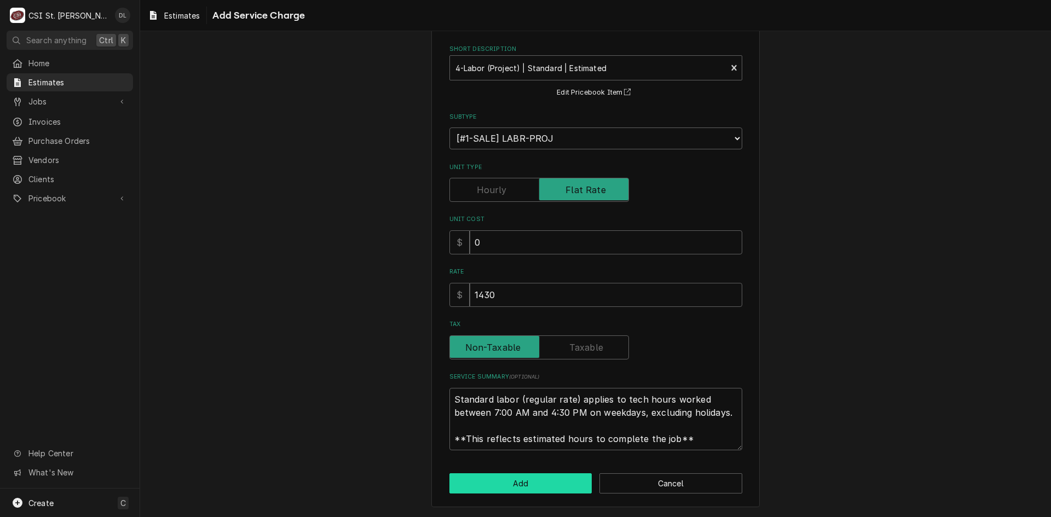
scroll to position [13, 0]
click at [528, 489] on button "Add" at bounding box center [520, 483] width 143 height 20
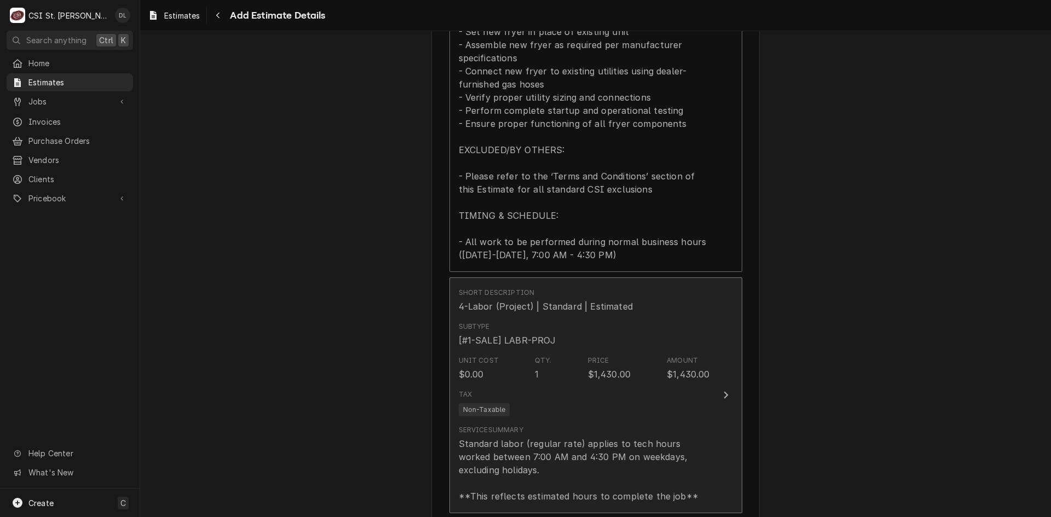
type textarea "x"
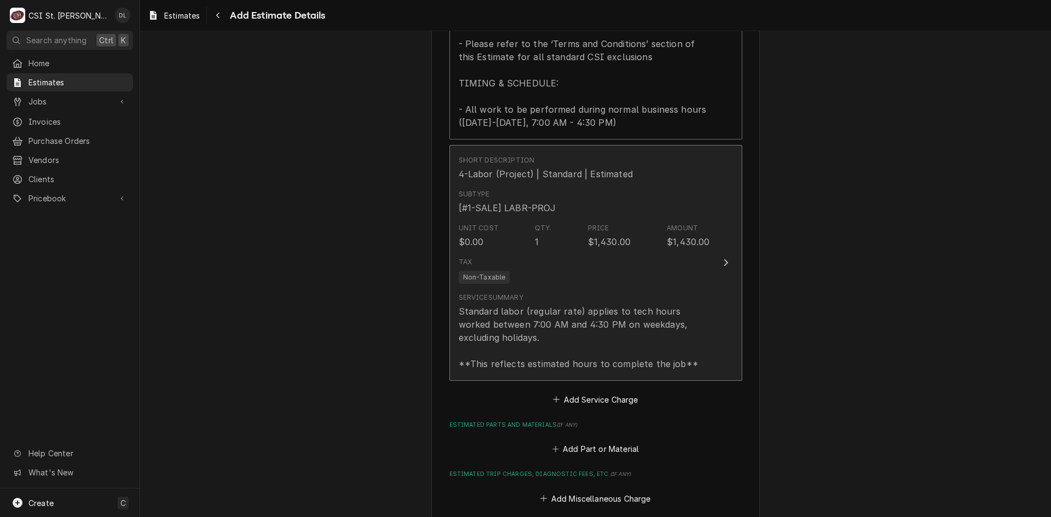
scroll to position [1759, 0]
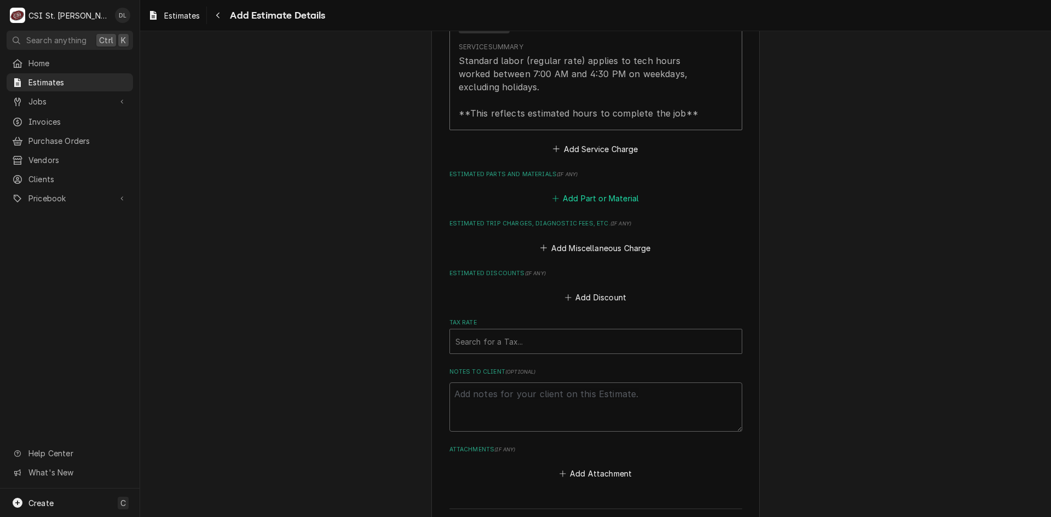
click at [552, 199] on icon "Estimated Parts and Materials" at bounding box center [555, 198] width 6 height 6
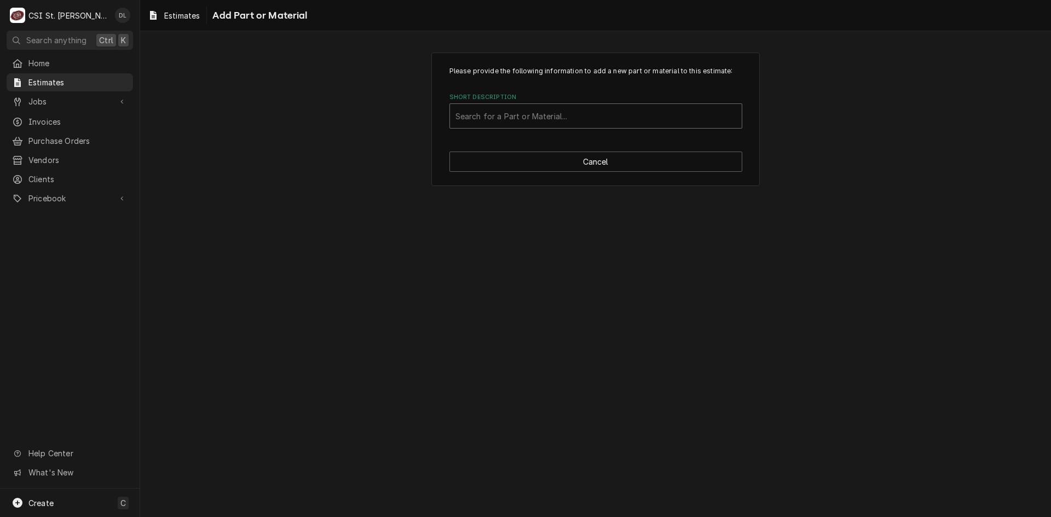
click at [506, 118] on div "Short Description" at bounding box center [595, 116] width 281 height 20
type input "PROJECT MA"
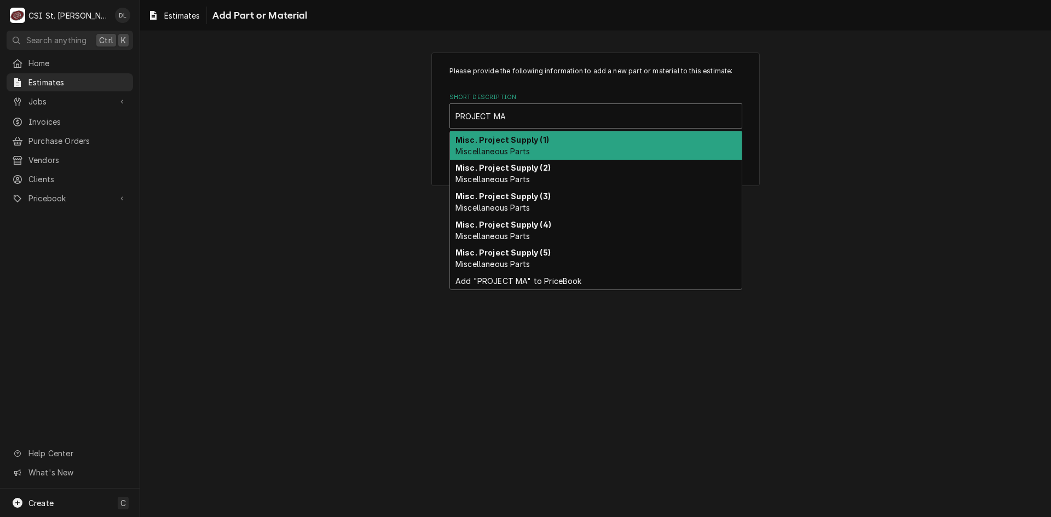
click at [523, 147] on span "Miscellaneous Parts" at bounding box center [492, 151] width 74 height 9
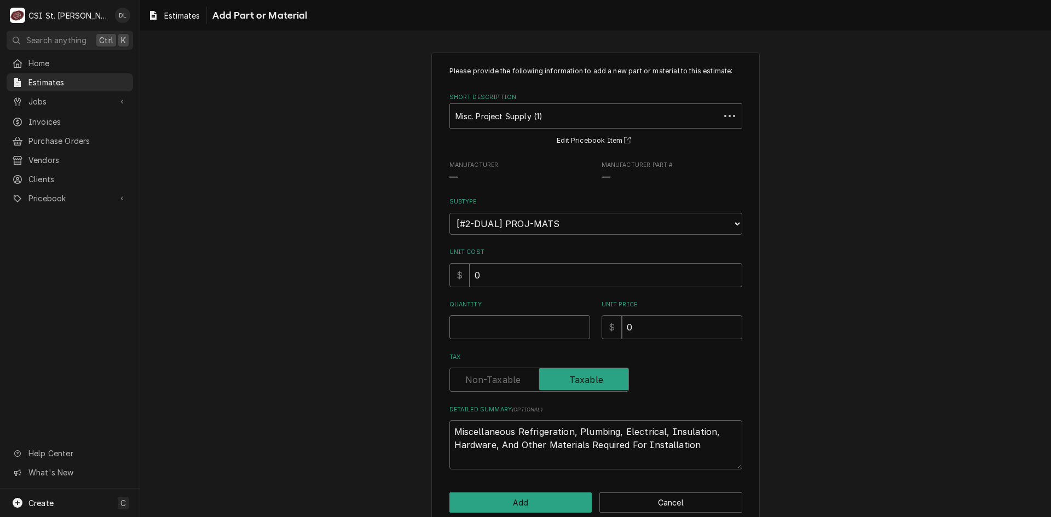
click at [517, 335] on input "Quantity" at bounding box center [519, 327] width 141 height 24
type textarea "x"
type input "1"
type textarea "x"
type input "1"
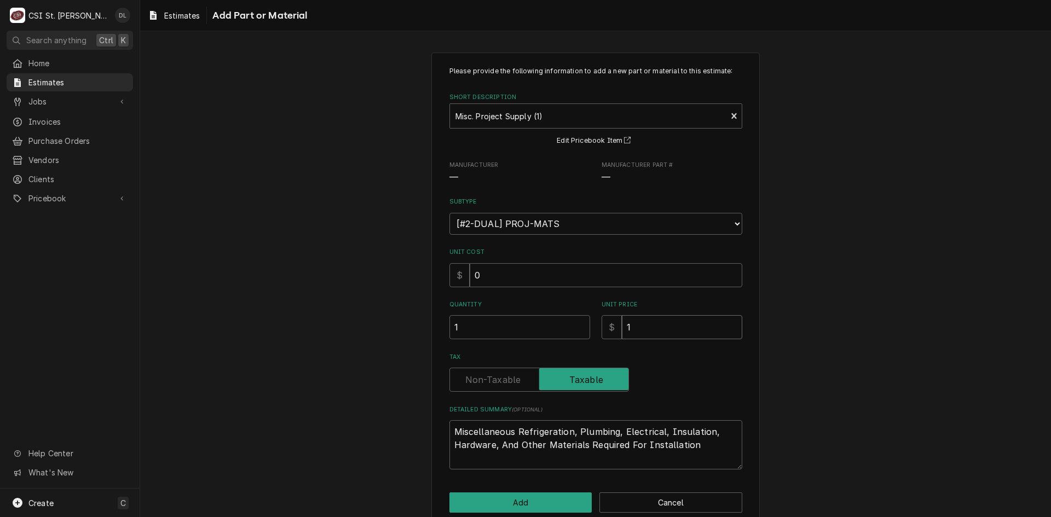
type textarea "x"
type input "15"
type textarea "x"
type input "150"
type textarea "x"
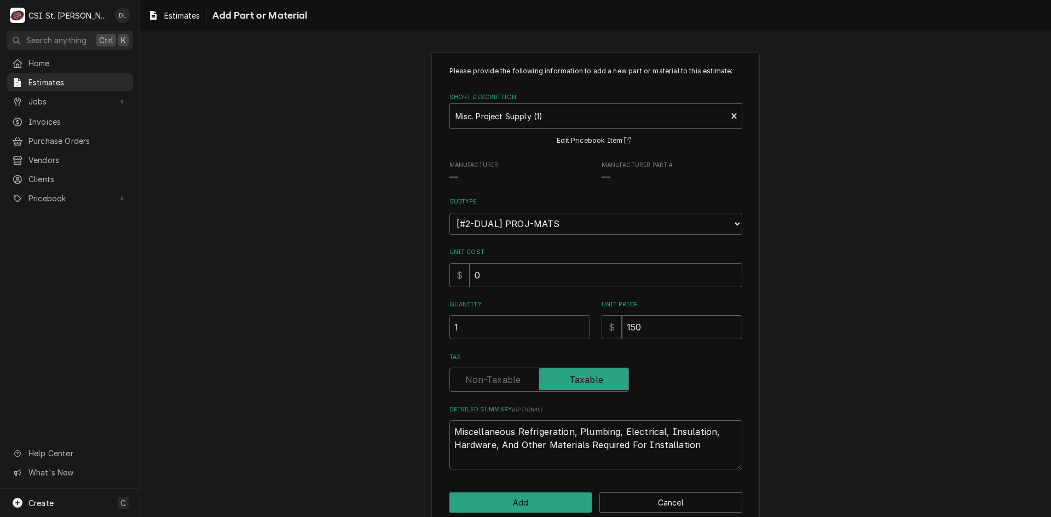
type input "150"
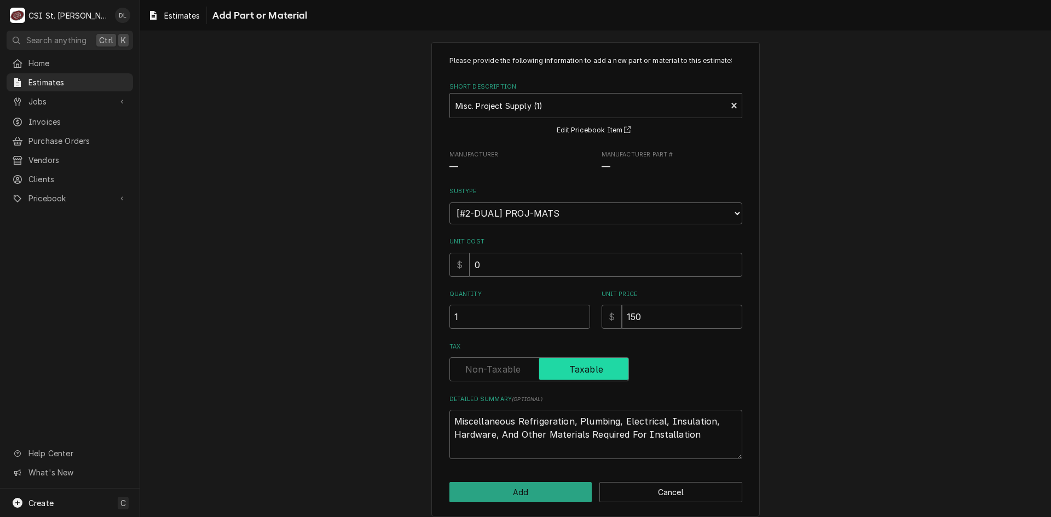
scroll to position [19, 0]
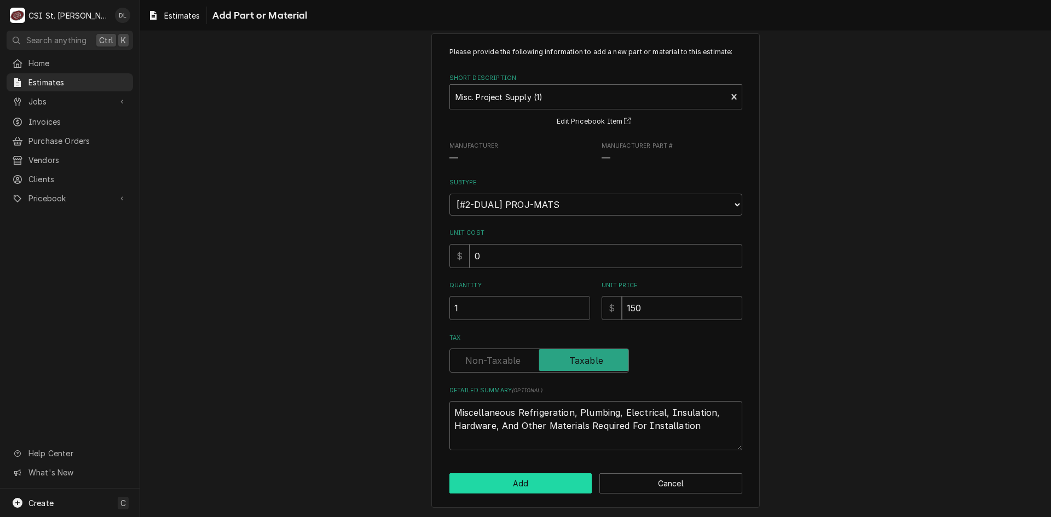
click at [507, 483] on button "Add" at bounding box center [520, 483] width 143 height 20
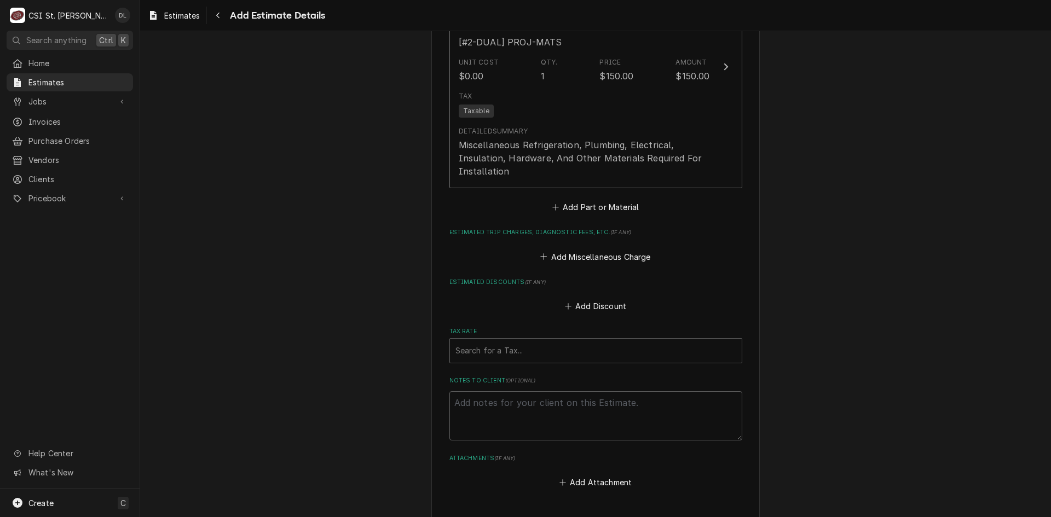
scroll to position [2239, 0]
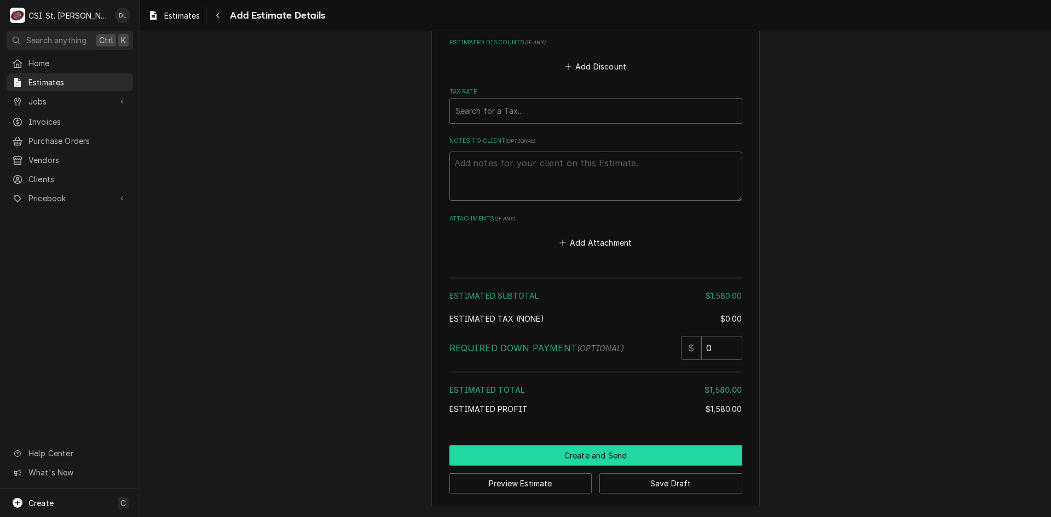
click at [556, 455] on button "Create and Send" at bounding box center [595, 455] width 293 height 20
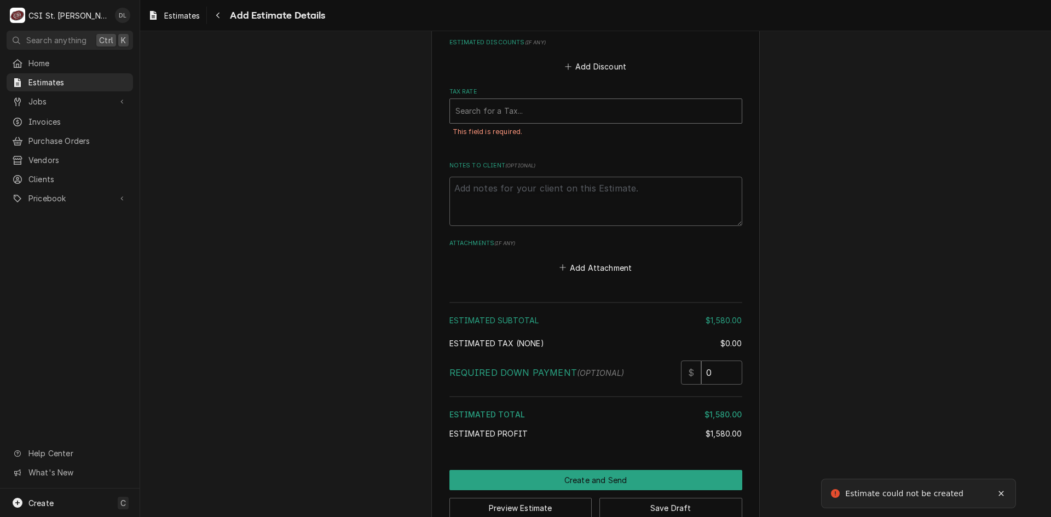
click at [524, 109] on div "Tax Rate" at bounding box center [595, 111] width 281 height 20
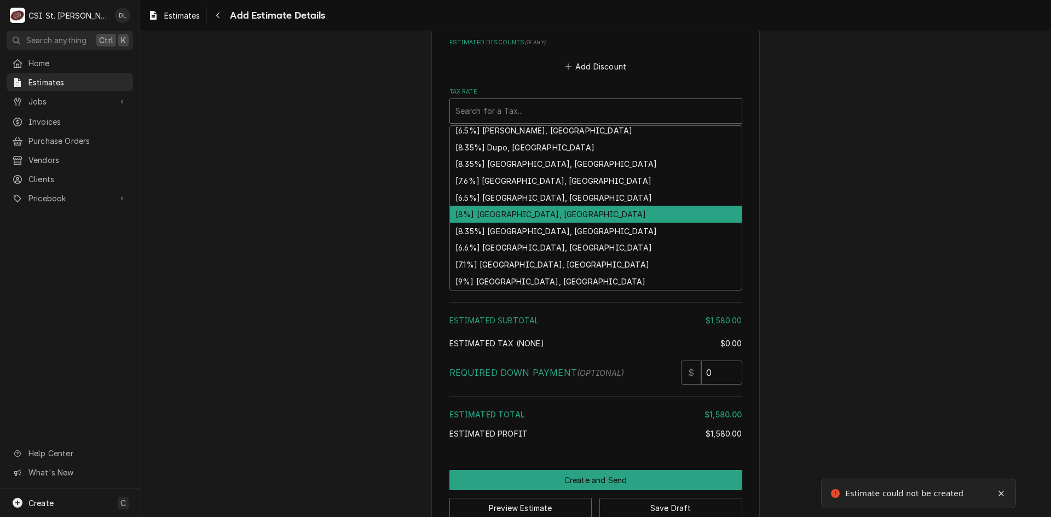
scroll to position [339, 0]
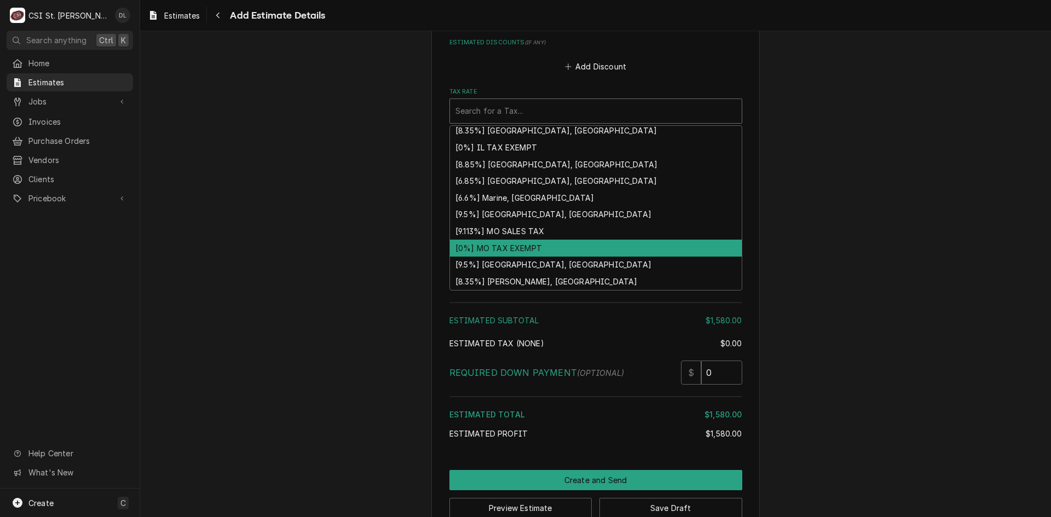
click at [511, 242] on div "[0%] MO TAX EXEMPT" at bounding box center [596, 248] width 292 height 17
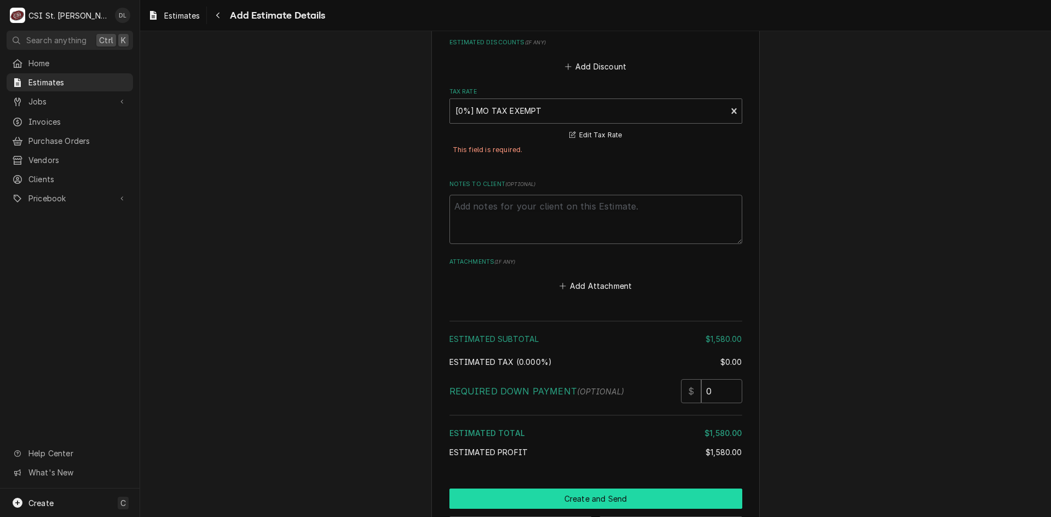
click at [612, 490] on button "Create and Send" at bounding box center [595, 499] width 293 height 20
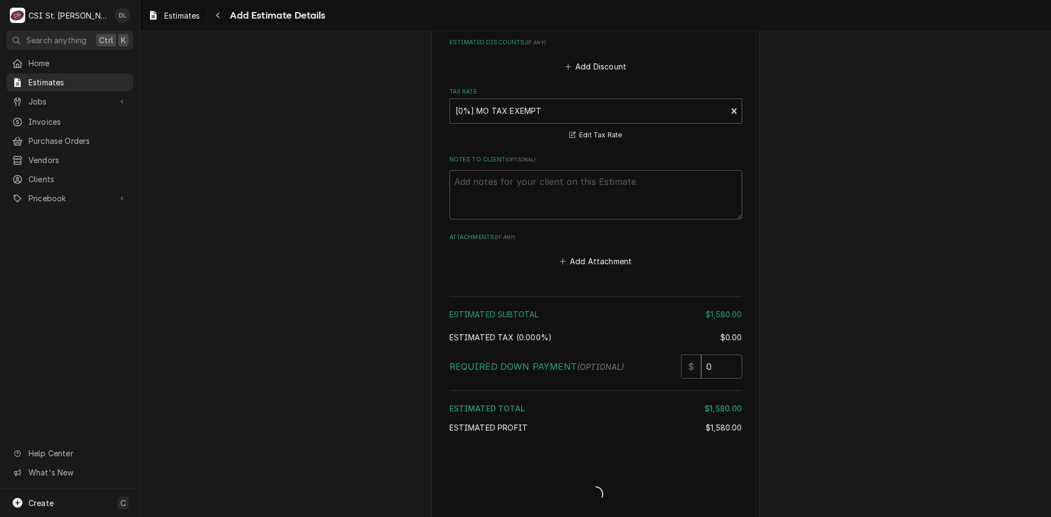
type textarea "x"
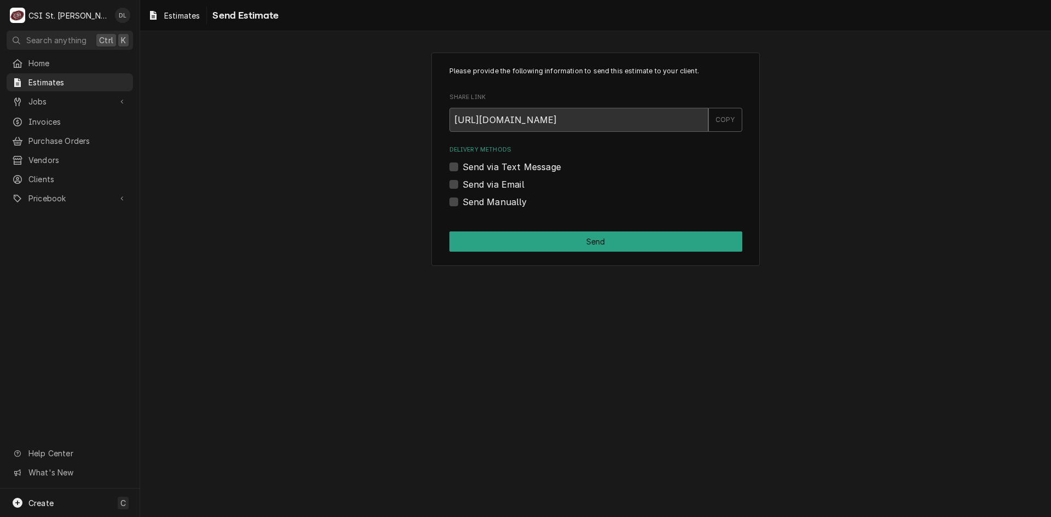
click at [454, 207] on div "Send Manually" at bounding box center [595, 201] width 293 height 13
drag, startPoint x: 462, startPoint y: 200, endPoint x: 457, endPoint y: 198, distance: 5.9
click at [458, 198] on div "Send Manually" at bounding box center [595, 201] width 293 height 13
click at [458, 199] on div "Send Manually" at bounding box center [595, 201] width 293 height 13
click at [456, 196] on div "Send Manually" at bounding box center [595, 201] width 293 height 13
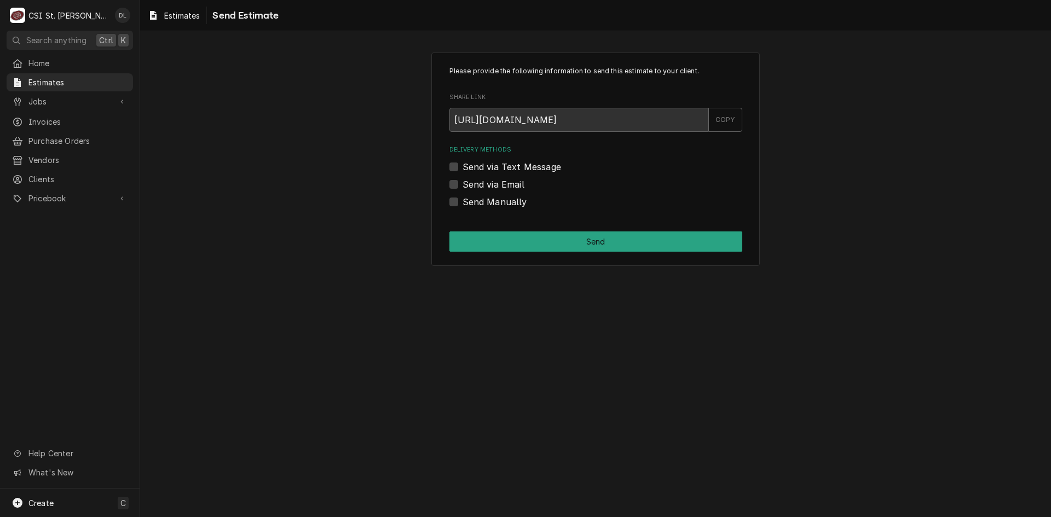
click at [462, 202] on label "Send Manually" at bounding box center [494, 201] width 65 height 13
click at [462, 202] on input "Send Manually" at bounding box center [608, 207] width 293 height 24
checkbox input "true"
click at [582, 246] on button "Send" at bounding box center [595, 242] width 293 height 20
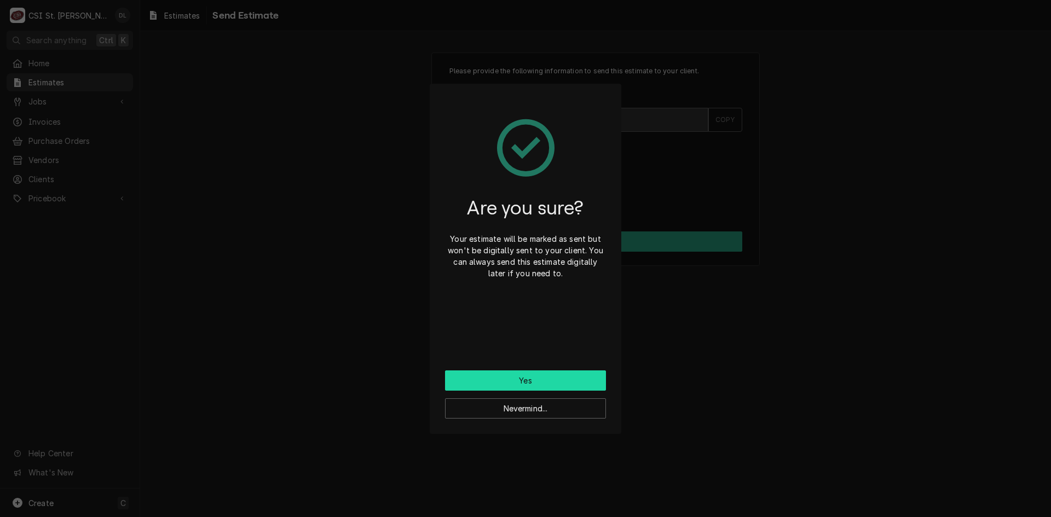
click at [526, 380] on button "Yes" at bounding box center [525, 381] width 161 height 20
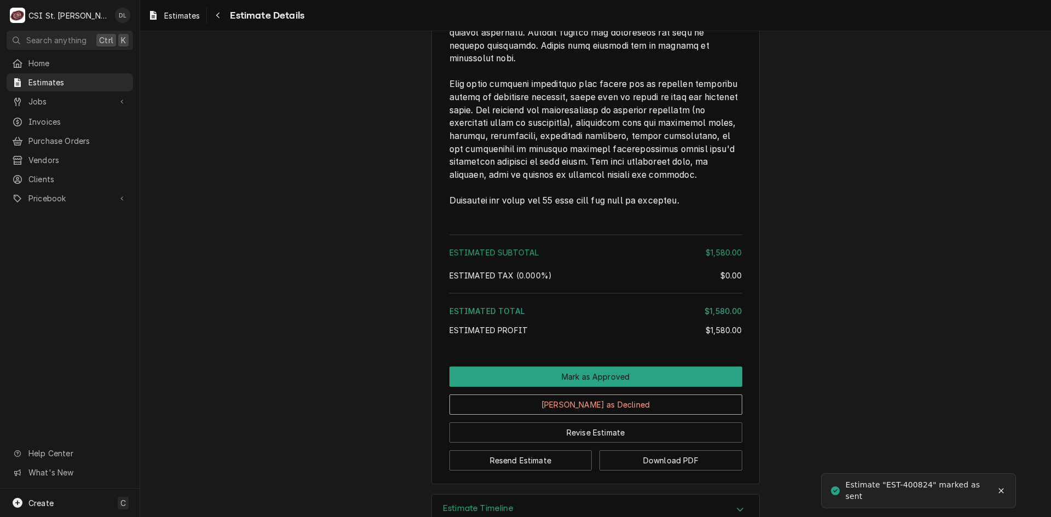
scroll to position [1964, 0]
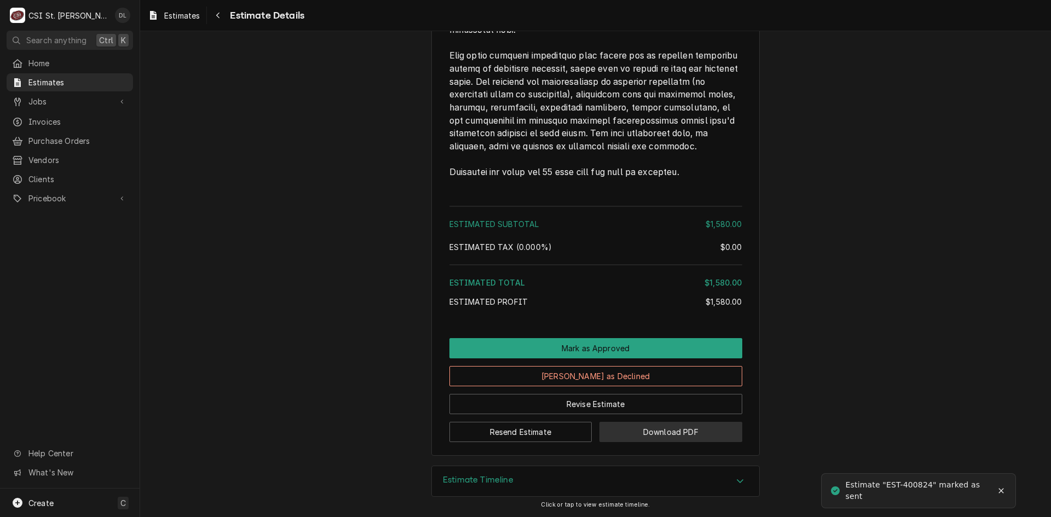
click at [659, 434] on button "Download PDF" at bounding box center [670, 432] width 143 height 20
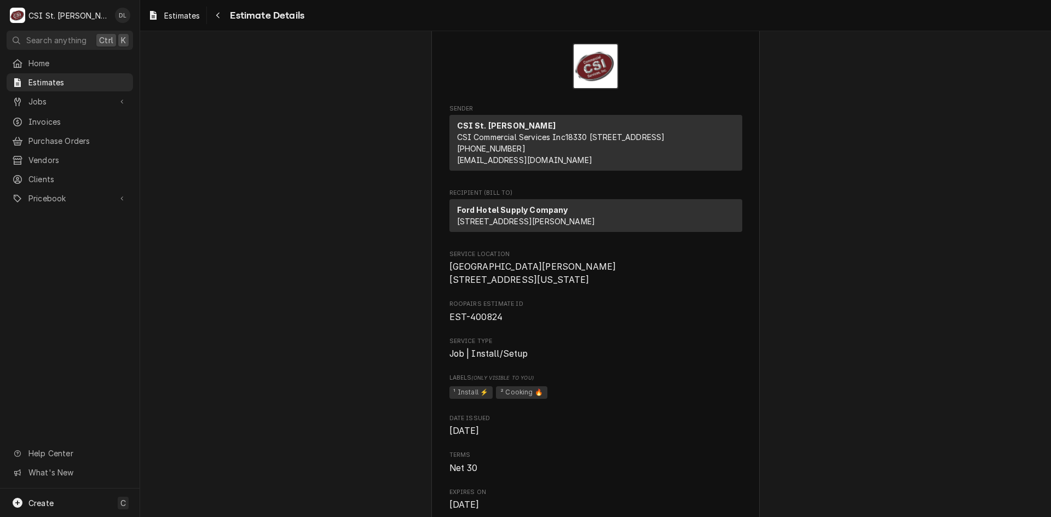
scroll to position [0, 0]
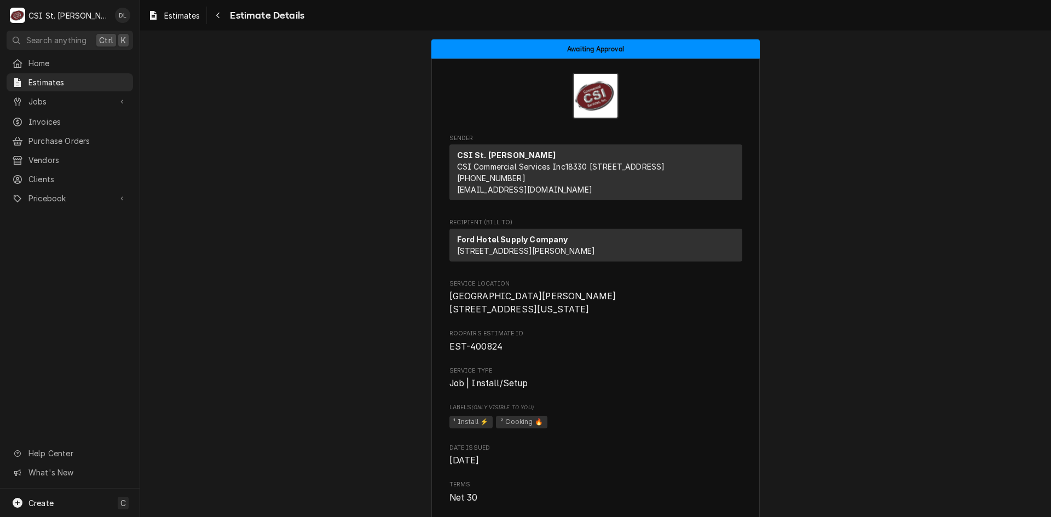
drag, startPoint x: 306, startPoint y: 201, endPoint x: 299, endPoint y: 367, distance: 166.0
